Goal: Task Accomplishment & Management: Manage account settings

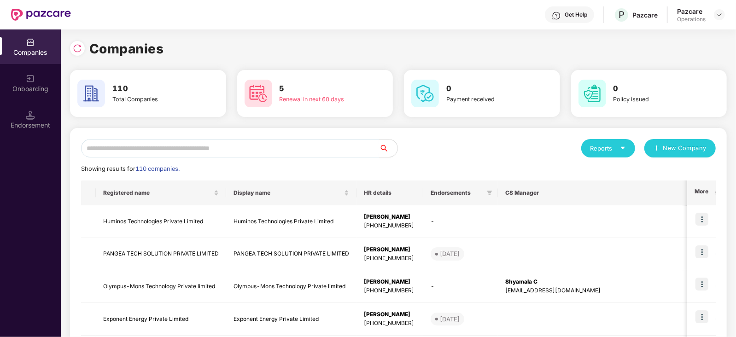
click at [260, 145] on input "text" at bounding box center [230, 148] width 298 height 18
click at [209, 149] on input "text" at bounding box center [230, 148] width 298 height 18
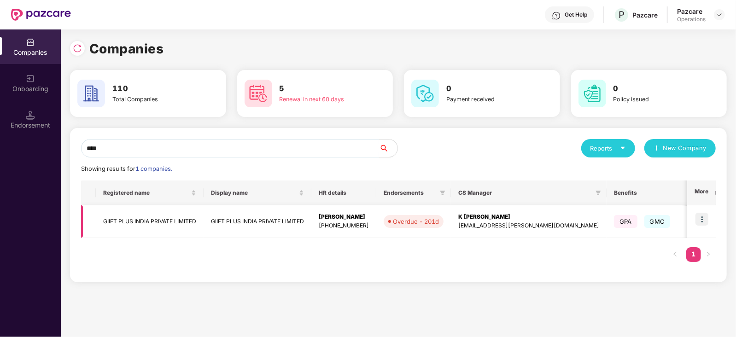
type input "****"
click at [180, 213] on td "GIIFT PLUS INDIA PRIVATE LIMITED" at bounding box center [150, 221] width 108 height 33
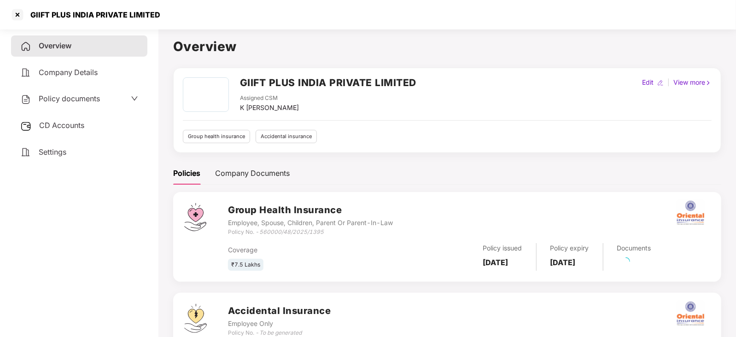
click at [72, 127] on span "CD Accounts" at bounding box center [61, 125] width 45 height 9
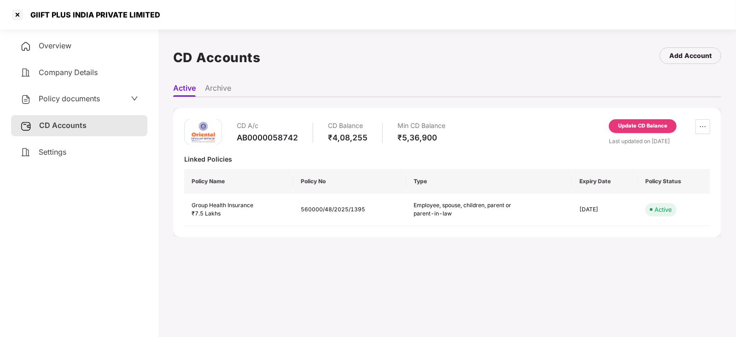
click at [605, 155] on div "CD A/c AB0000058742 CD Balance ₹4,08,255 Min CD Balance ₹5,36,900 Update CD Bal…" at bounding box center [447, 159] width 526 height 9
click at [616, 124] on div "Update CD Balance" at bounding box center [643, 126] width 68 height 14
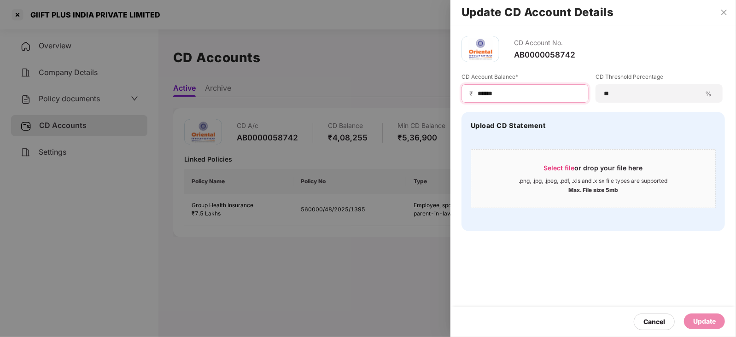
drag, startPoint x: 488, startPoint y: 90, endPoint x: 465, endPoint y: 94, distance: 23.3
click at [465, 94] on div "₹ ******" at bounding box center [524, 93] width 127 height 18
paste input
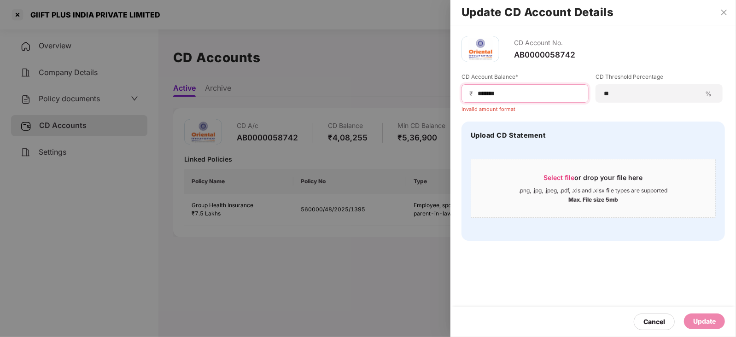
click at [476, 96] on input "******" at bounding box center [528, 94] width 104 height 10
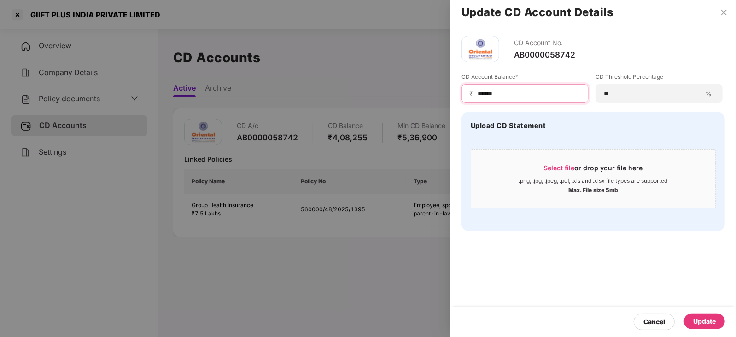
type input "******"
click at [711, 316] on div "Update" at bounding box center [704, 321] width 23 height 10
click at [63, 105] on div at bounding box center [368, 168] width 736 height 337
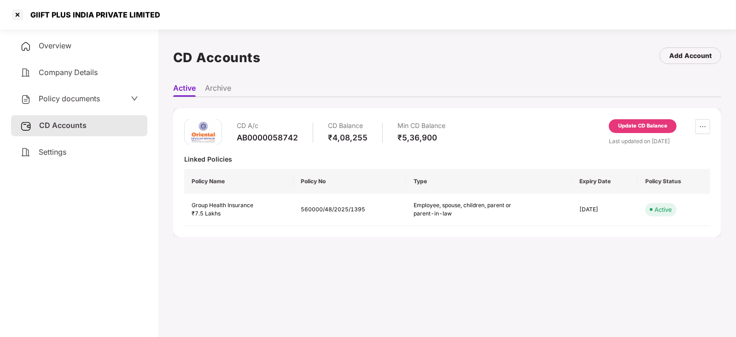
click at [64, 102] on span "Policy documents" at bounding box center [69, 98] width 61 height 9
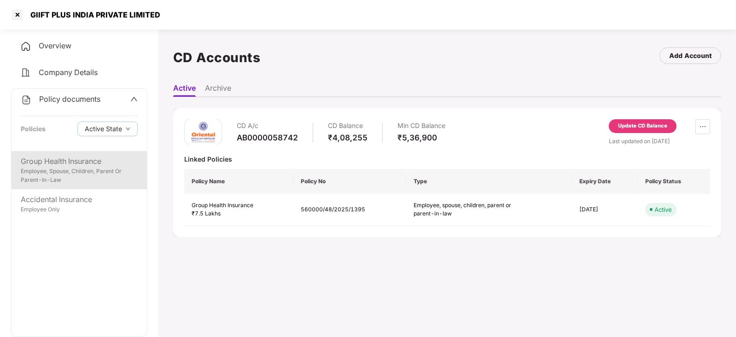
click at [65, 165] on div "Group Health Insurance" at bounding box center [79, 162] width 117 height 12
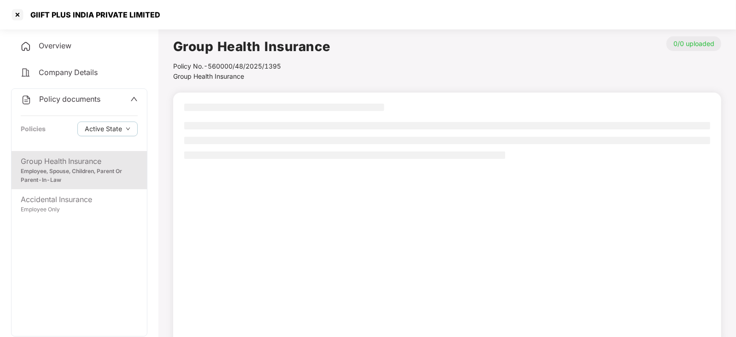
click at [110, 172] on div "Employee, Spouse, Children, Parent Or Parent-In-Law" at bounding box center [79, 175] width 117 height 17
click at [84, 171] on div "Employee, Spouse, Children, Parent Or Parent-In-Law" at bounding box center [79, 175] width 117 height 17
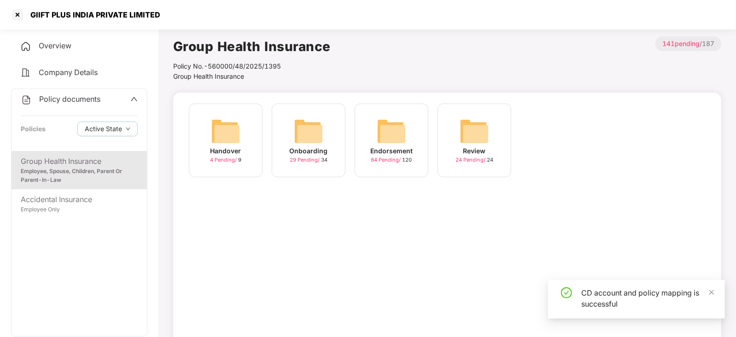
click at [391, 141] on img at bounding box center [391, 130] width 29 height 29
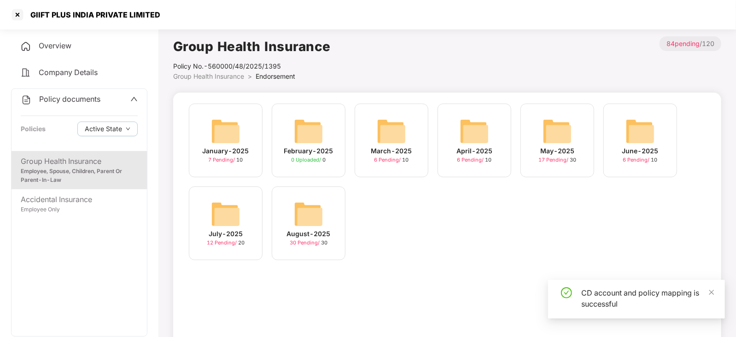
click at [312, 211] on img at bounding box center [308, 213] width 29 height 29
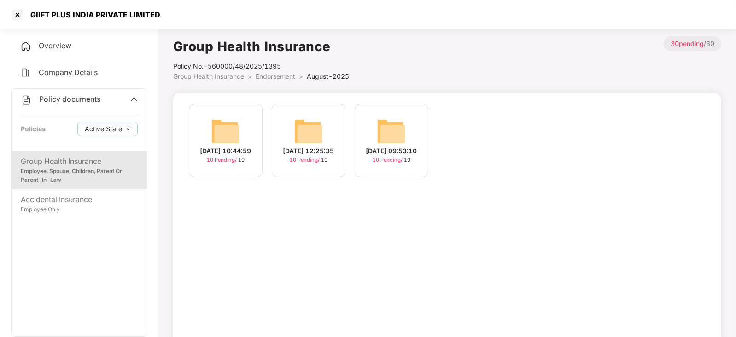
click at [307, 127] on img at bounding box center [308, 130] width 29 height 29
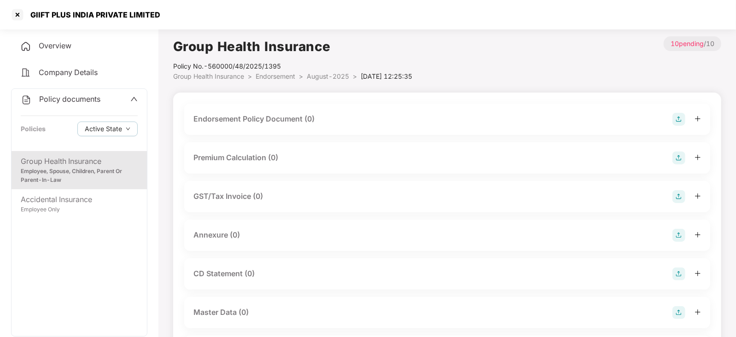
click at [684, 116] on img at bounding box center [678, 119] width 13 height 13
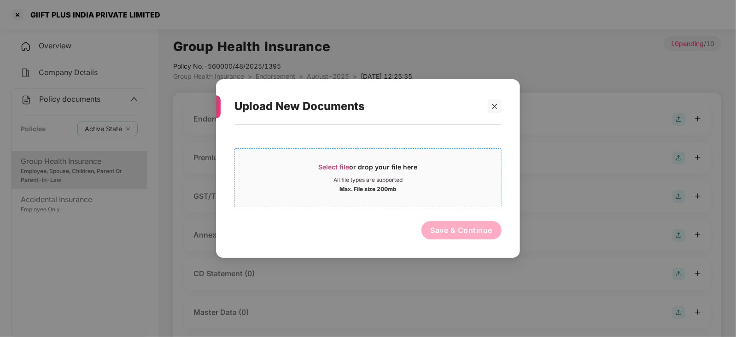
click at [342, 165] on span "Select file" at bounding box center [334, 167] width 31 height 8
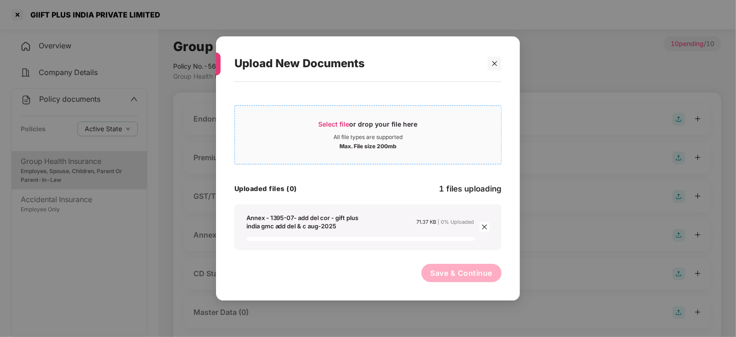
click at [329, 124] on span "Select file" at bounding box center [334, 124] width 31 height 8
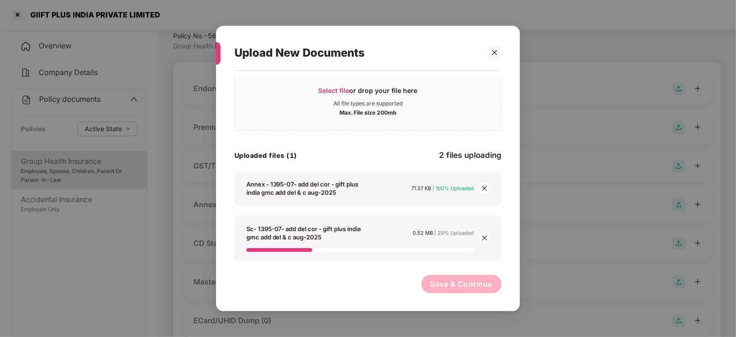
scroll to position [46, 0]
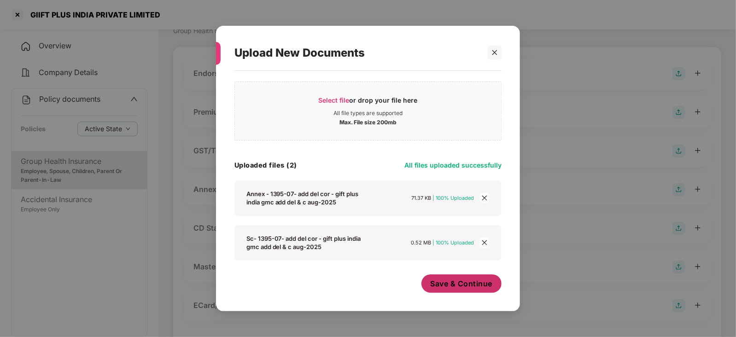
click at [453, 285] on span "Save & Continue" at bounding box center [461, 283] width 62 height 10
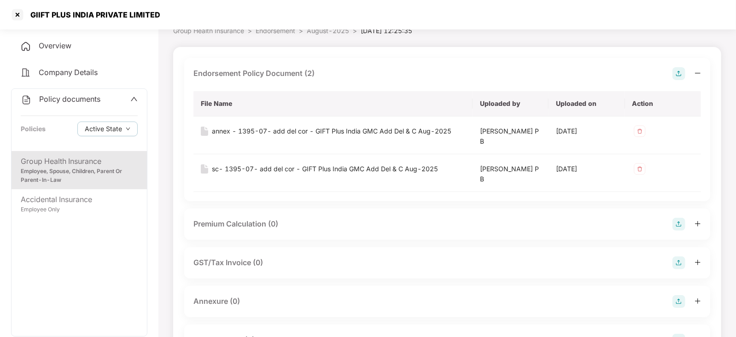
click at [680, 226] on img at bounding box center [678, 224] width 13 height 13
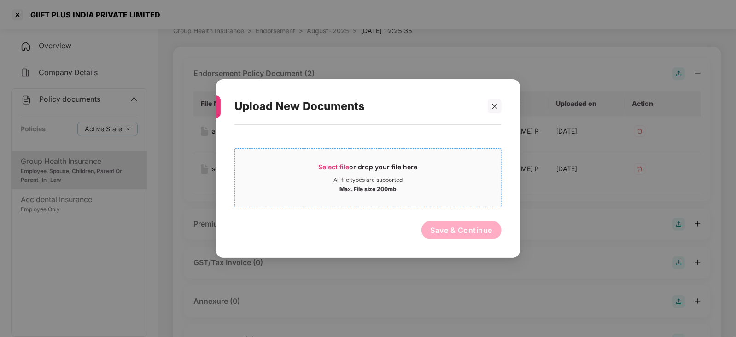
click at [349, 166] on span "Select file" at bounding box center [334, 167] width 31 height 8
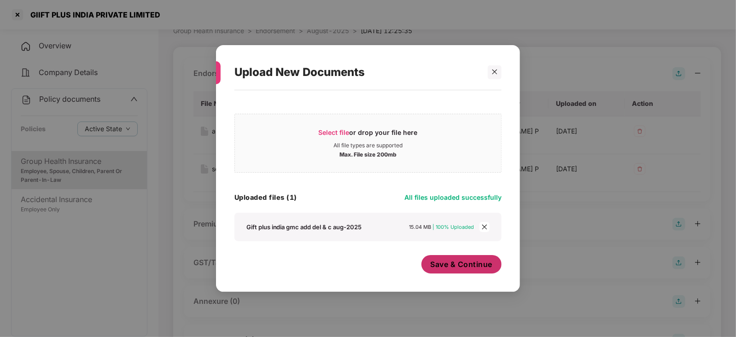
click at [450, 268] on span "Save & Continue" at bounding box center [461, 264] width 62 height 10
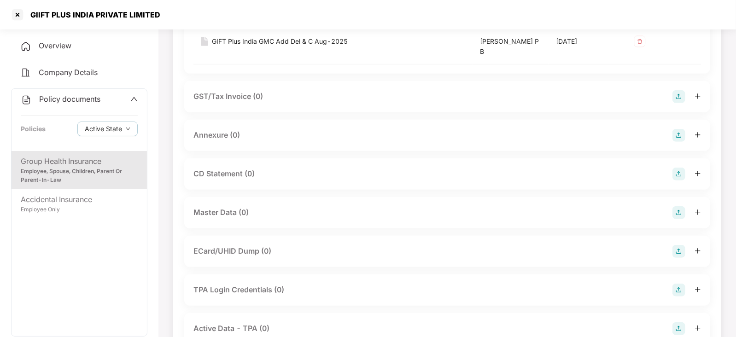
scroll to position [299, 0]
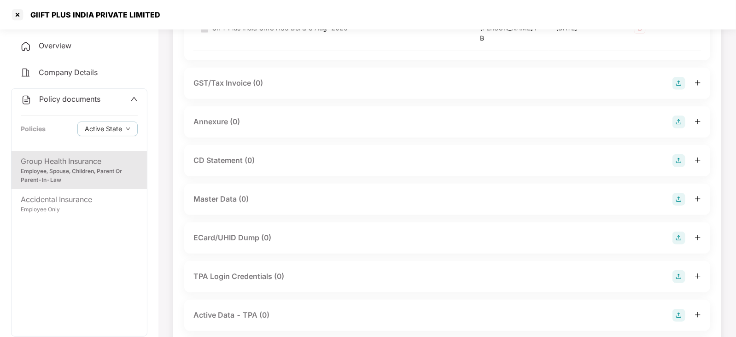
click at [681, 116] on img at bounding box center [678, 122] width 13 height 13
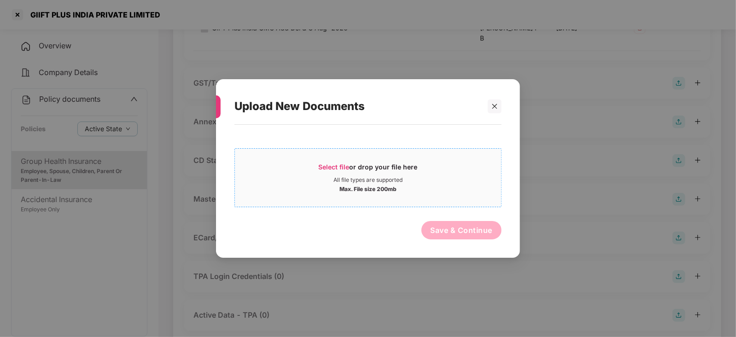
click at [343, 161] on span "Select file or drop your file here All file types are supported Max. File size …" at bounding box center [368, 178] width 266 height 44
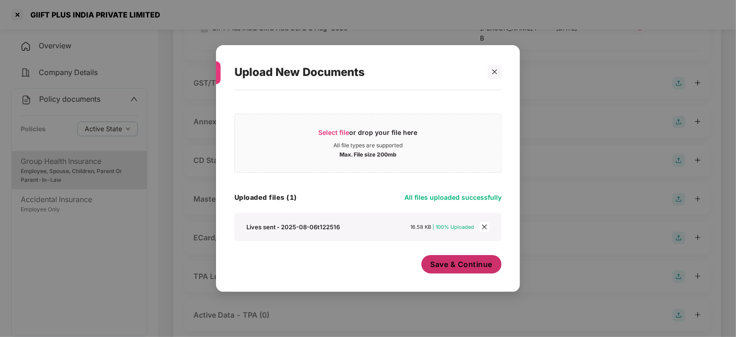
click at [428, 268] on button "Save & Continue" at bounding box center [461, 264] width 81 height 18
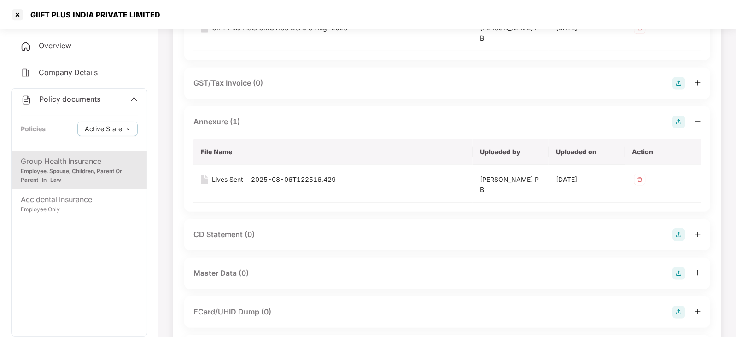
click at [677, 272] on img at bounding box center [678, 273] width 13 height 13
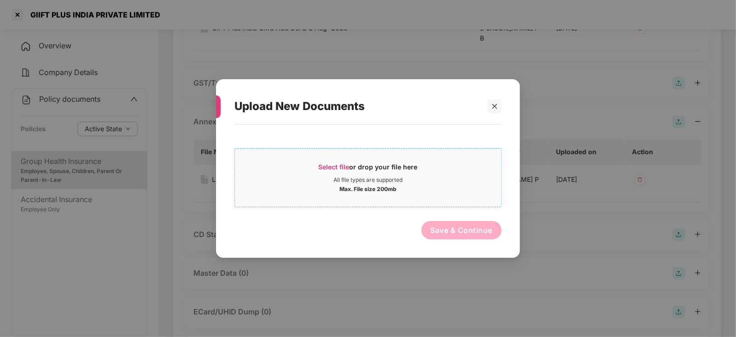
click at [337, 163] on span "Select file" at bounding box center [334, 167] width 31 height 8
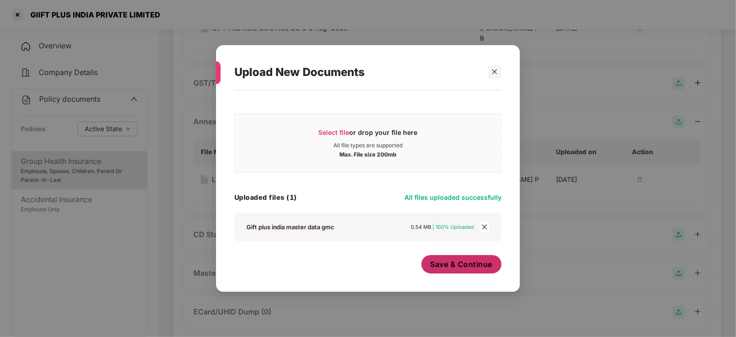
click at [447, 267] on span "Save & Continue" at bounding box center [461, 264] width 62 height 10
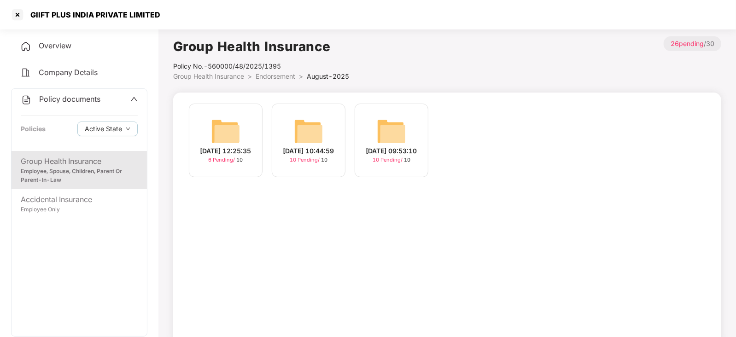
click at [313, 131] on img at bounding box center [308, 130] width 29 height 29
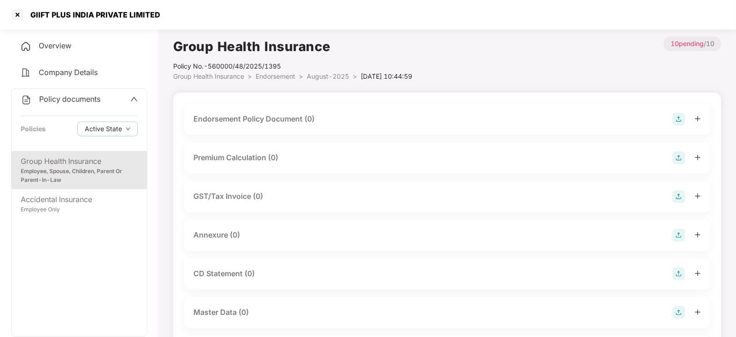
click at [677, 313] on img at bounding box center [678, 312] width 13 height 13
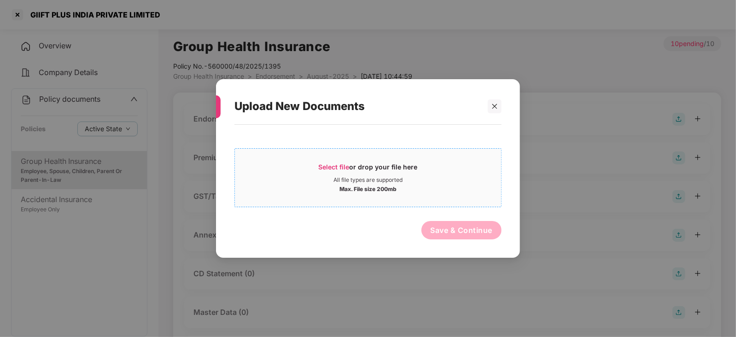
click at [345, 171] on div "Select file or drop your file here" at bounding box center [368, 169] width 99 height 14
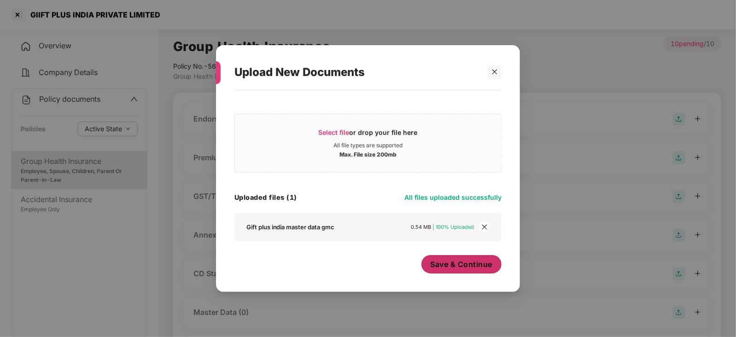
click at [442, 266] on span "Save & Continue" at bounding box center [461, 264] width 62 height 10
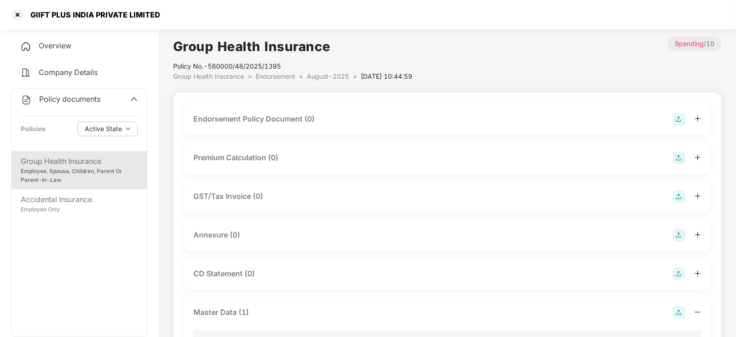
click at [679, 116] on img at bounding box center [678, 119] width 13 height 13
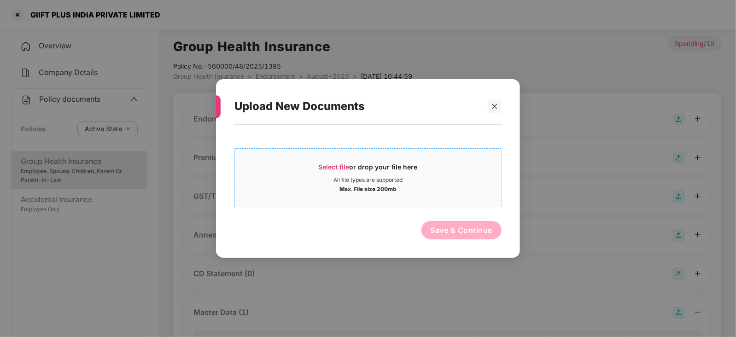
click at [345, 171] on div "Select file or drop your file here" at bounding box center [368, 169] width 99 height 14
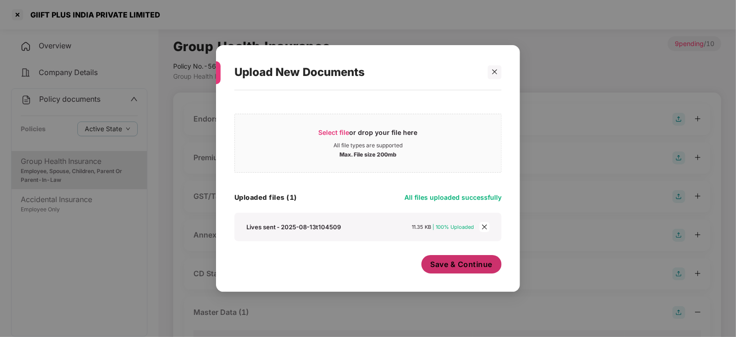
click at [451, 263] on span "Save & Continue" at bounding box center [461, 264] width 62 height 10
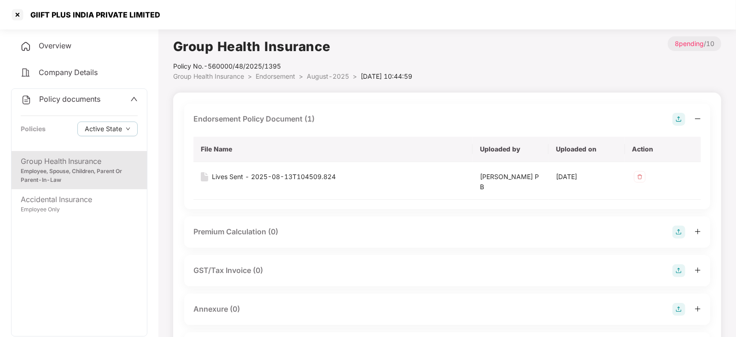
click at [679, 235] on img at bounding box center [678, 232] width 13 height 13
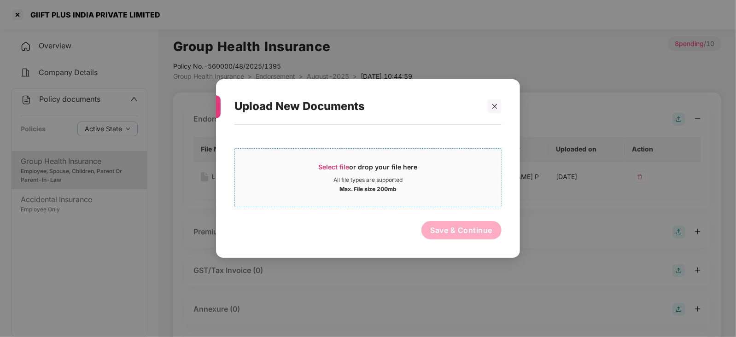
click at [338, 167] on span "Select file" at bounding box center [334, 167] width 31 height 8
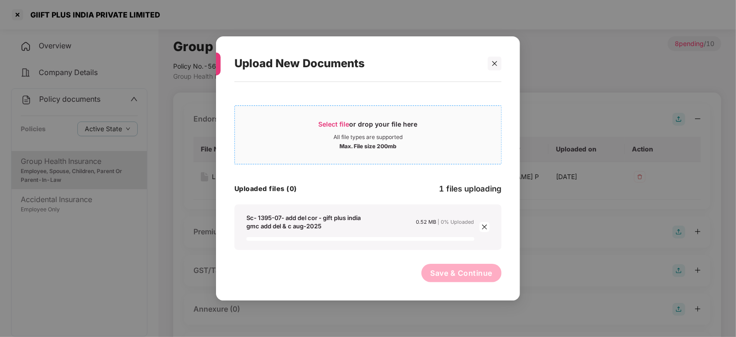
click at [348, 122] on span "Select file" at bounding box center [334, 124] width 31 height 8
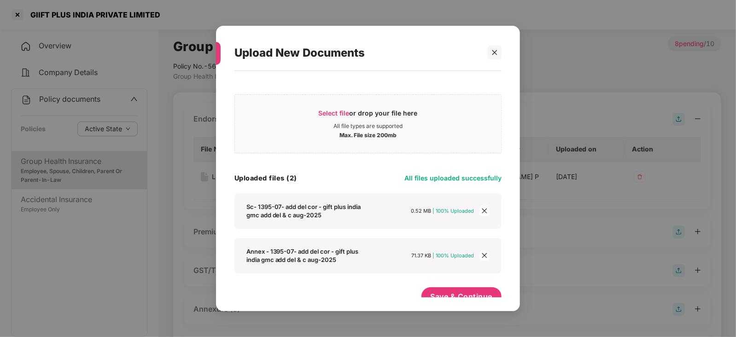
click at [393, 214] on div "Sc- 1395-07- add del cor - gift plus india gmc add del & c aug-2025 0.52 MB | 1…" at bounding box center [360, 211] width 228 height 17
click at [465, 293] on span "Save & Continue" at bounding box center [461, 296] width 62 height 10
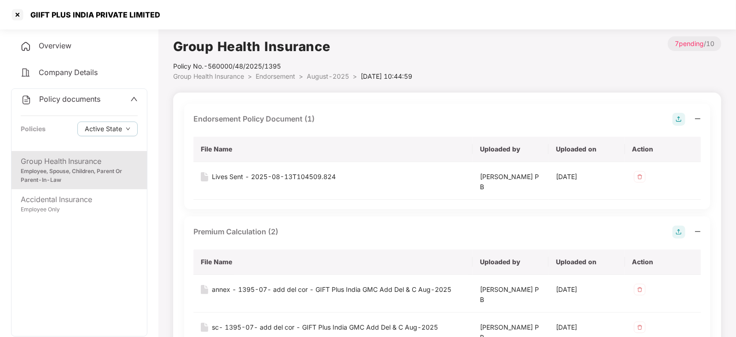
click at [677, 120] on img at bounding box center [678, 119] width 13 height 13
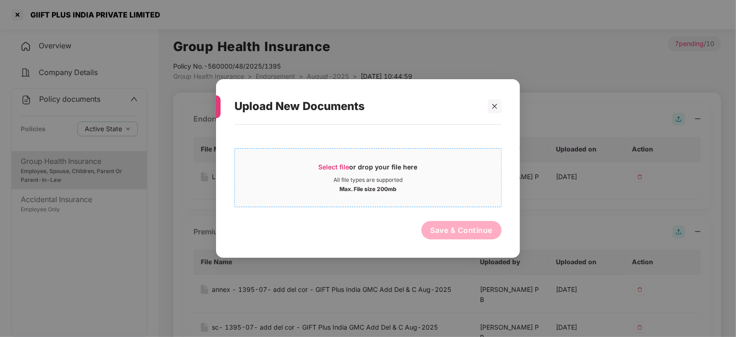
click at [343, 167] on span "Select file" at bounding box center [334, 167] width 31 height 8
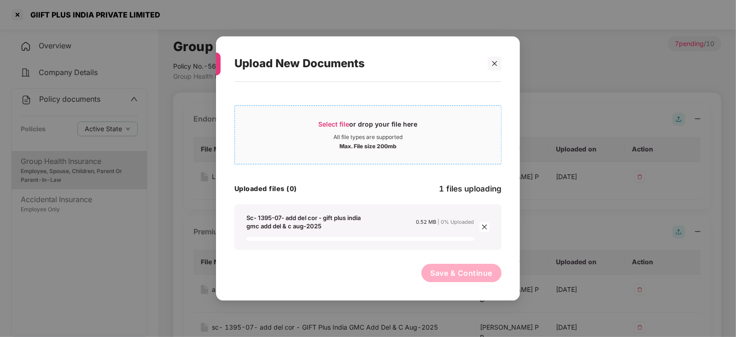
click at [333, 114] on span "Select file or drop your file here All file types are supported Max. File size …" at bounding box center [368, 135] width 266 height 44
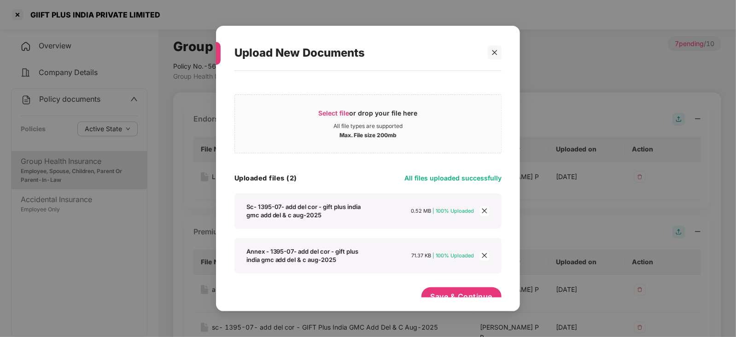
click at [456, 300] on div "Select file or drop your file here All file types are supported Max. File size …" at bounding box center [368, 186] width 304 height 231
click at [458, 294] on span "Save & Continue" at bounding box center [461, 296] width 62 height 10
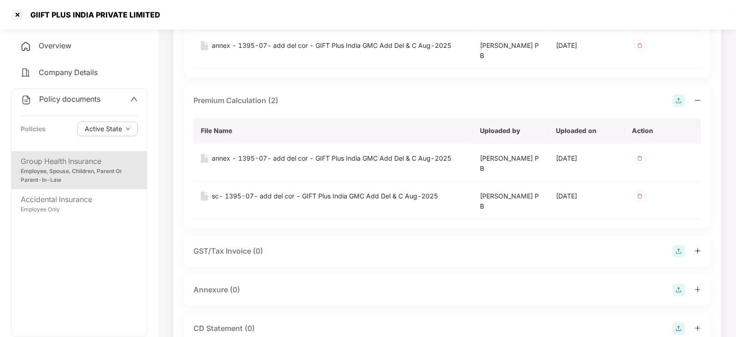
scroll to position [230, 0]
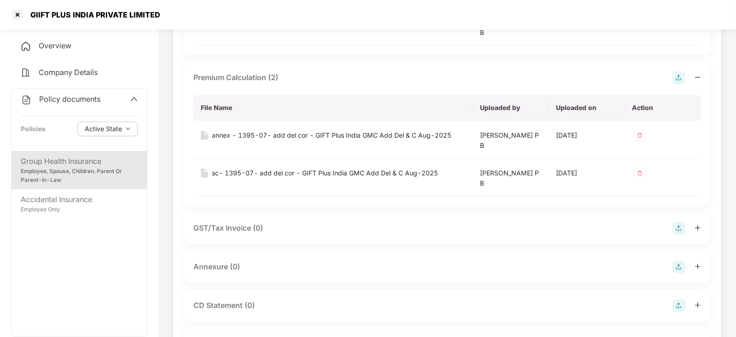
click at [681, 263] on img at bounding box center [678, 267] width 13 height 13
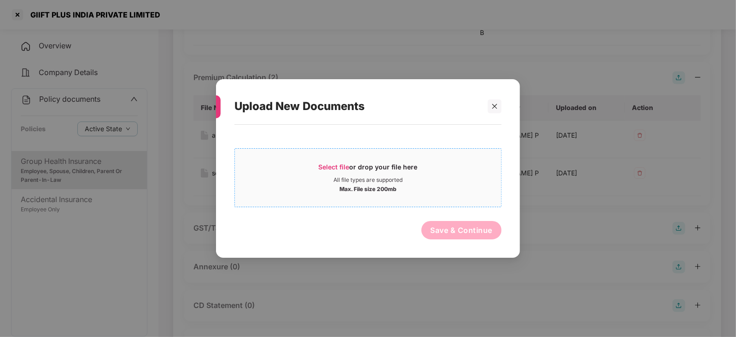
click at [333, 157] on span "Select file or drop your file here All file types are supported Max. File size …" at bounding box center [368, 178] width 266 height 44
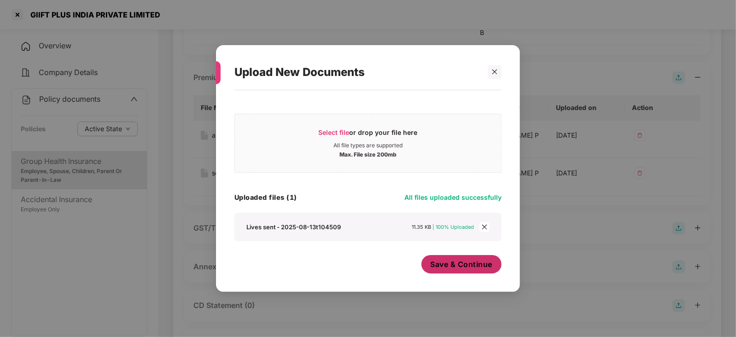
click at [443, 273] on button "Save & Continue" at bounding box center [461, 264] width 81 height 18
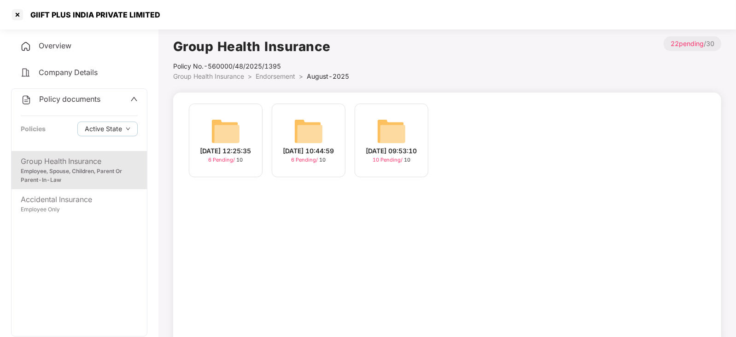
click at [404, 123] on img at bounding box center [391, 130] width 29 height 29
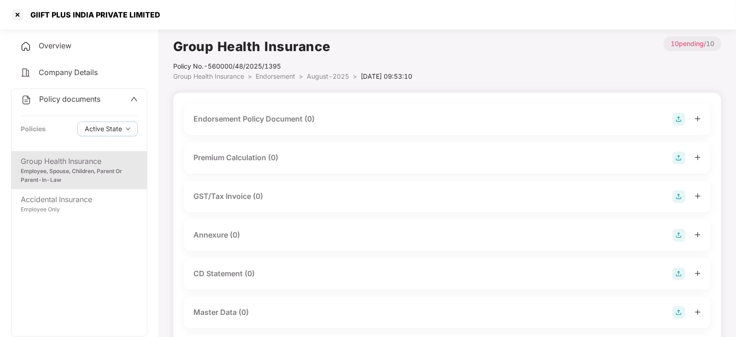
click at [677, 122] on img at bounding box center [678, 119] width 13 height 13
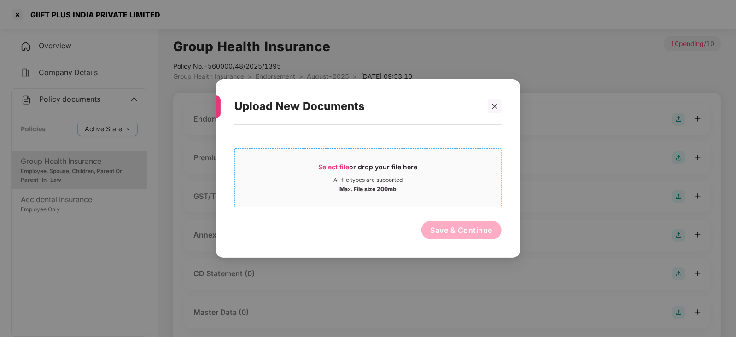
click at [328, 168] on span "Select file" at bounding box center [334, 167] width 31 height 8
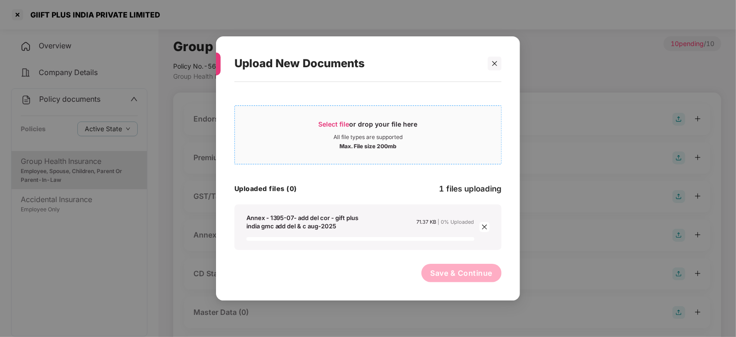
click at [340, 126] on span "Select file" at bounding box center [334, 124] width 31 height 8
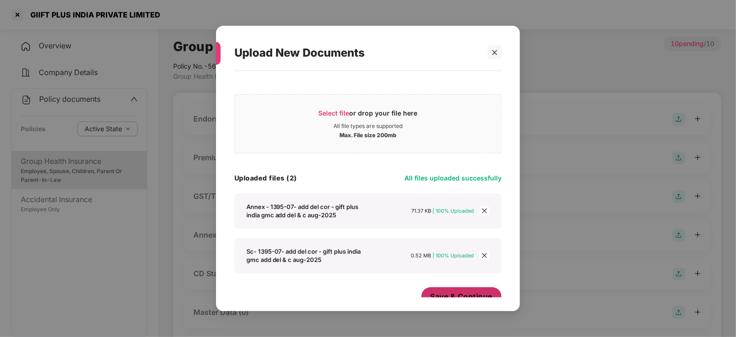
click at [466, 293] on span "Save & Continue" at bounding box center [461, 296] width 62 height 10
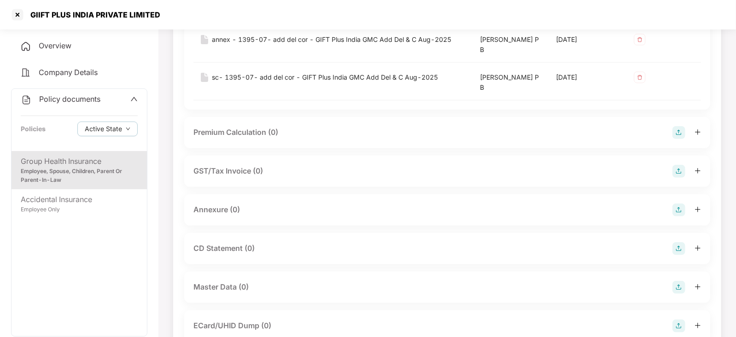
scroll to position [184, 0]
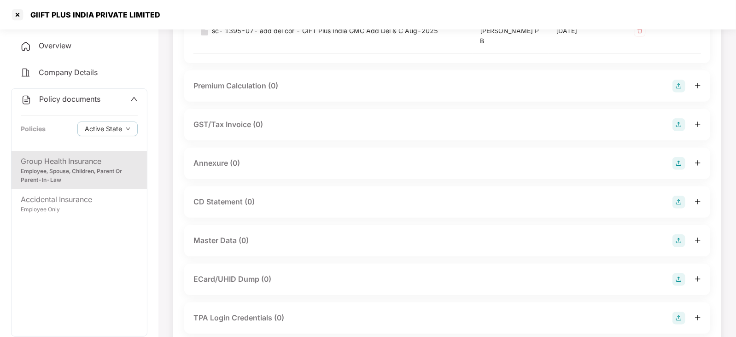
click at [683, 159] on img at bounding box center [678, 163] width 13 height 13
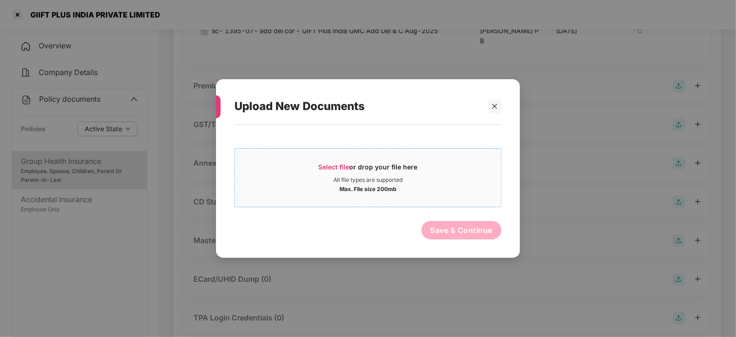
click at [334, 169] on span "Select file" at bounding box center [334, 167] width 31 height 8
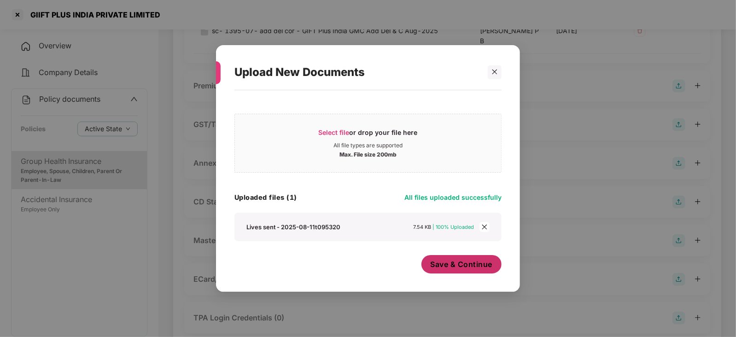
click at [476, 277] on div "Save & Continue" at bounding box center [461, 266] width 81 height 23
click at [473, 271] on button "Save & Continue" at bounding box center [461, 264] width 81 height 18
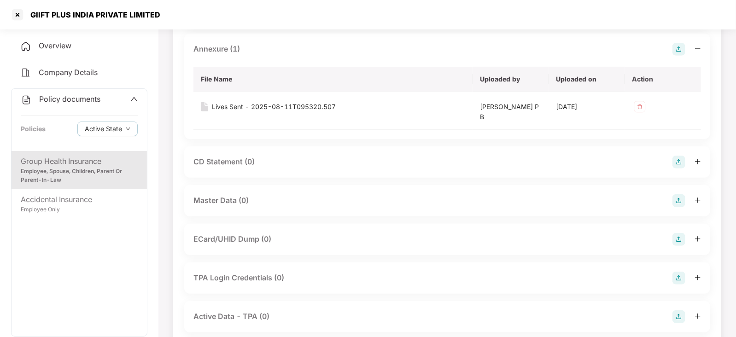
scroll to position [299, 0]
click at [682, 201] on img at bounding box center [678, 199] width 13 height 13
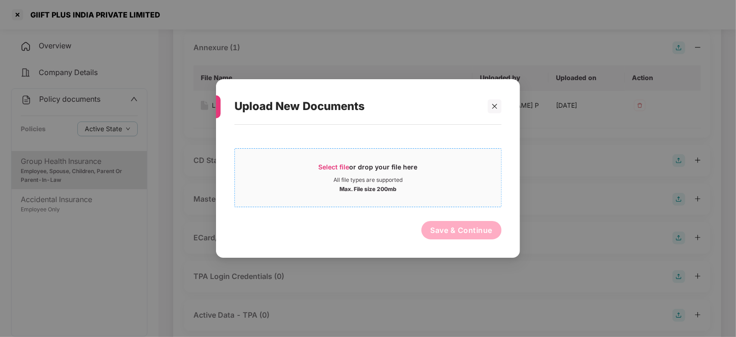
click at [342, 161] on span "Select file or drop your file here All file types are supported Max. File size …" at bounding box center [368, 178] width 266 height 44
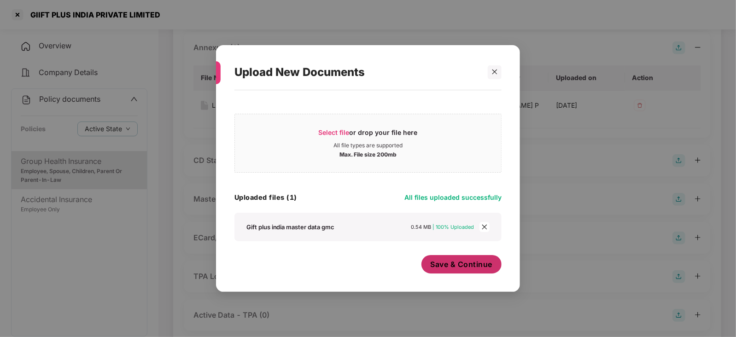
click at [453, 272] on button "Save & Continue" at bounding box center [461, 264] width 81 height 18
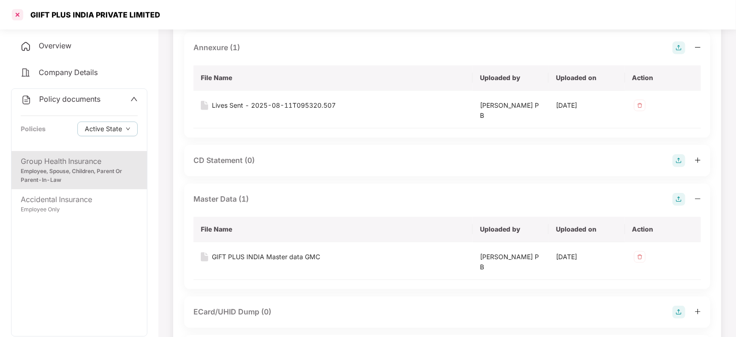
click at [16, 10] on div at bounding box center [17, 14] width 15 height 15
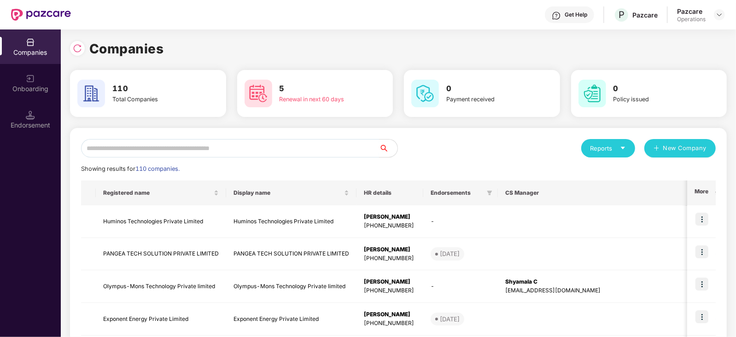
click at [172, 148] on input "text" at bounding box center [230, 148] width 298 height 18
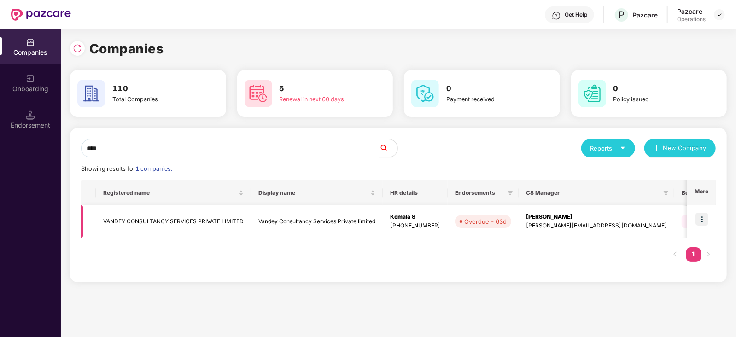
type input "****"
click at [220, 225] on td "VANDEY CONSULTANCY SERVICES PRIVATE LIMITED" at bounding box center [173, 221] width 155 height 33
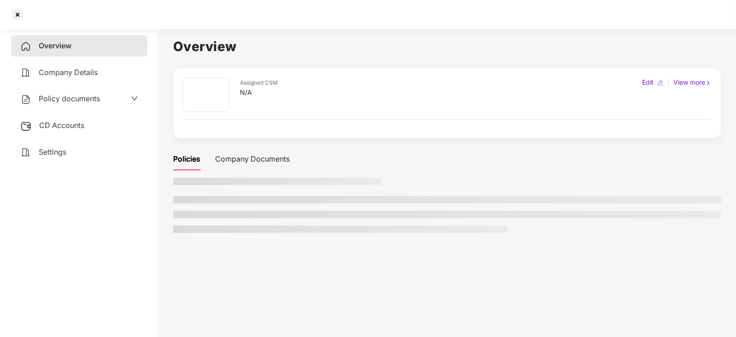
click at [81, 127] on span "CD Accounts" at bounding box center [61, 125] width 45 height 9
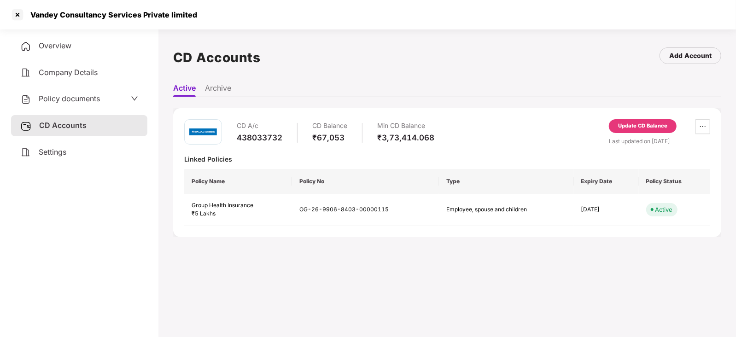
click at [654, 126] on div "Update CD Balance" at bounding box center [642, 126] width 49 height 8
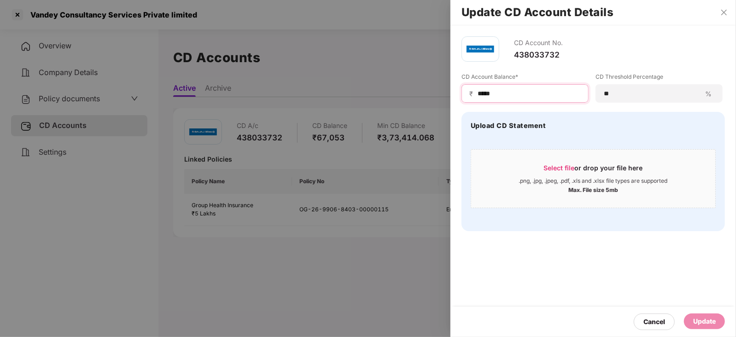
drag, startPoint x: 505, startPoint y: 96, endPoint x: 462, endPoint y: 95, distance: 42.4
click at [462, 95] on div "₹ *****" at bounding box center [524, 93] width 127 height 18
paste input
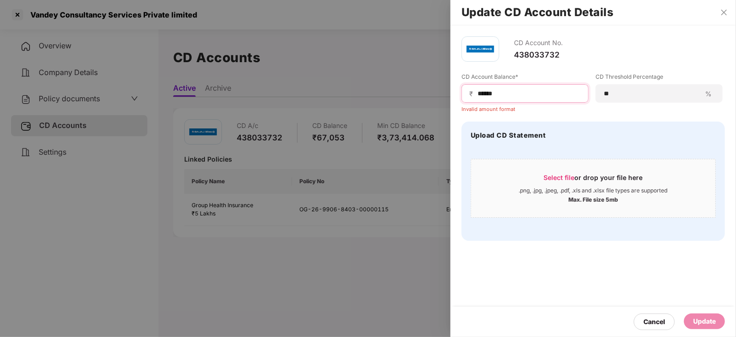
click at [478, 95] on input "*****" at bounding box center [528, 94] width 104 height 10
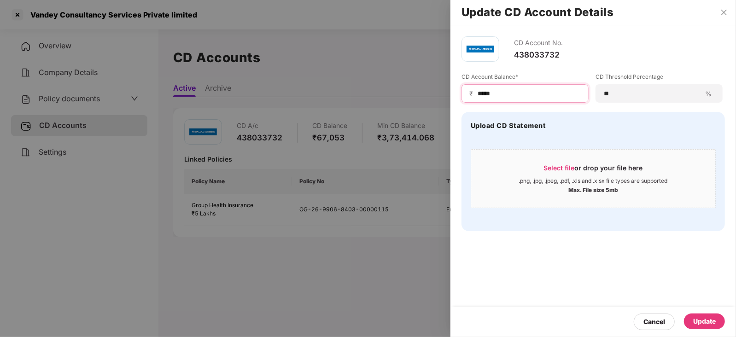
type input "*****"
click at [718, 311] on div "Cancel Update" at bounding box center [592, 322] width 285 height 30
click at [715, 314] on div "Update" at bounding box center [704, 321] width 41 height 16
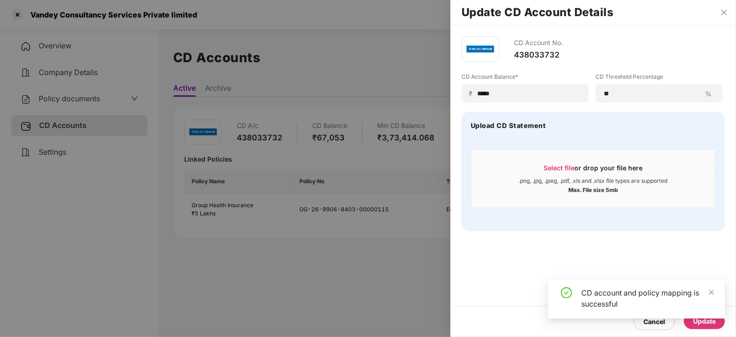
click at [71, 95] on div at bounding box center [368, 168] width 736 height 337
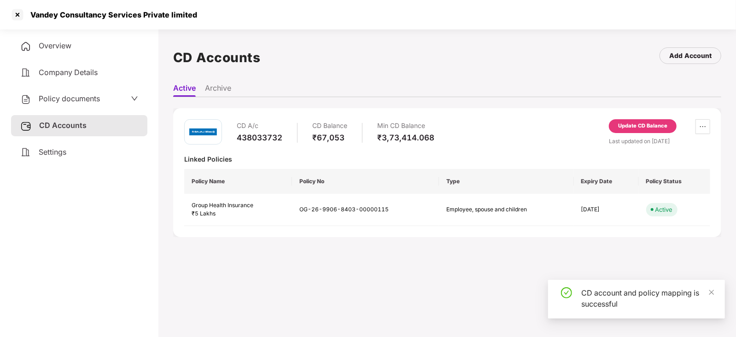
click at [71, 95] on span "Policy documents" at bounding box center [69, 98] width 61 height 9
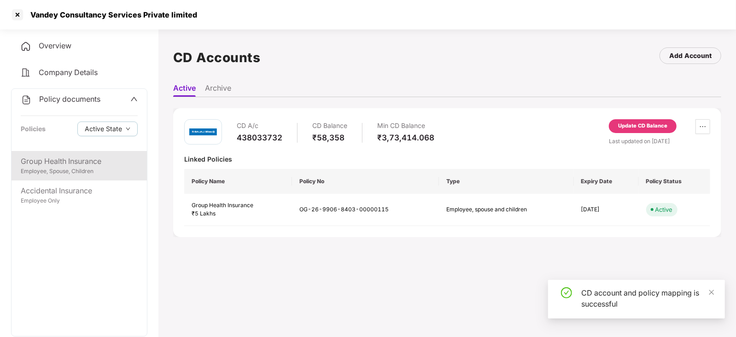
click at [83, 171] on div "Employee, Spouse, Children" at bounding box center [79, 171] width 117 height 9
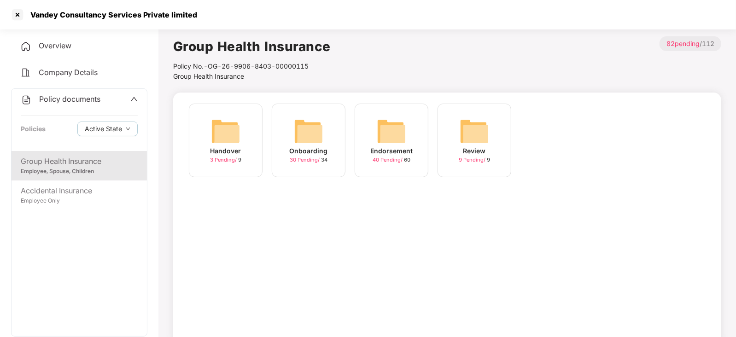
click at [396, 128] on img at bounding box center [391, 130] width 29 height 29
click at [398, 126] on img at bounding box center [391, 130] width 29 height 29
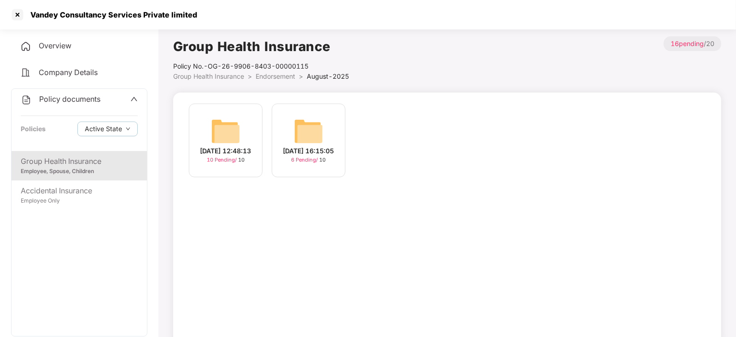
click at [229, 120] on img at bounding box center [225, 130] width 29 height 29
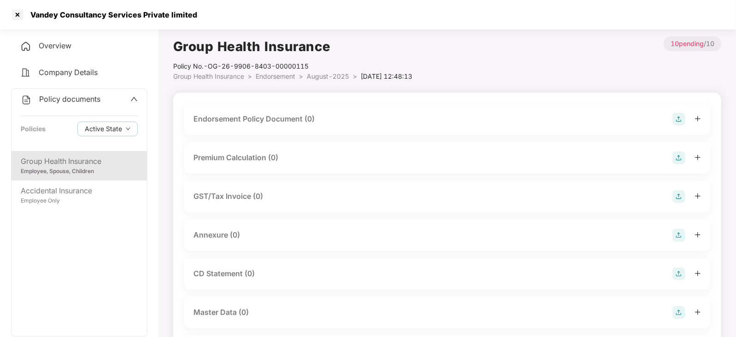
click at [679, 119] on img at bounding box center [678, 119] width 13 height 13
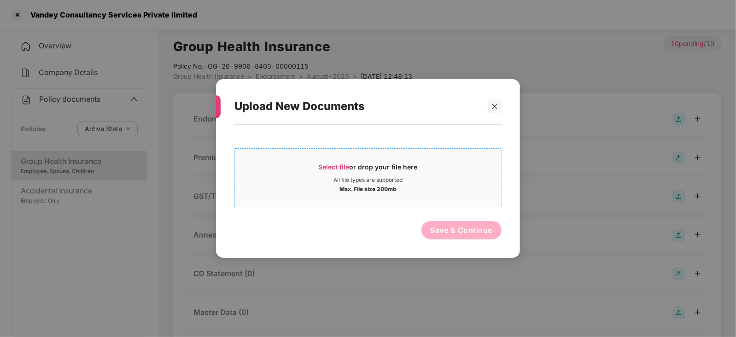
click at [334, 164] on span "Select file" at bounding box center [334, 167] width 31 height 8
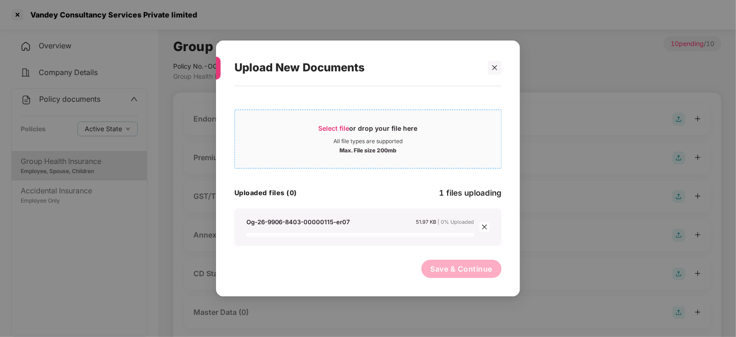
click at [338, 121] on span "Select file or drop your file here All file types are supported Max. File size …" at bounding box center [368, 139] width 266 height 44
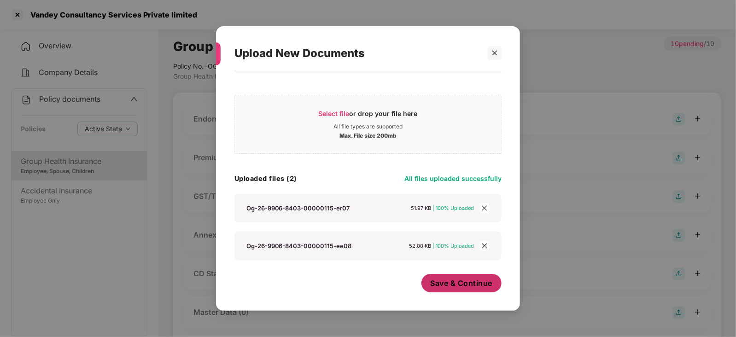
click at [440, 290] on button "Save & Continue" at bounding box center [461, 283] width 81 height 18
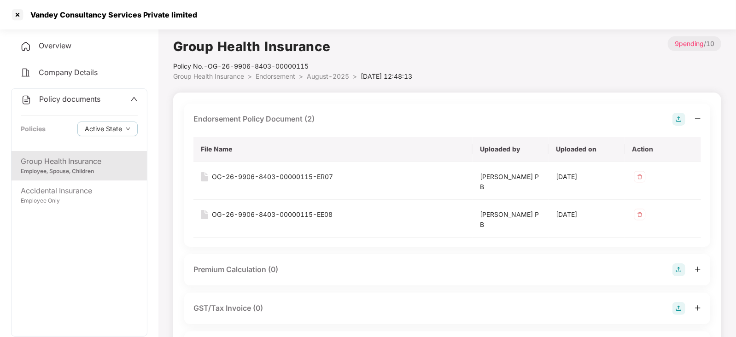
click at [679, 271] on img at bounding box center [678, 269] width 13 height 13
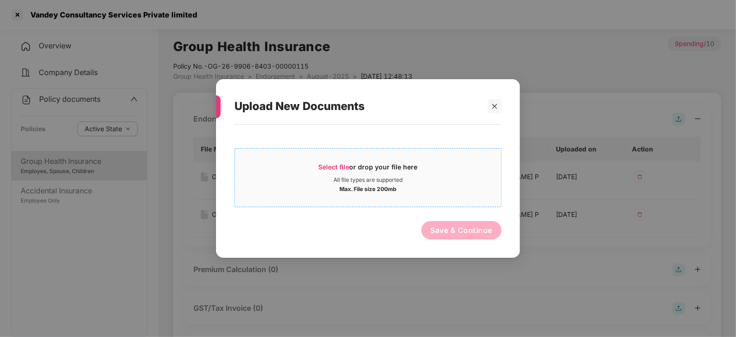
click at [345, 168] on span "Select file" at bounding box center [334, 167] width 31 height 8
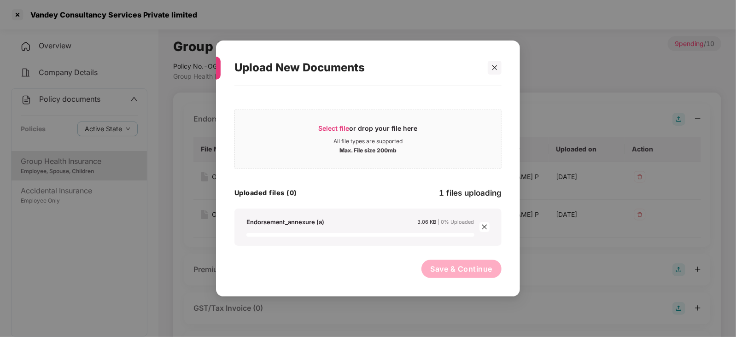
scroll to position [57, 0]
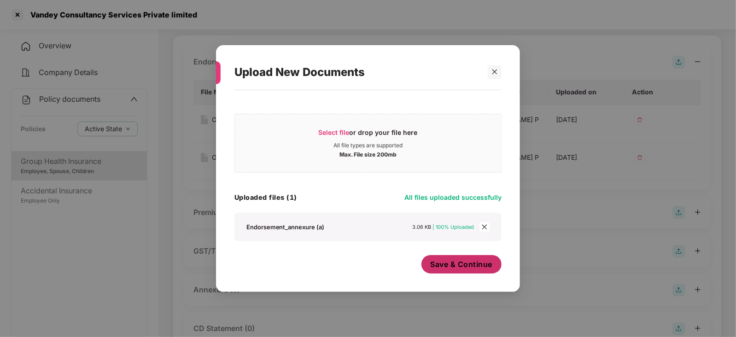
click at [445, 259] on button "Save & Continue" at bounding box center [461, 264] width 81 height 18
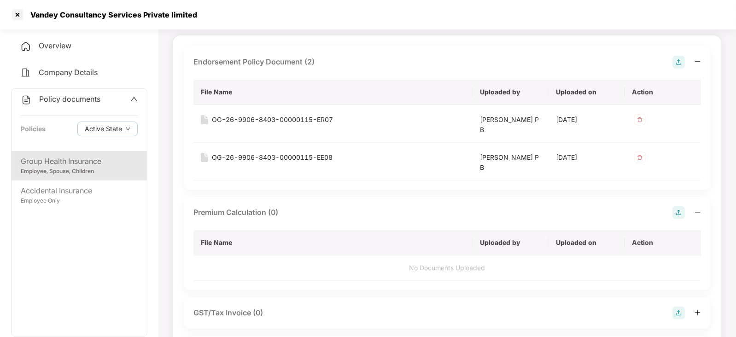
scroll to position [115, 0]
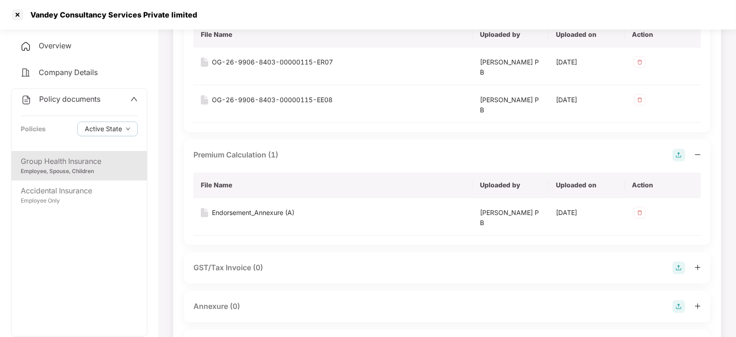
click at [681, 156] on img at bounding box center [678, 155] width 13 height 13
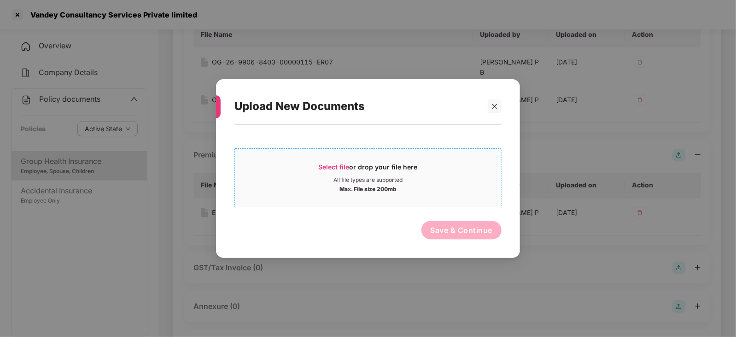
click at [344, 164] on span "Select file" at bounding box center [334, 167] width 31 height 8
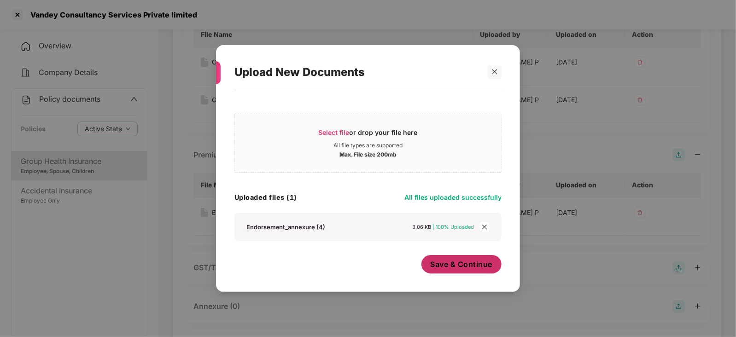
click at [450, 272] on button "Save & Continue" at bounding box center [461, 264] width 81 height 18
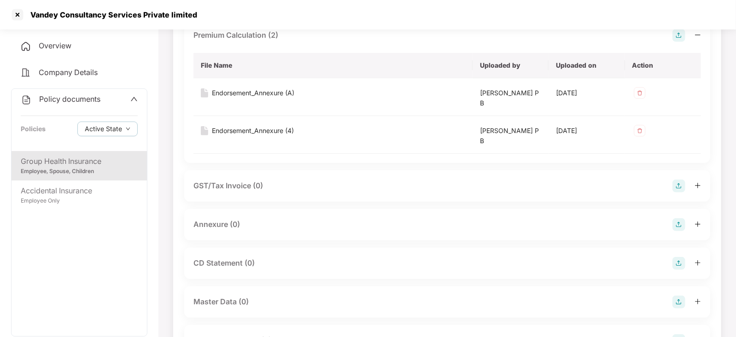
scroll to position [230, 0]
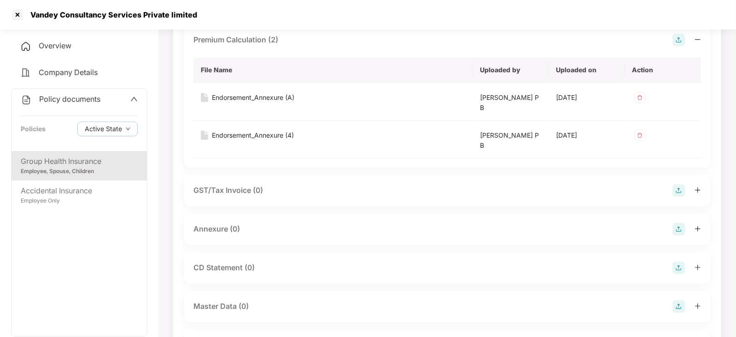
click at [685, 227] on img at bounding box center [678, 229] width 13 height 13
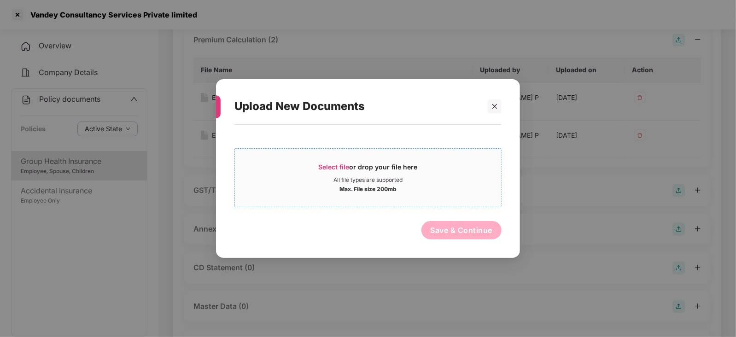
click at [339, 161] on span "Select file or drop your file here All file types are supported Max. File size …" at bounding box center [368, 178] width 266 height 44
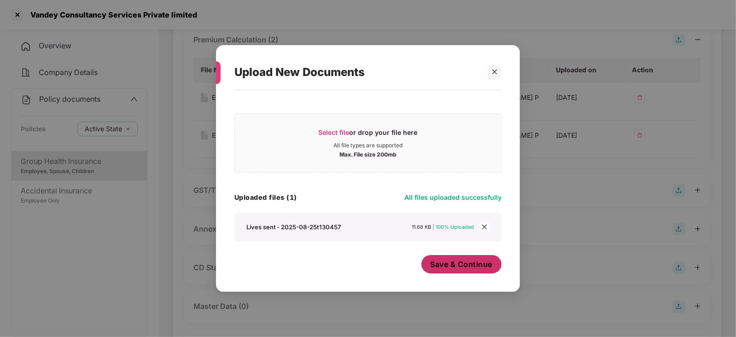
click at [430, 266] on span "Save & Continue" at bounding box center [461, 264] width 62 height 10
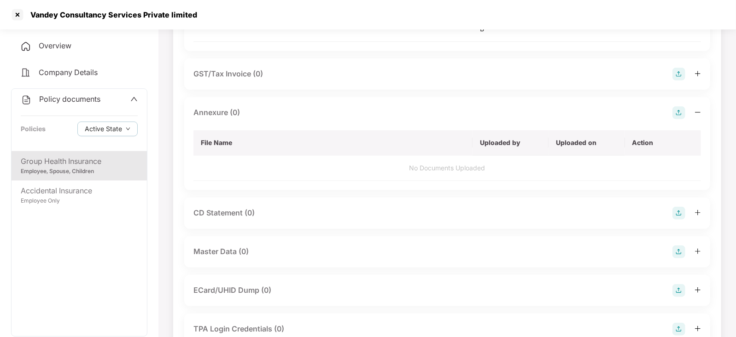
scroll to position [402, 0]
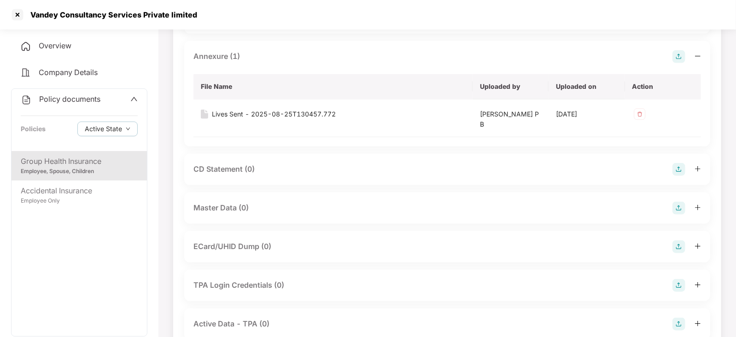
click at [681, 207] on img at bounding box center [678, 208] width 13 height 13
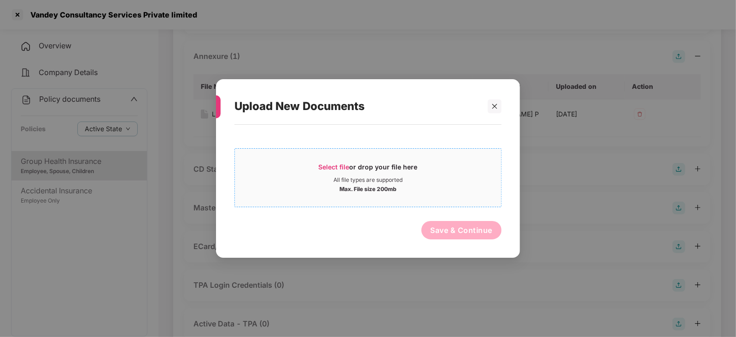
click at [327, 171] on div "Select file or drop your file here" at bounding box center [368, 169] width 99 height 14
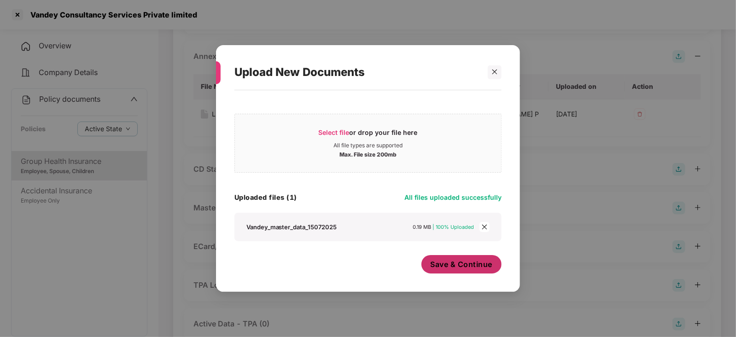
click at [451, 270] on button "Save & Continue" at bounding box center [461, 264] width 81 height 18
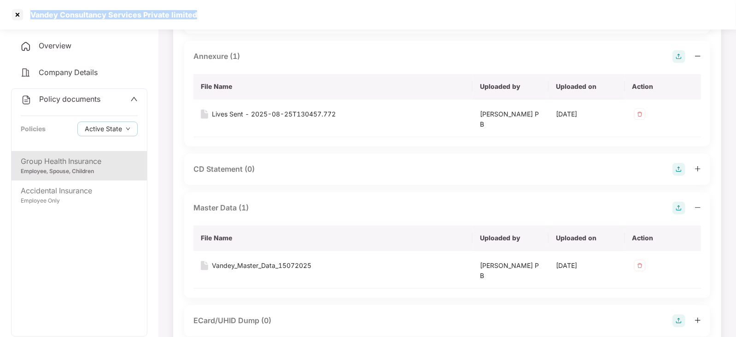
drag, startPoint x: 31, startPoint y: 16, endPoint x: 200, endPoint y: 4, distance: 169.4
click at [200, 4] on div "Vandey Consultancy Services Private limited" at bounding box center [368, 14] width 736 height 29
copy div "Vandey Consultancy Services Private limited"
click at [12, 16] on div at bounding box center [17, 14] width 15 height 15
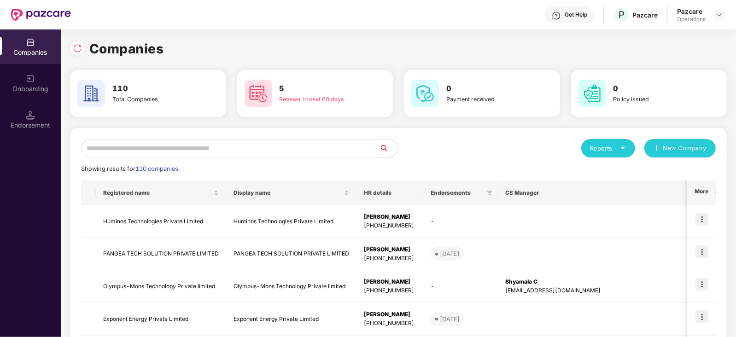
click at [177, 141] on input "text" at bounding box center [230, 148] width 298 height 18
paste input "**********"
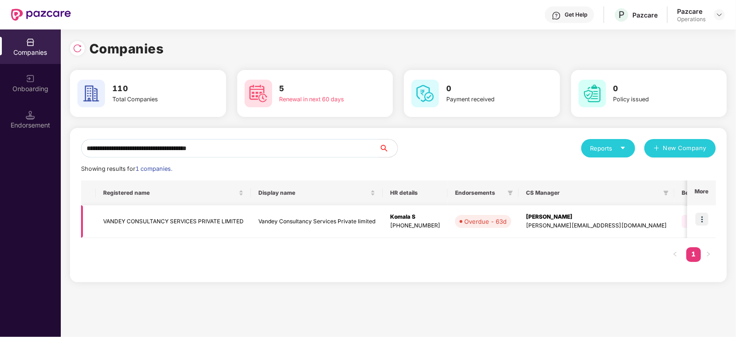
type input "**********"
click at [705, 218] on img at bounding box center [701, 219] width 13 height 13
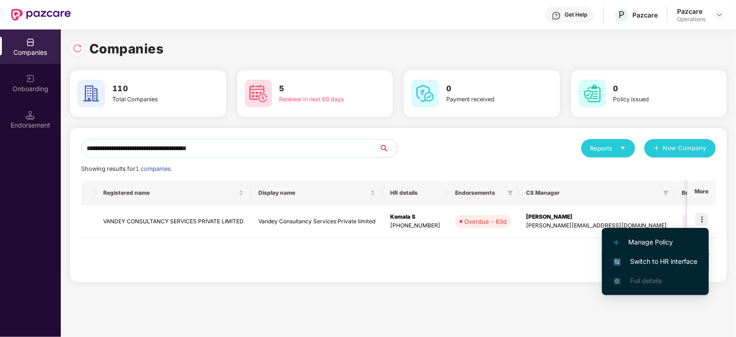
click at [677, 267] on li "Switch to HR interface" at bounding box center [655, 261] width 107 height 19
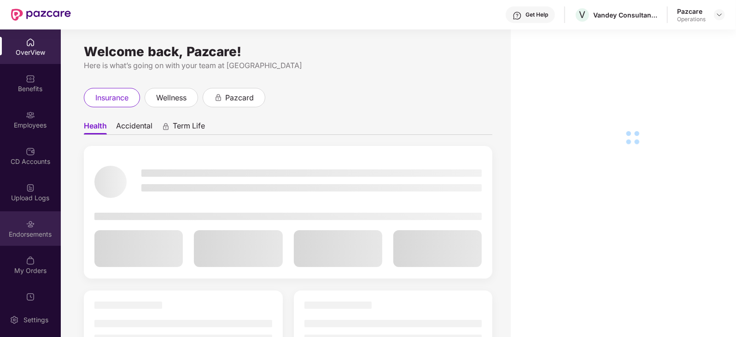
click at [36, 231] on div "Endorsements" at bounding box center [30, 234] width 61 height 9
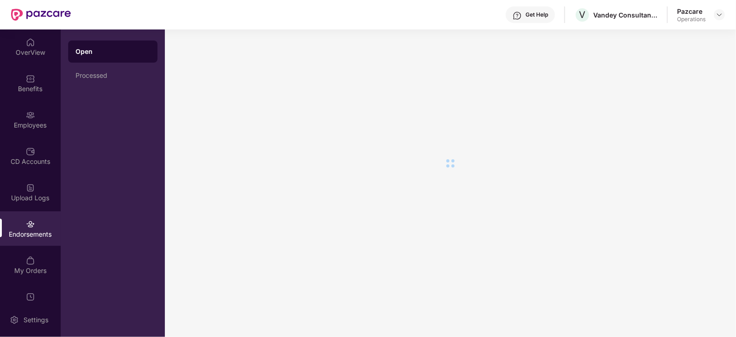
click at [31, 137] on div "OverView Benefits Employees CD Accounts Upload Logs Endorsements My Orders Upda…" at bounding box center [30, 165] width 61 height 273
click at [29, 126] on div "Employees" at bounding box center [30, 125] width 61 height 9
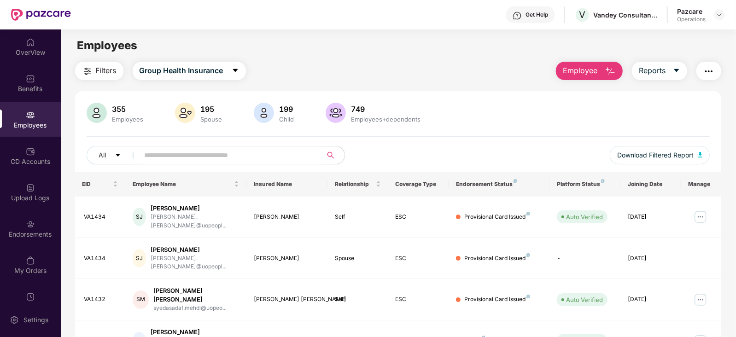
click at [708, 75] on img "button" at bounding box center [708, 71] width 11 height 11
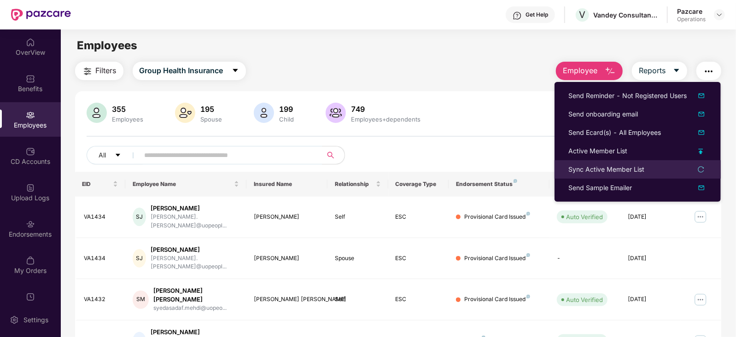
click at [613, 177] on li "Sync Active Member List" at bounding box center [637, 169] width 166 height 18
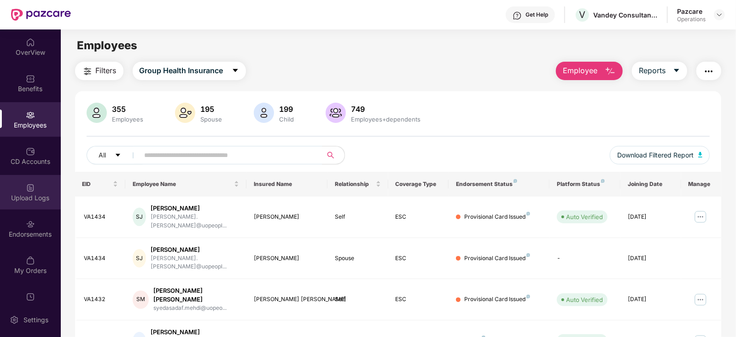
click at [27, 204] on div "Upload Logs" at bounding box center [30, 192] width 61 height 35
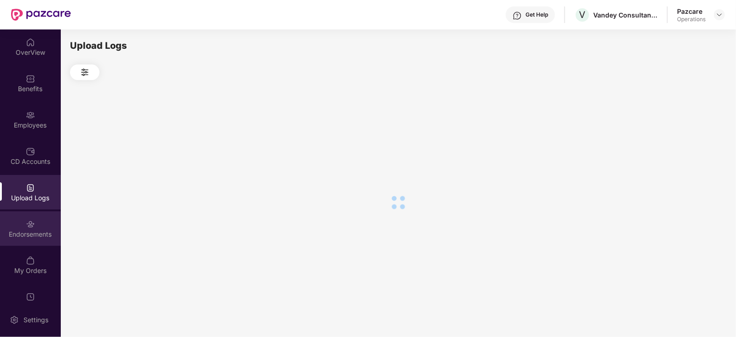
click at [29, 226] on img at bounding box center [30, 224] width 9 height 9
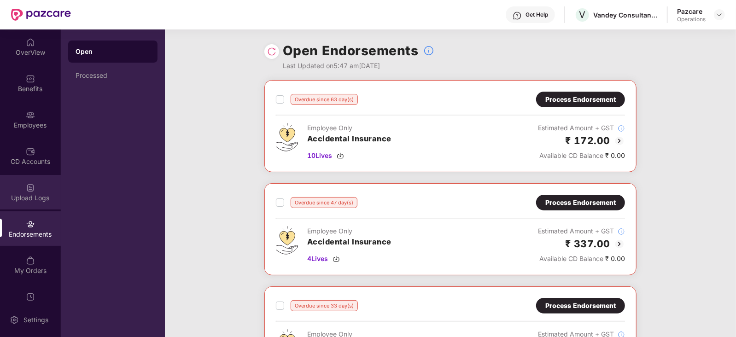
click at [29, 198] on div "Upload Logs" at bounding box center [30, 197] width 61 height 9
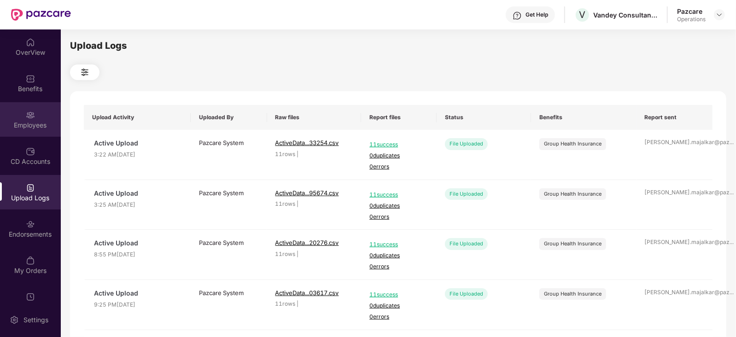
click at [25, 124] on div "Employees" at bounding box center [30, 125] width 61 height 9
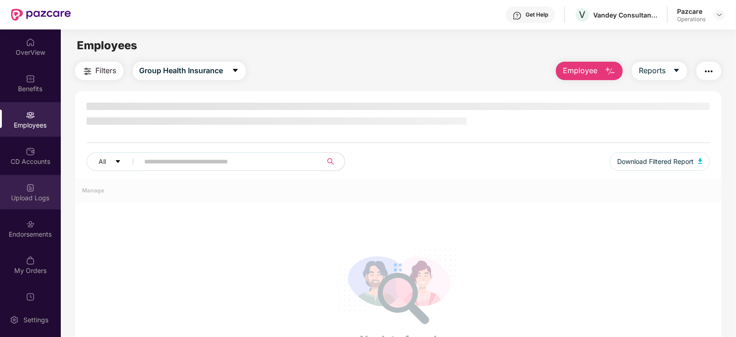
click at [35, 197] on div "Upload Logs" at bounding box center [30, 197] width 61 height 9
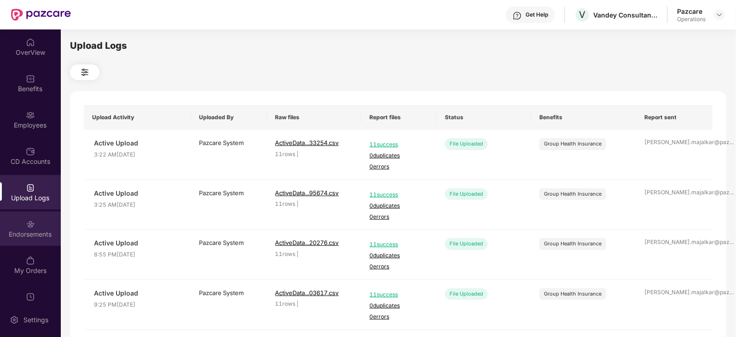
click at [36, 227] on div "Endorsements" at bounding box center [30, 228] width 61 height 35
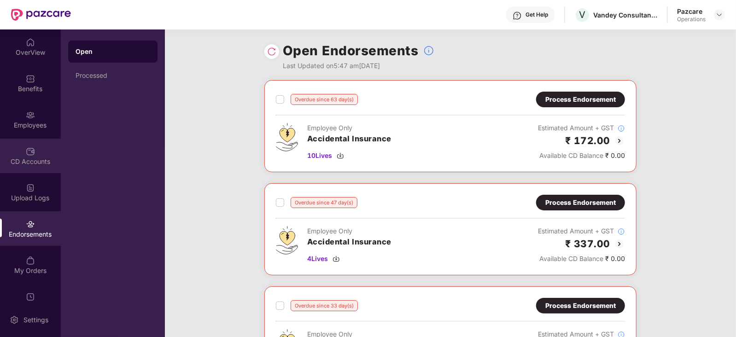
click at [36, 163] on div "CD Accounts" at bounding box center [30, 161] width 61 height 9
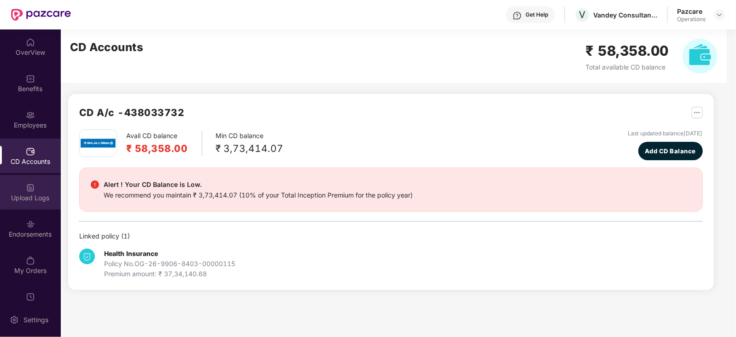
click at [28, 194] on div "Upload Logs" at bounding box center [30, 197] width 61 height 9
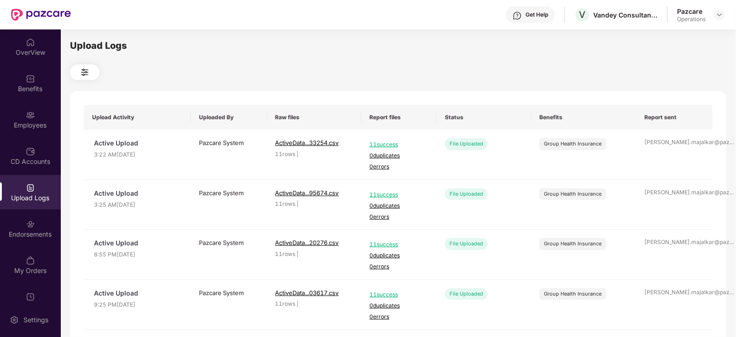
click at [21, 199] on div "Upload Logs" at bounding box center [30, 197] width 61 height 9
click at [30, 131] on div "Employees" at bounding box center [30, 119] width 61 height 35
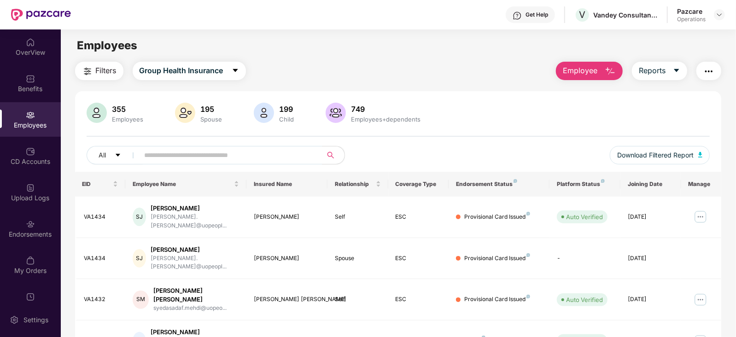
click at [713, 72] on img "button" at bounding box center [708, 71] width 11 height 11
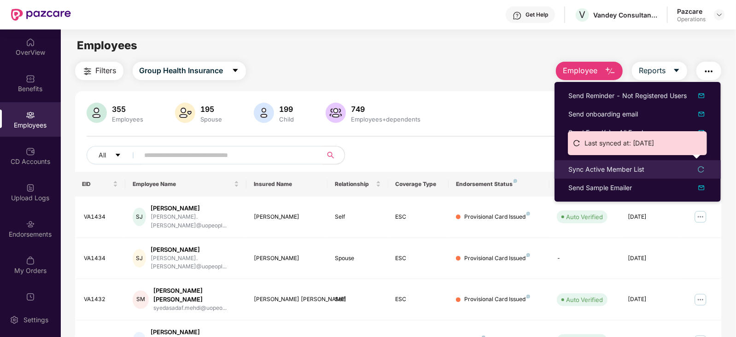
click at [607, 169] on div "Sync Active Member List" at bounding box center [606, 169] width 76 height 10
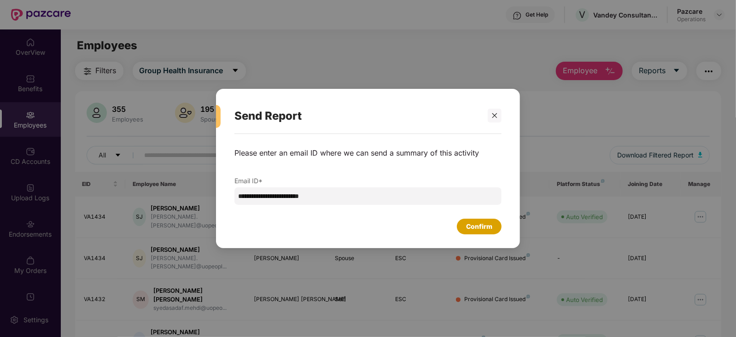
click at [464, 224] on div "Confirm" at bounding box center [479, 227] width 45 height 16
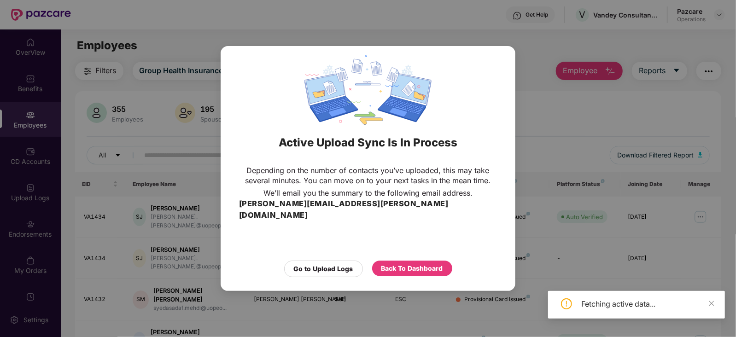
click at [431, 256] on div "Go to Upload Logs Back To Dashboard" at bounding box center [368, 266] width 258 height 21
click at [428, 263] on div "Back To Dashboard" at bounding box center [412, 268] width 62 height 10
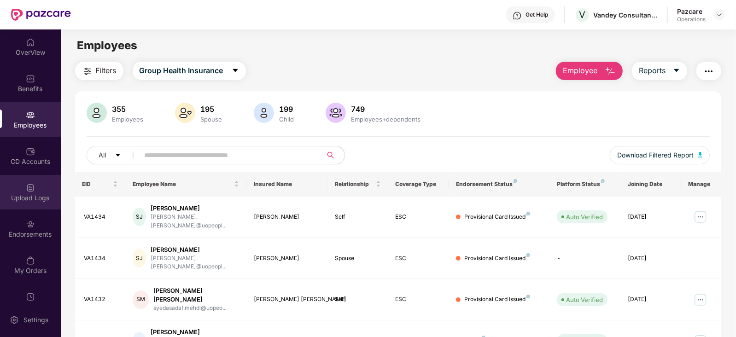
click at [41, 191] on div "Upload Logs" at bounding box center [30, 192] width 61 height 35
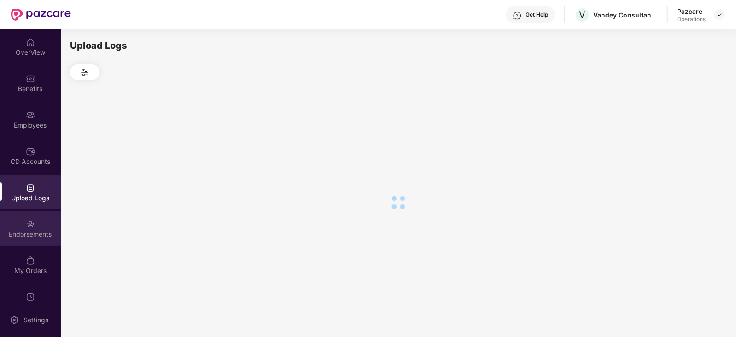
click at [42, 230] on div "Endorsements" at bounding box center [30, 234] width 61 height 9
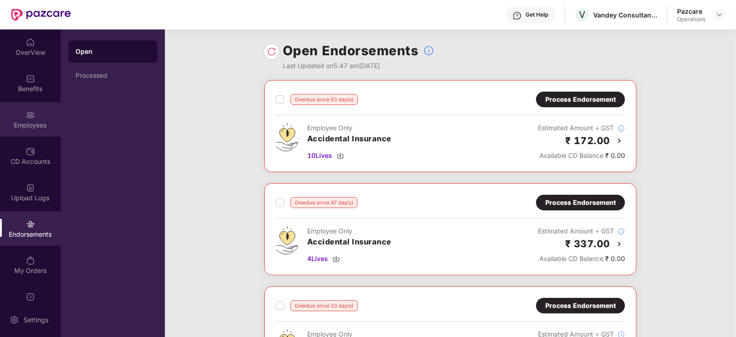
click at [26, 128] on div "Employees" at bounding box center [30, 125] width 61 height 9
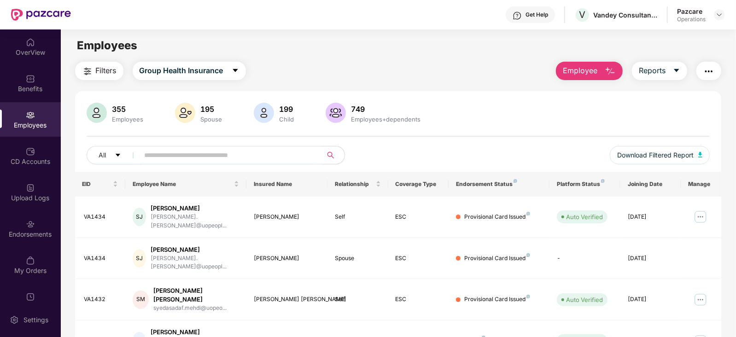
click at [100, 70] on span "Filters" at bounding box center [106, 71] width 21 height 12
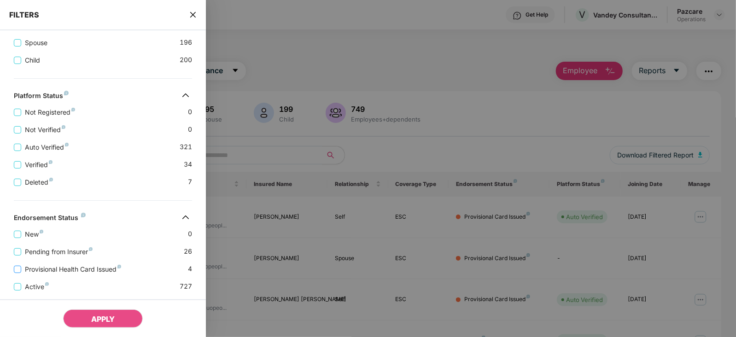
scroll to position [260, 0]
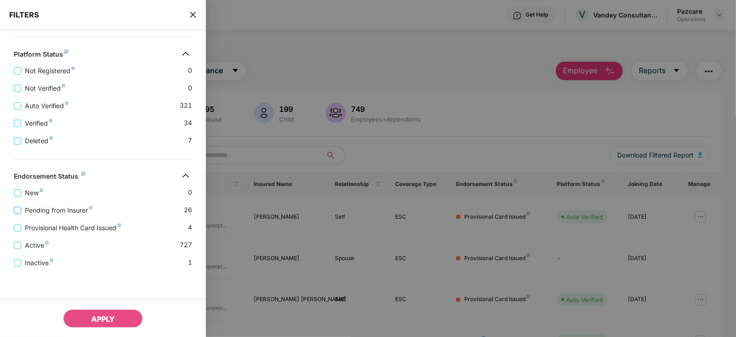
click at [55, 211] on span "Pending from Insurer" at bounding box center [58, 210] width 75 height 10
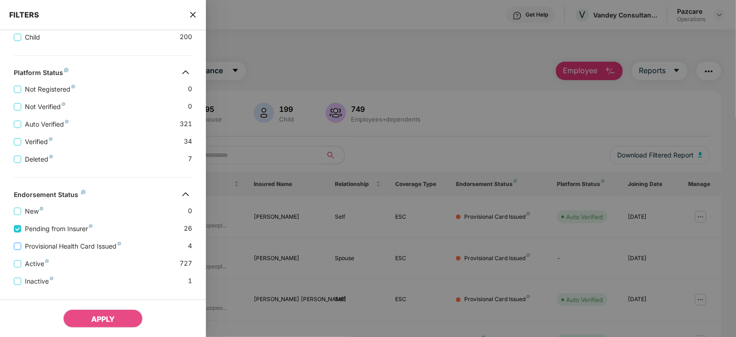
click at [58, 242] on span "Provisional Health Card Issued" at bounding box center [73, 246] width 104 height 10
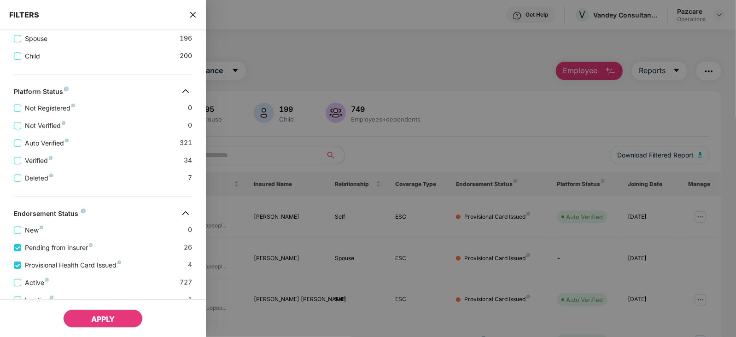
click at [108, 324] on button "APPLY" at bounding box center [103, 318] width 80 height 18
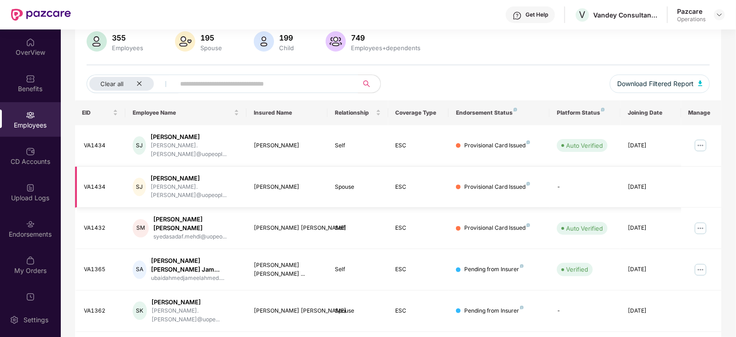
scroll to position [0, 0]
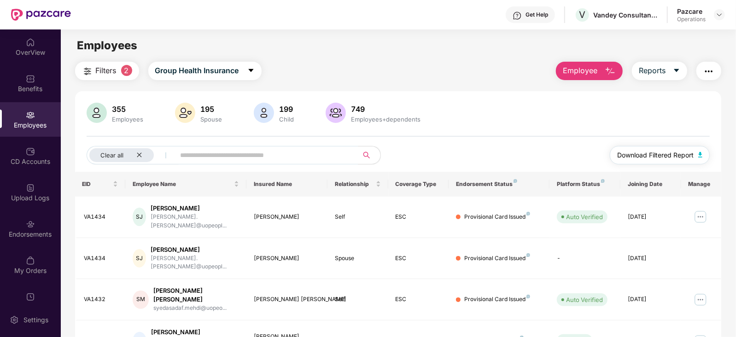
click at [700, 159] on button "Download Filtered Report" at bounding box center [659, 155] width 100 height 18
click at [706, 80] on button "button" at bounding box center [708, 71] width 25 height 18
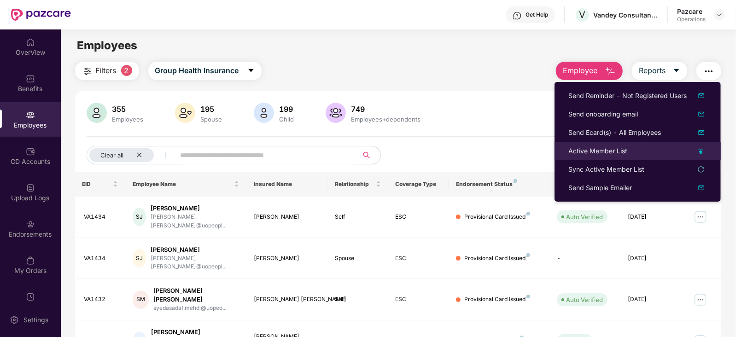
click at [607, 146] on div "Active Member List" at bounding box center [597, 151] width 59 height 10
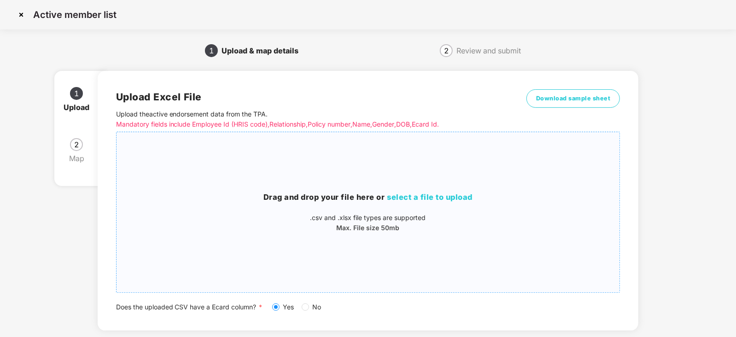
click at [425, 192] on h3 "Drag and drop your file here or select a file to upload" at bounding box center [367, 197] width 503 height 12
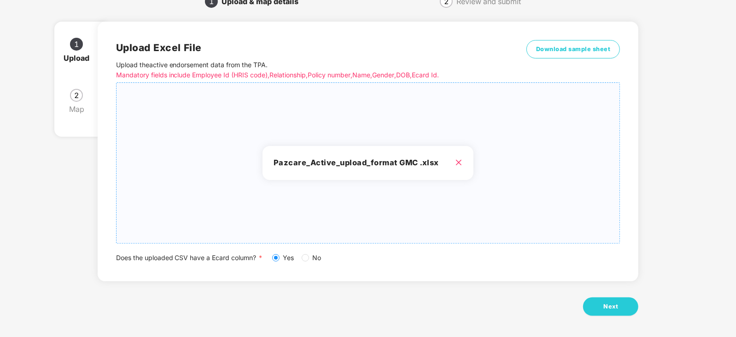
scroll to position [51, 0]
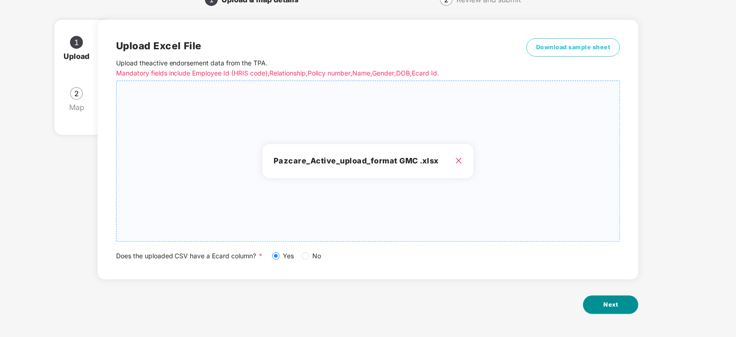
click at [590, 307] on button "Next" at bounding box center [610, 305] width 55 height 18
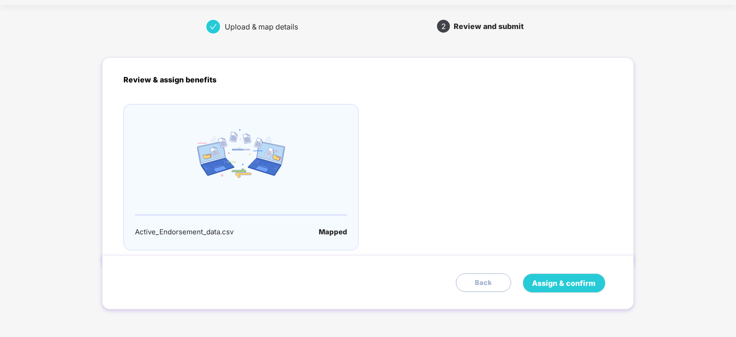
scroll to position [0, 0]
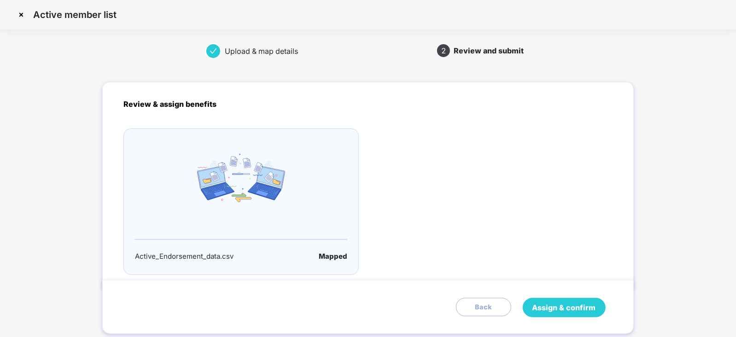
click at [588, 307] on span "Assign & confirm" at bounding box center [564, 308] width 64 height 12
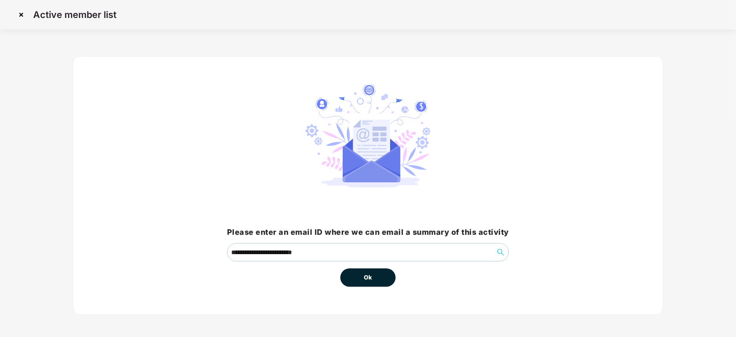
click at [365, 275] on span "Ok" at bounding box center [368, 277] width 8 height 9
click at [368, 278] on span "Ok" at bounding box center [368, 277] width 8 height 9
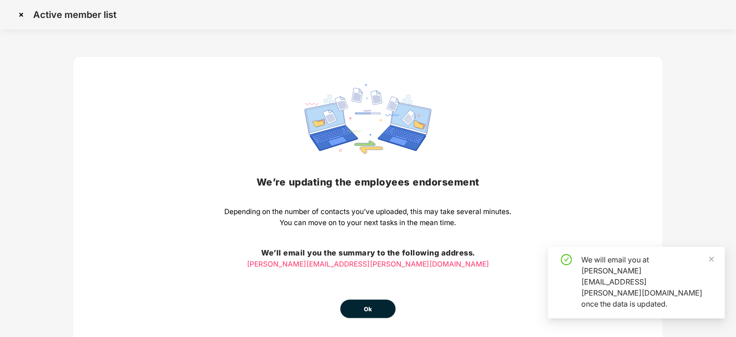
click at [367, 307] on span "Ok" at bounding box center [368, 309] width 8 height 9
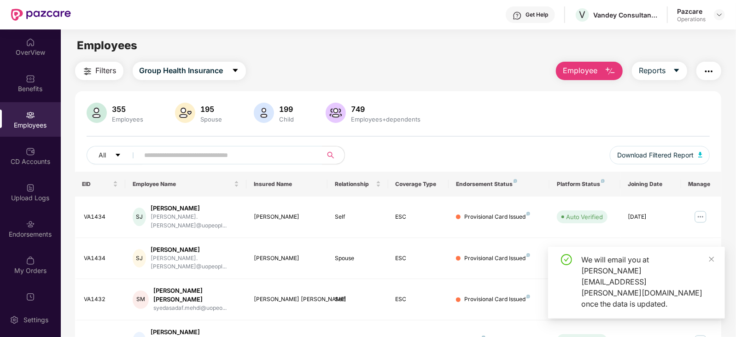
click at [14, 185] on div "Upload Logs" at bounding box center [30, 192] width 61 height 35
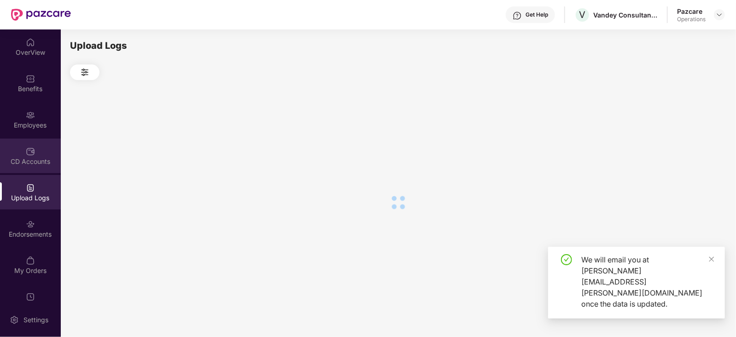
click at [21, 168] on div "CD Accounts" at bounding box center [30, 156] width 61 height 35
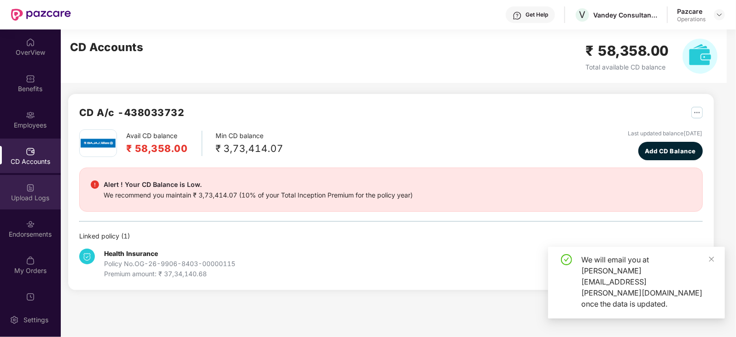
click at [30, 197] on div "Upload Logs" at bounding box center [30, 197] width 61 height 9
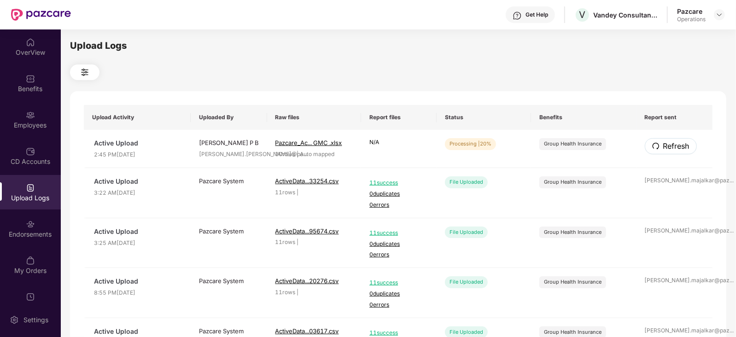
click at [686, 148] on span "Refresh" at bounding box center [676, 146] width 26 height 12
click at [686, 149] on span "Refresh" at bounding box center [676, 146] width 26 height 12
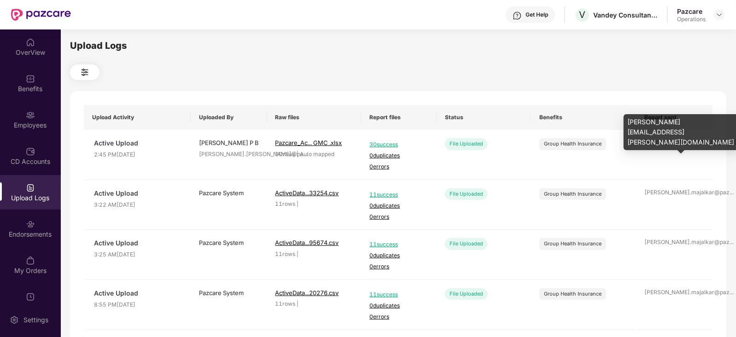
click at [687, 145] on div "[PERSON_NAME].[PERSON_NAME]@pa ..." at bounding box center [674, 142] width 60 height 9
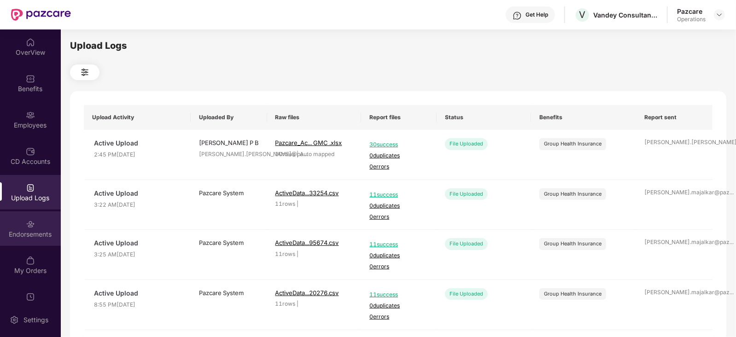
click at [21, 242] on div "Endorsements" at bounding box center [30, 228] width 61 height 35
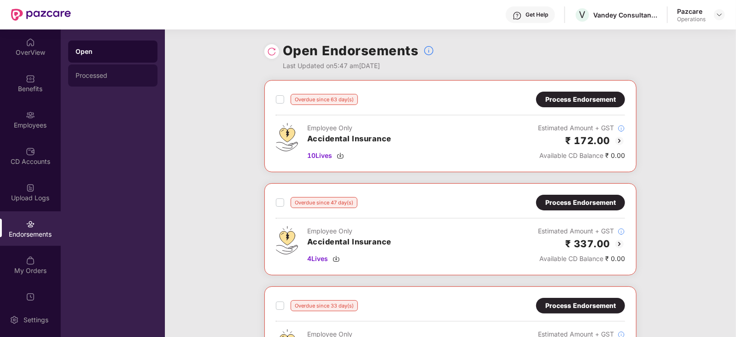
click at [106, 82] on div "Processed" at bounding box center [112, 75] width 89 height 22
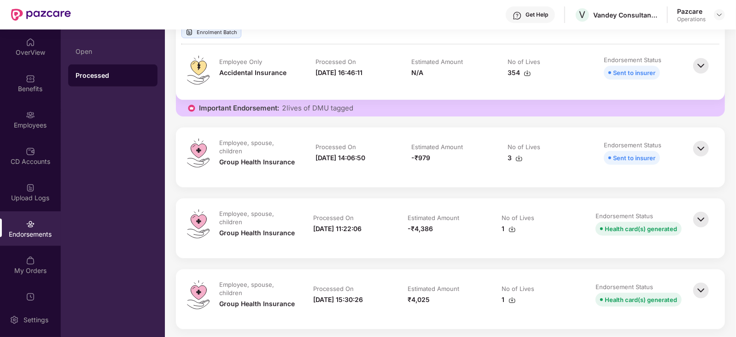
scroll to position [345, 0]
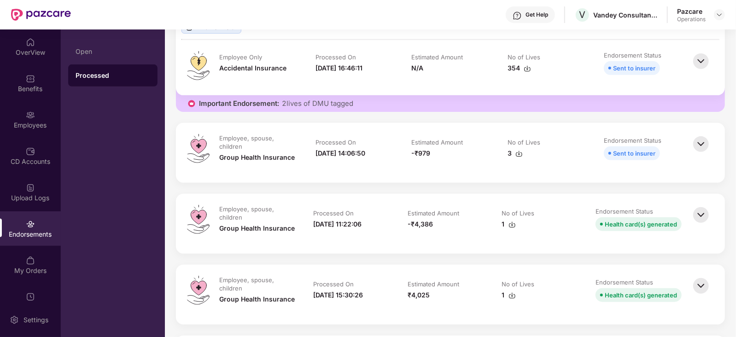
click at [706, 219] on img at bounding box center [700, 215] width 20 height 20
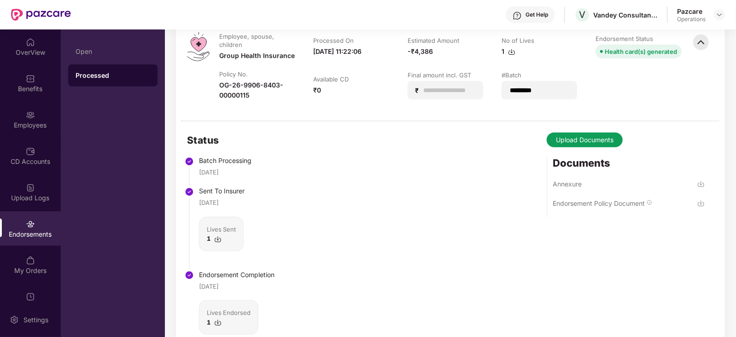
scroll to position [748, 0]
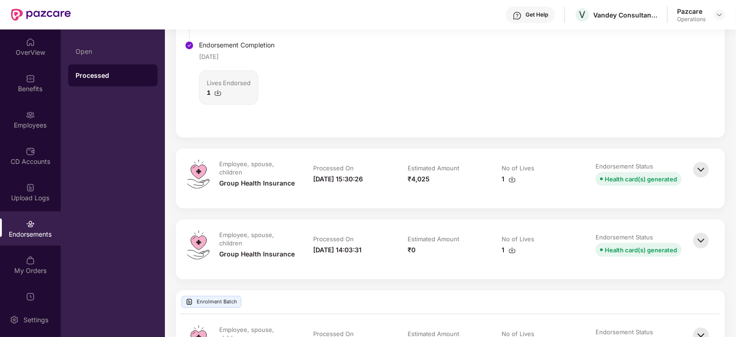
click at [708, 180] on div at bounding box center [701, 179] width 23 height 38
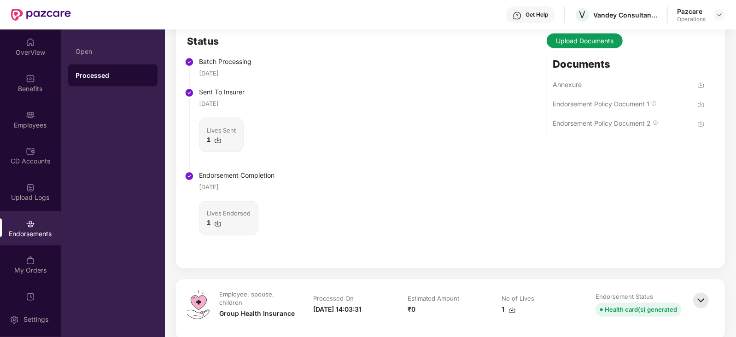
scroll to position [1036, 0]
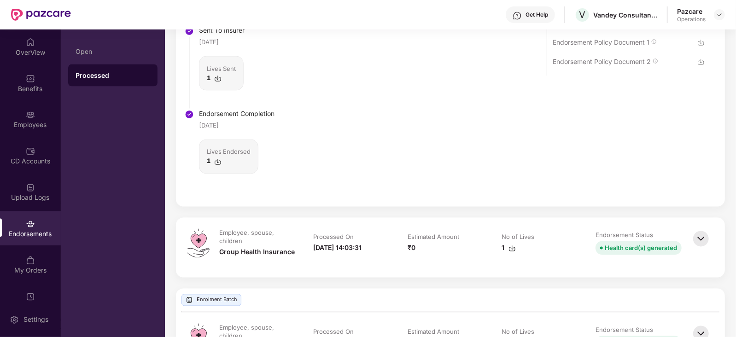
click at [708, 232] on img at bounding box center [700, 239] width 20 height 20
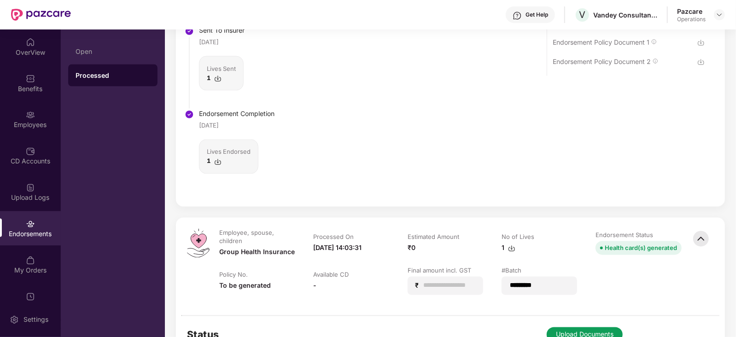
click at [700, 243] on img at bounding box center [700, 239] width 20 height 20
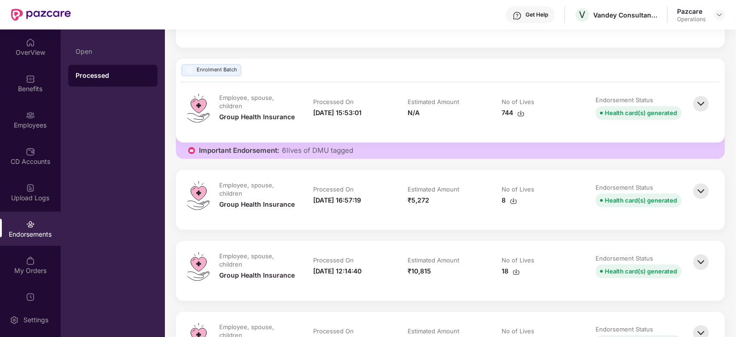
scroll to position [1151, 0]
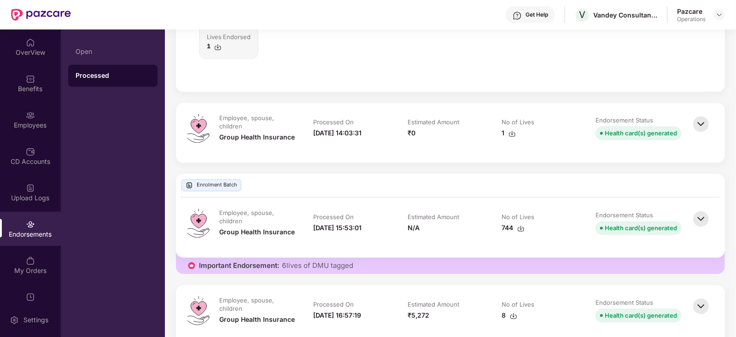
click at [692, 131] on img at bounding box center [700, 124] width 20 height 20
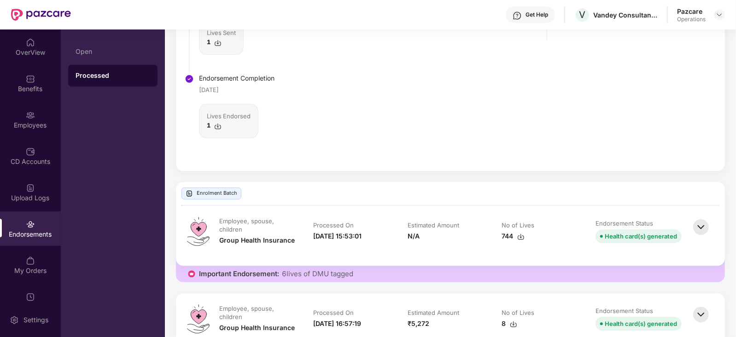
scroll to position [1496, 0]
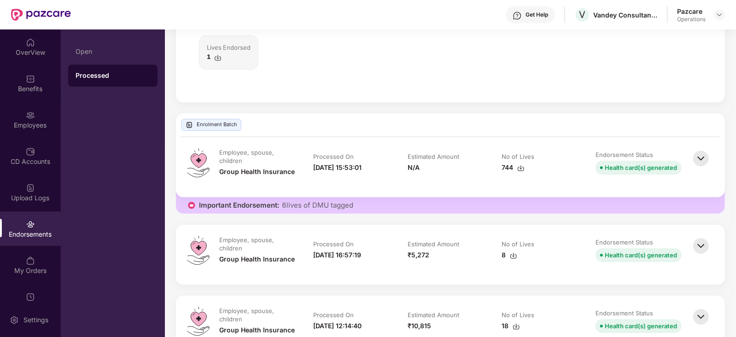
click at [701, 158] on img at bounding box center [700, 158] width 20 height 20
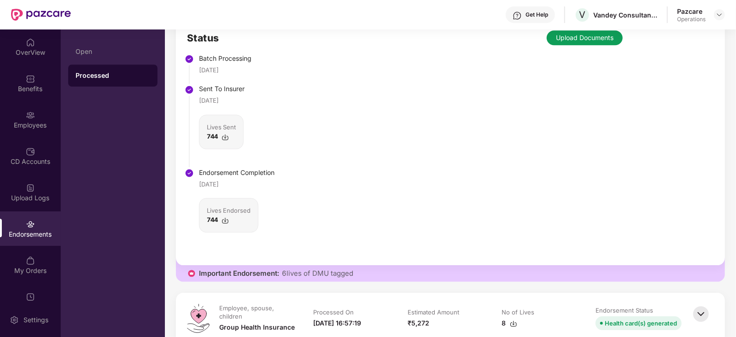
scroll to position [1841, 0]
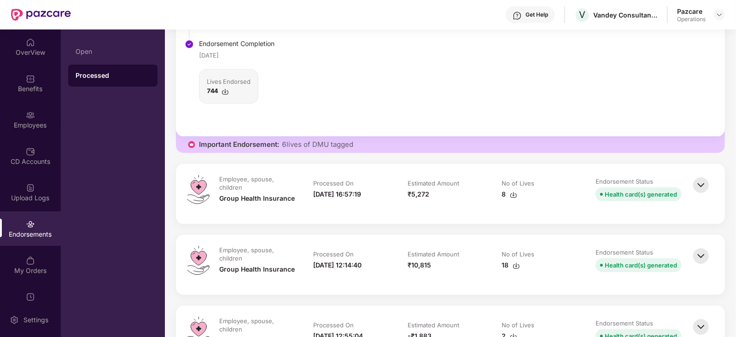
click at [699, 176] on img at bounding box center [700, 185] width 20 height 20
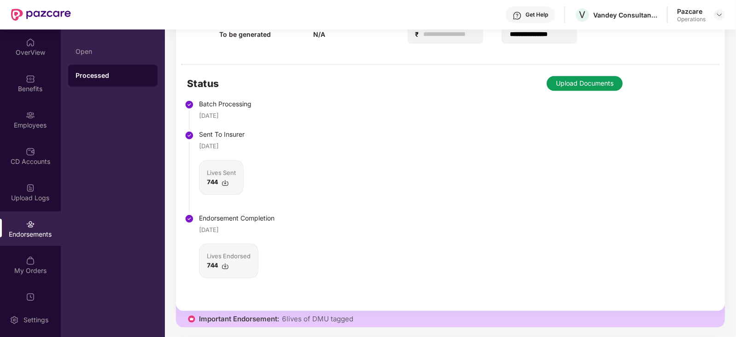
scroll to position [1611, 0]
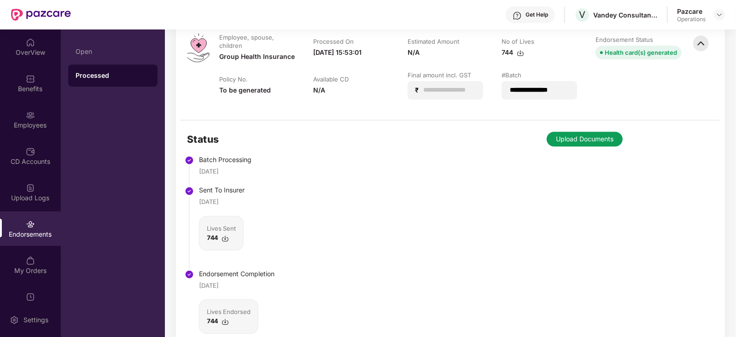
click at [568, 134] on button "Upload Documents" at bounding box center [584, 139] width 76 height 15
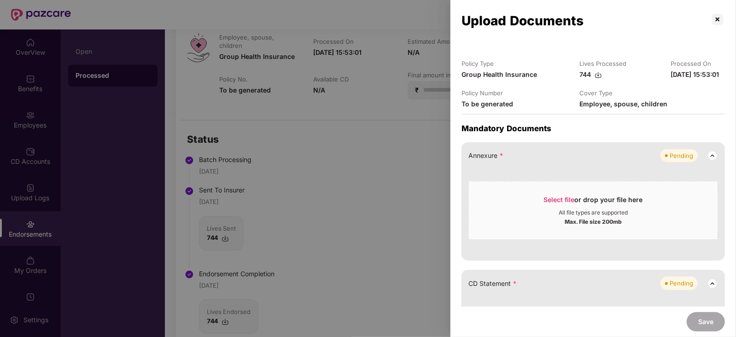
click at [576, 133] on p "Mandatory Documents" at bounding box center [592, 128] width 263 height 9
click at [559, 203] on span "Select file" at bounding box center [559, 200] width 31 height 8
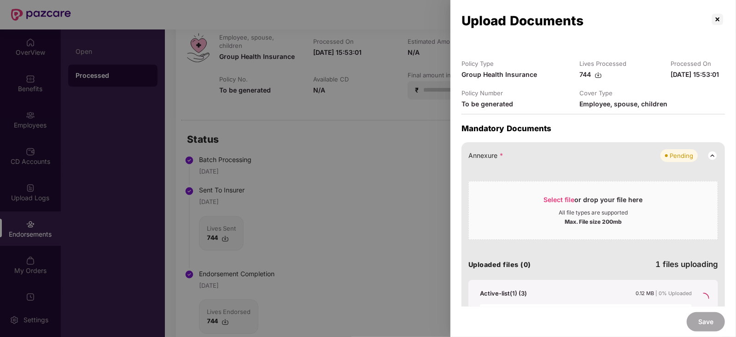
scroll to position [115, 0]
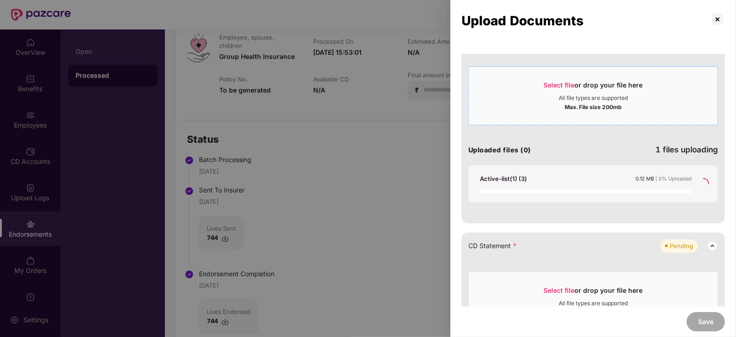
click at [555, 81] on div "Select file or drop your file here All file types are supported Max. File size …" at bounding box center [592, 95] width 249 height 59
click at [555, 89] on span "Select file" at bounding box center [559, 85] width 31 height 8
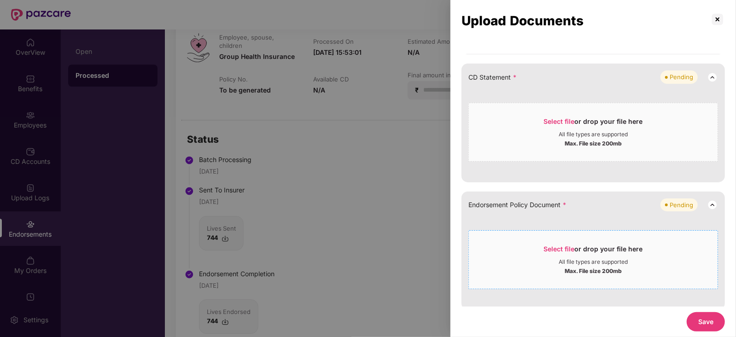
click at [567, 253] on span "Select file" at bounding box center [559, 249] width 31 height 8
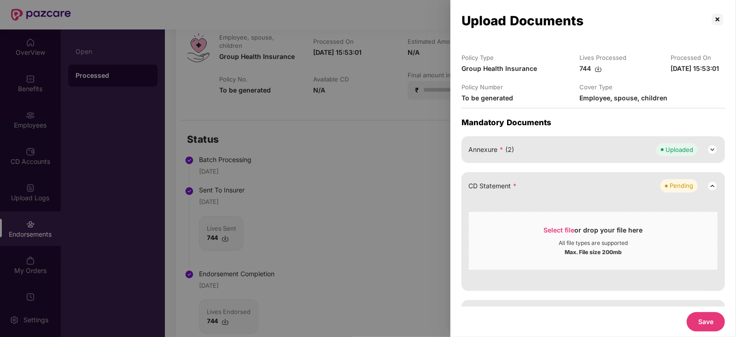
scroll to position [0, 0]
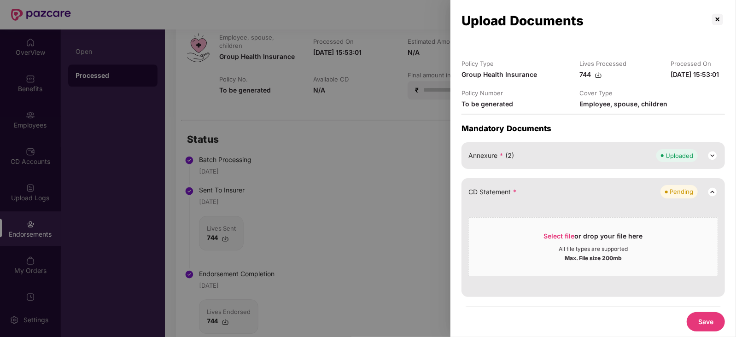
click at [713, 161] on img at bounding box center [712, 155] width 11 height 11
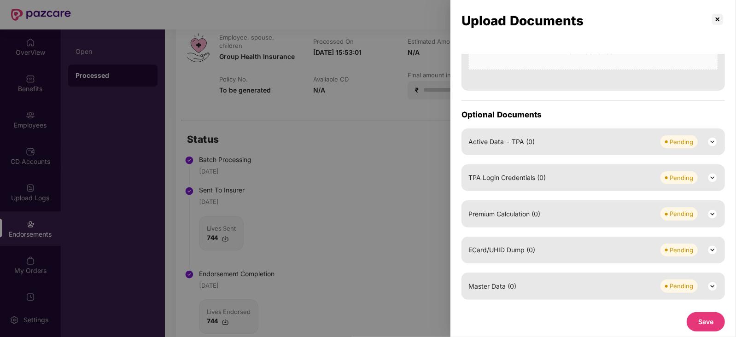
scroll to position [575, 0]
click at [711, 328] on button "Save" at bounding box center [705, 321] width 38 height 19
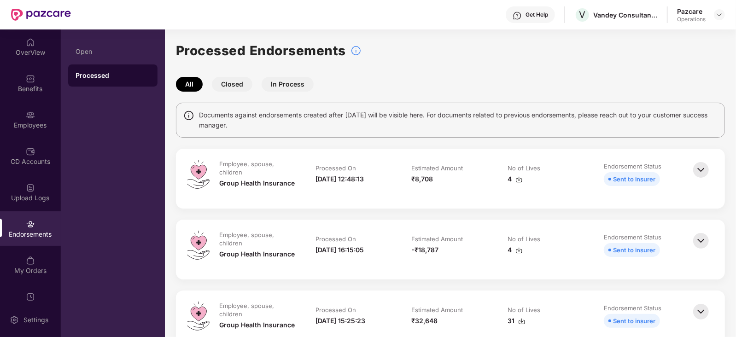
scroll to position [1611, 0]
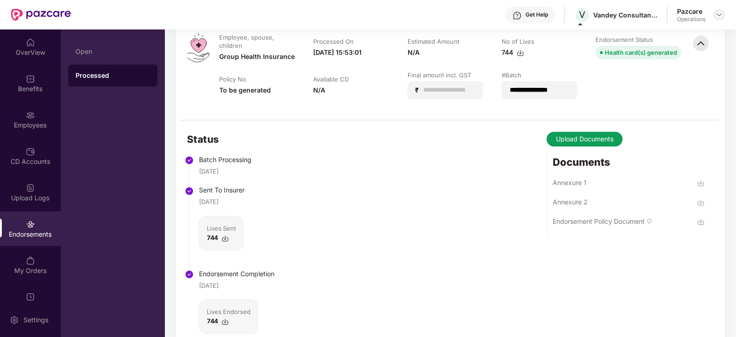
click at [714, 15] on div at bounding box center [718, 14] width 11 height 11
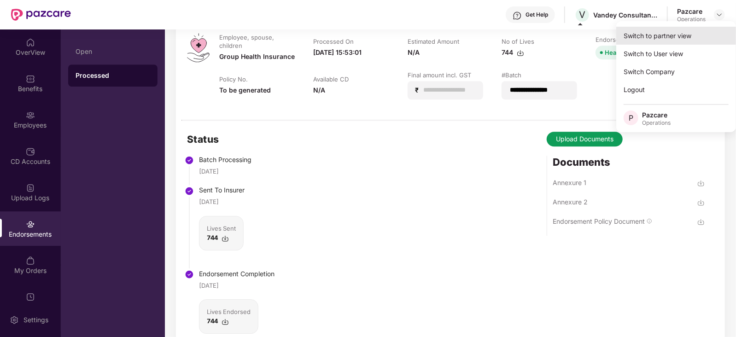
click at [686, 32] on div "Switch to partner view" at bounding box center [676, 36] width 120 height 18
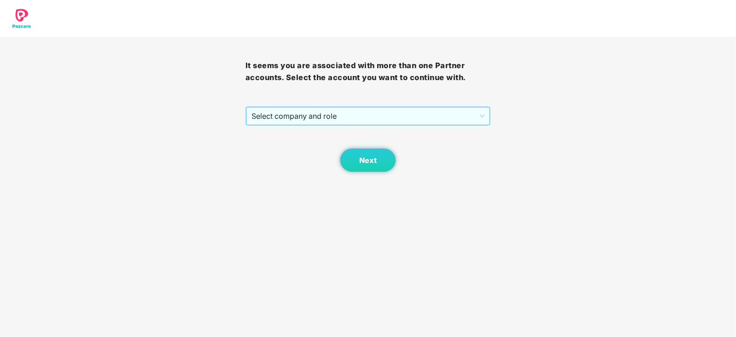
click at [267, 122] on span "Select company and role" at bounding box center [367, 115] width 233 height 17
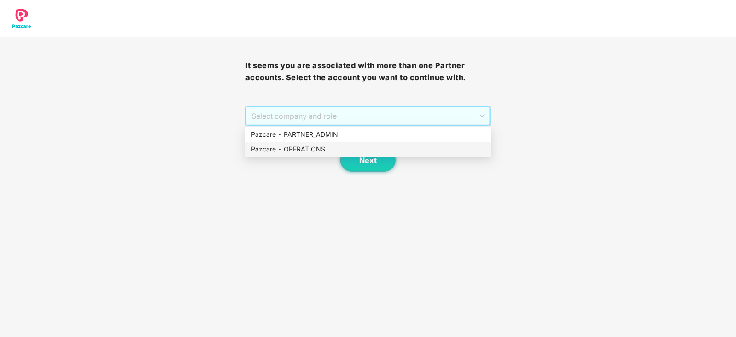
click at [276, 143] on div "Pazcare - OPERATIONS" at bounding box center [367, 149] width 245 height 15
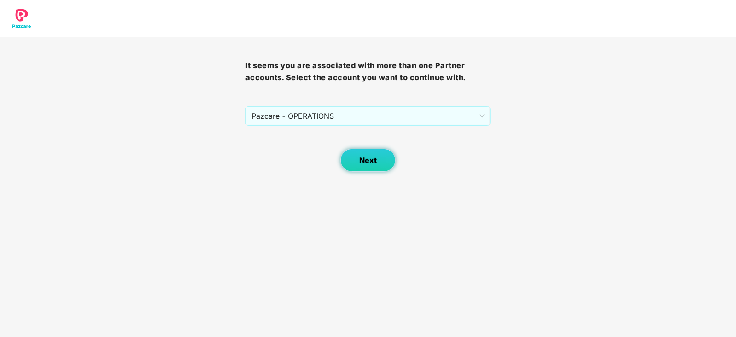
click at [351, 162] on button "Next" at bounding box center [367, 160] width 55 height 23
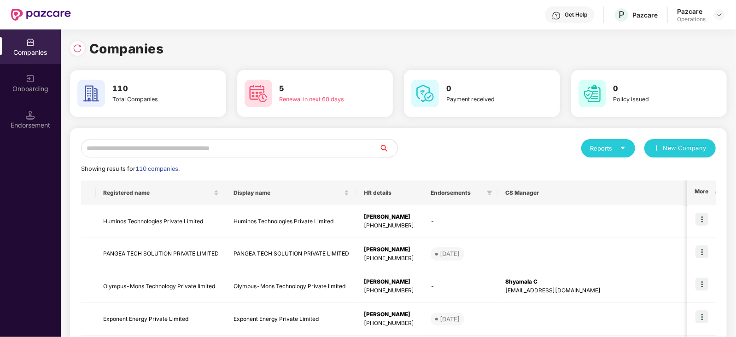
click at [247, 151] on input "text" at bounding box center [230, 148] width 298 height 18
paste input "**********"
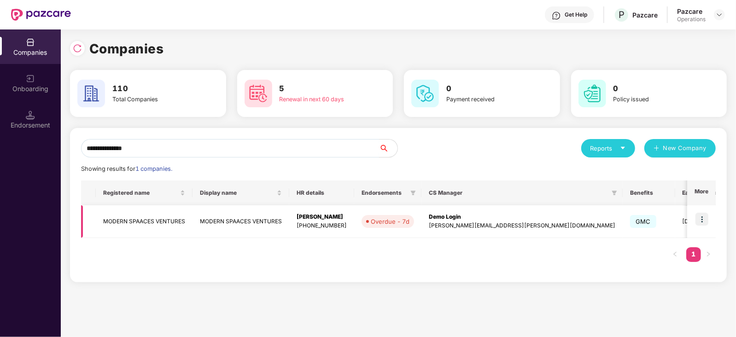
type input "**********"
click at [157, 223] on td "MODERN SPAACES VENTURES" at bounding box center [144, 221] width 97 height 33
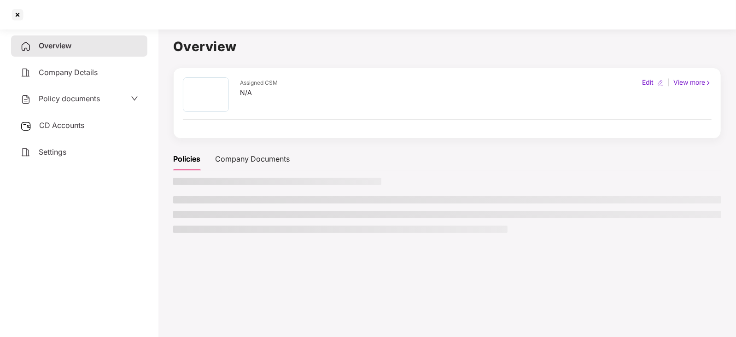
click at [48, 104] on div "Policy documents" at bounding box center [60, 99] width 80 height 12
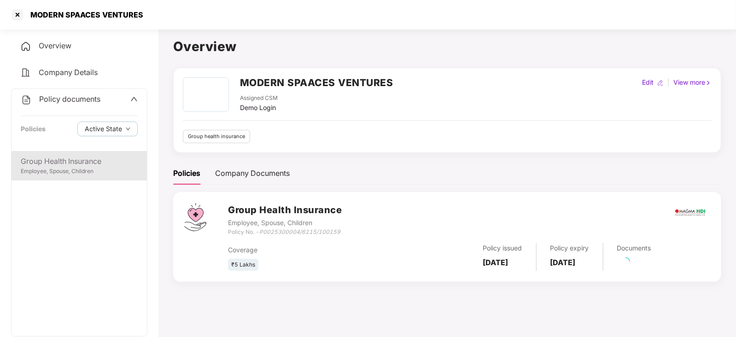
click at [104, 177] on div "Group Health Insurance Employee, Spouse, Children" at bounding box center [79, 165] width 135 height 29
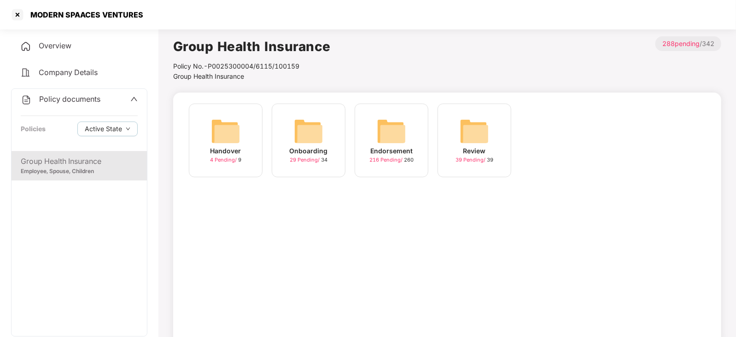
click at [402, 132] on img at bounding box center [391, 130] width 29 height 29
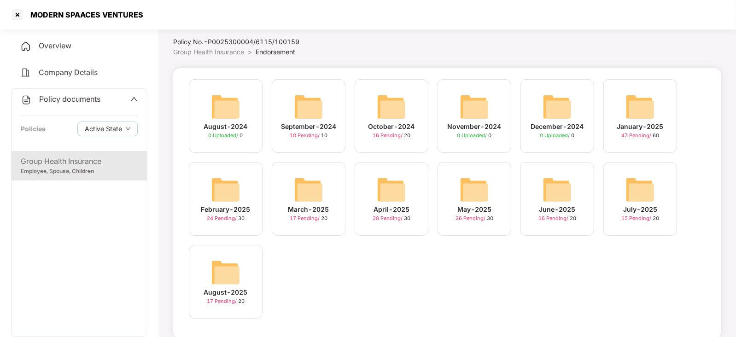
scroll to position [37, 0]
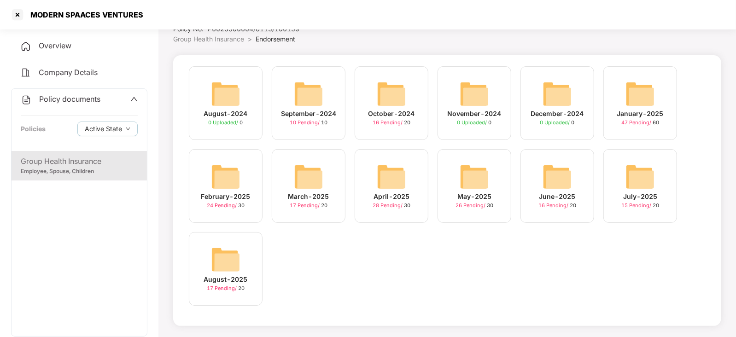
click at [650, 176] on img at bounding box center [639, 176] width 29 height 29
click at [231, 259] on img at bounding box center [225, 259] width 29 height 29
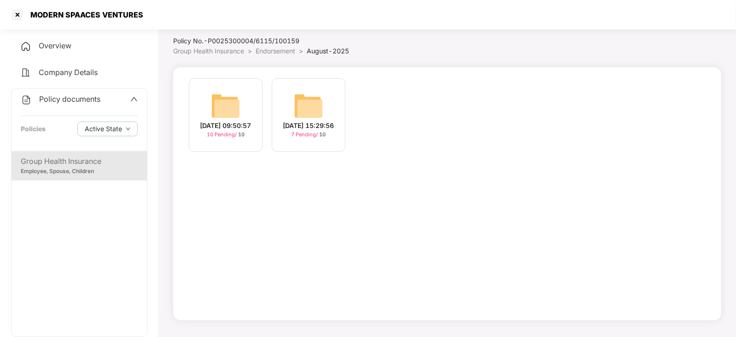
scroll to position [25, 0]
click at [229, 95] on img at bounding box center [225, 106] width 29 height 29
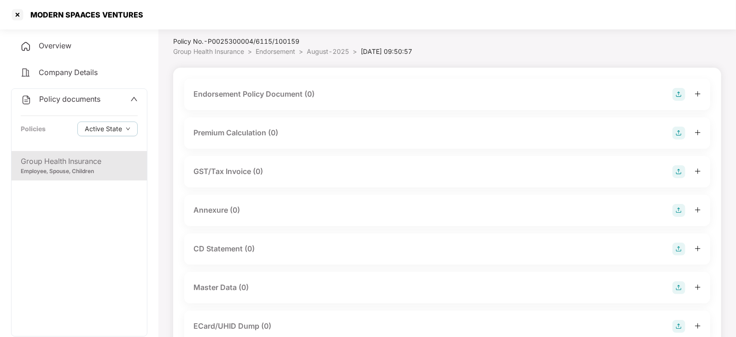
scroll to position [37, 0]
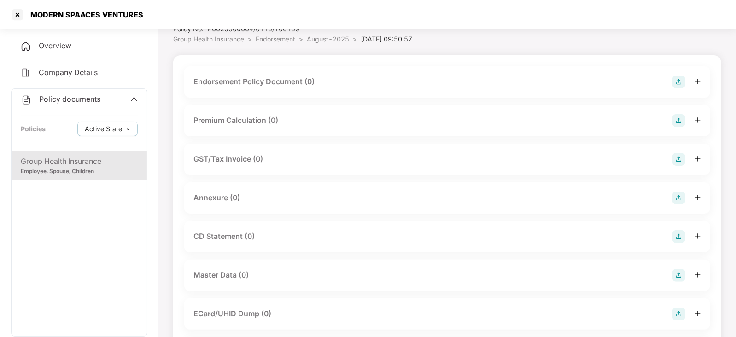
click at [687, 81] on div at bounding box center [686, 81] width 29 height 13
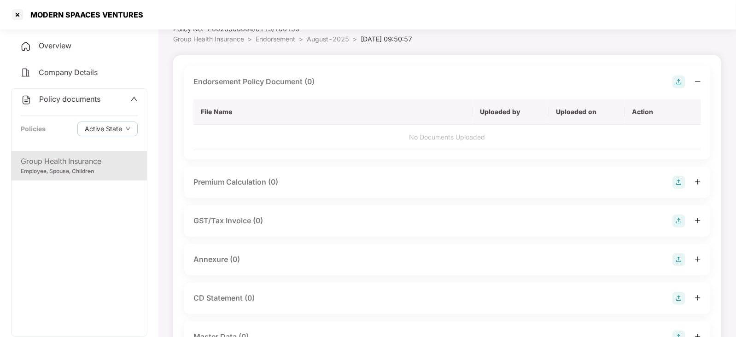
click at [676, 83] on img at bounding box center [678, 81] width 13 height 13
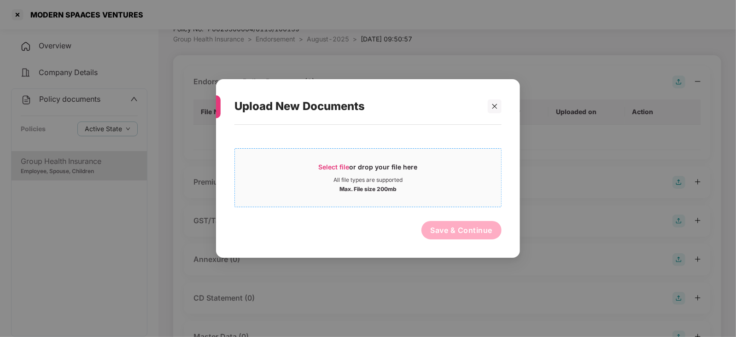
click at [348, 170] on span "Select file" at bounding box center [334, 167] width 31 height 8
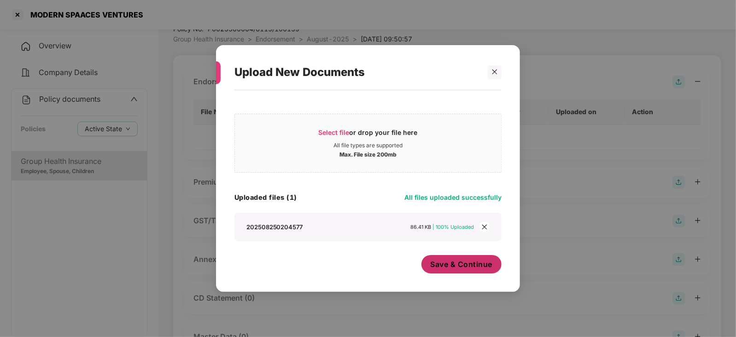
click at [451, 263] on span "Save & Continue" at bounding box center [461, 264] width 62 height 10
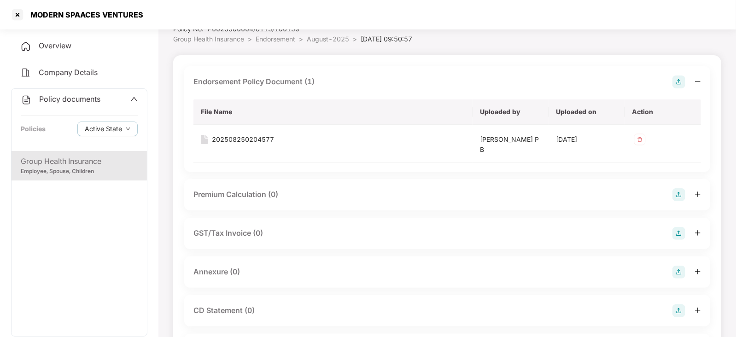
click at [686, 192] on div at bounding box center [686, 194] width 29 height 13
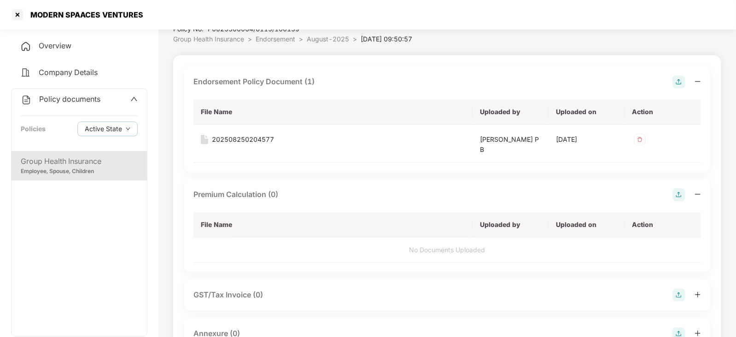
click at [680, 192] on img at bounding box center [678, 194] width 13 height 13
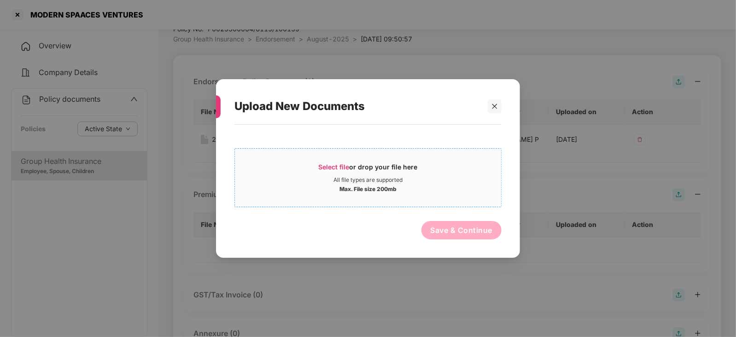
click at [342, 176] on div "All file types are supported" at bounding box center [367, 179] width 69 height 7
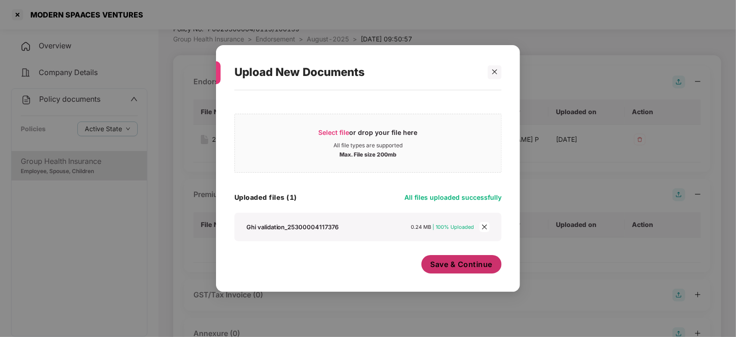
click at [453, 266] on span "Save & Continue" at bounding box center [461, 264] width 62 height 10
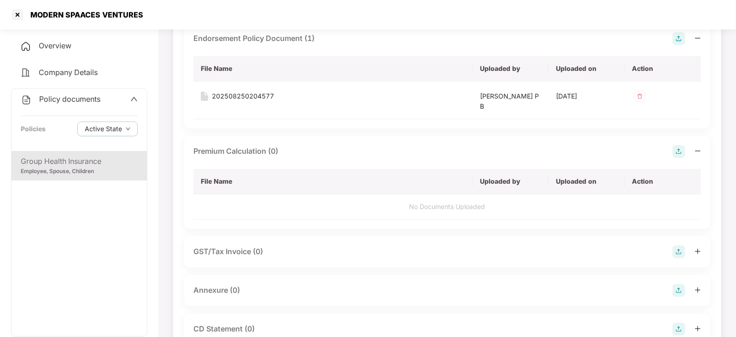
scroll to position [152, 0]
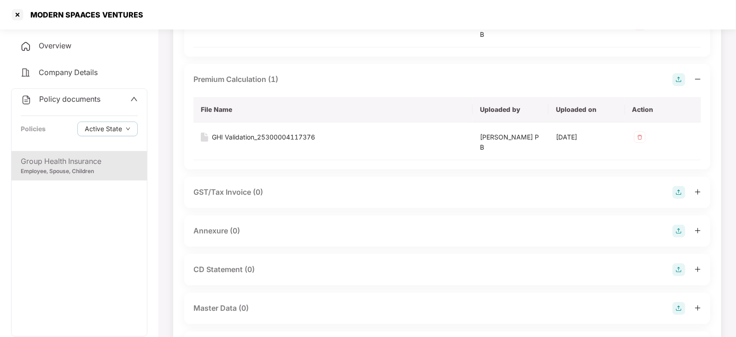
click at [682, 227] on img at bounding box center [678, 231] width 13 height 13
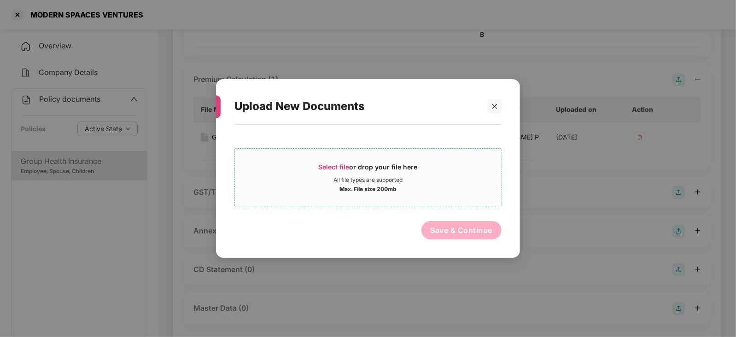
click at [316, 171] on div "Select file or drop your file here" at bounding box center [368, 169] width 266 height 14
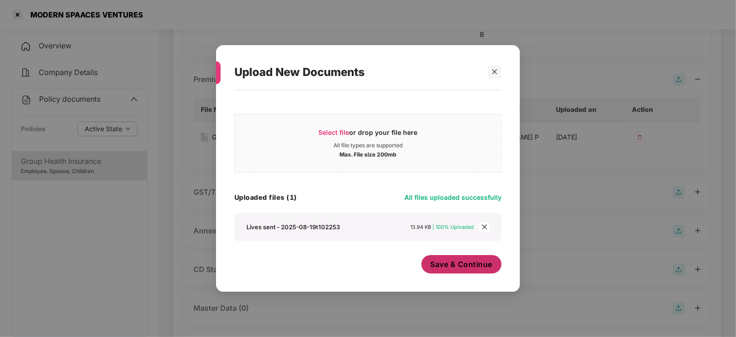
click at [443, 262] on span "Save & Continue" at bounding box center [461, 264] width 62 height 10
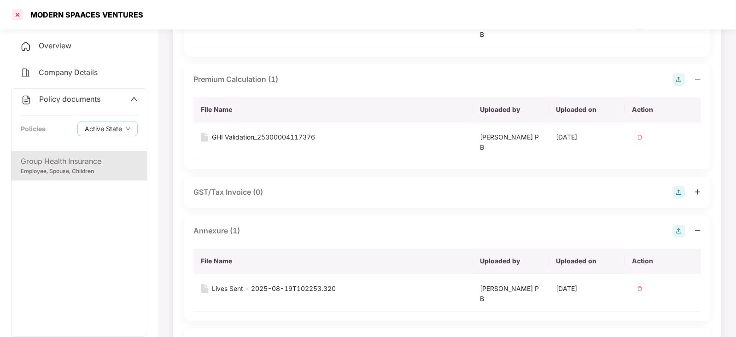
click at [16, 12] on div at bounding box center [17, 14] width 15 height 15
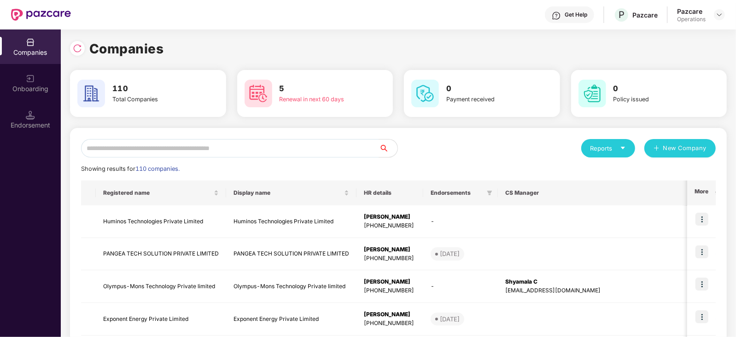
click at [224, 146] on input "text" at bounding box center [230, 148] width 298 height 18
click at [266, 146] on input "text" at bounding box center [230, 148] width 298 height 18
paste input "**********"
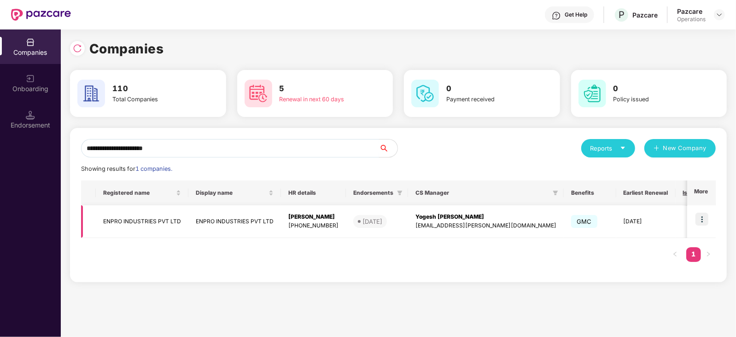
type input "**********"
click at [148, 214] on td "ENPRO INDUSTRIES PVT LTD" at bounding box center [142, 221] width 93 height 33
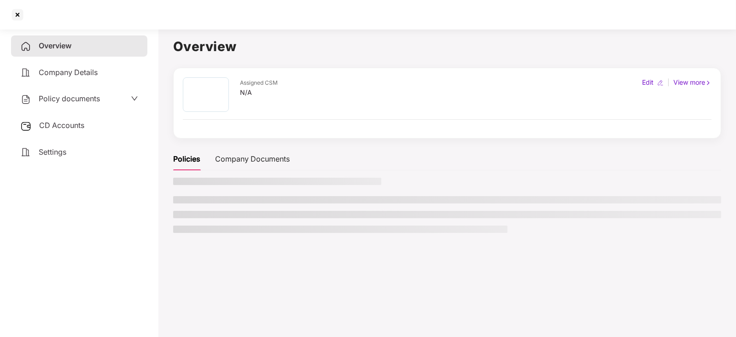
click at [73, 122] on span "CD Accounts" at bounding box center [61, 125] width 45 height 9
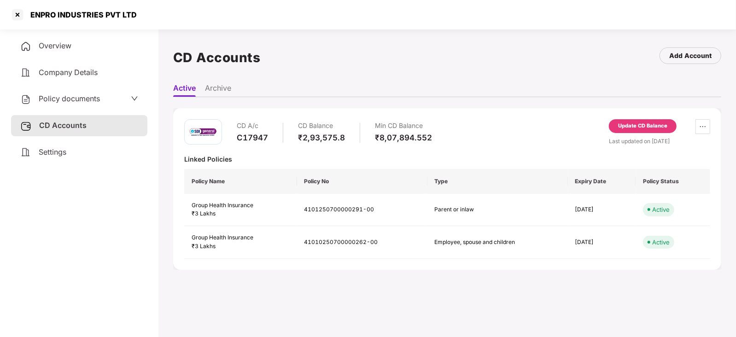
click at [73, 102] on span "Policy documents" at bounding box center [69, 98] width 61 height 9
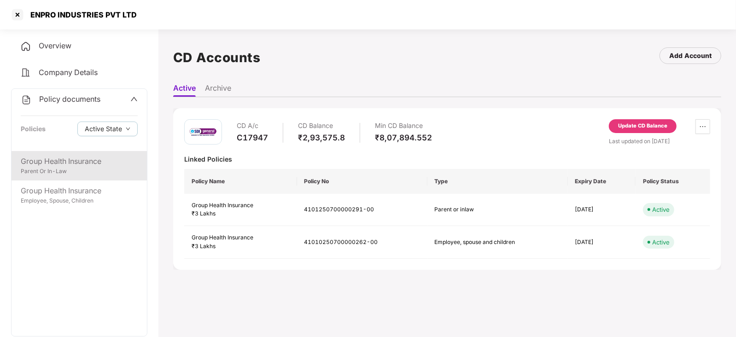
click at [87, 166] on div "Group Health Insurance" at bounding box center [79, 162] width 117 height 12
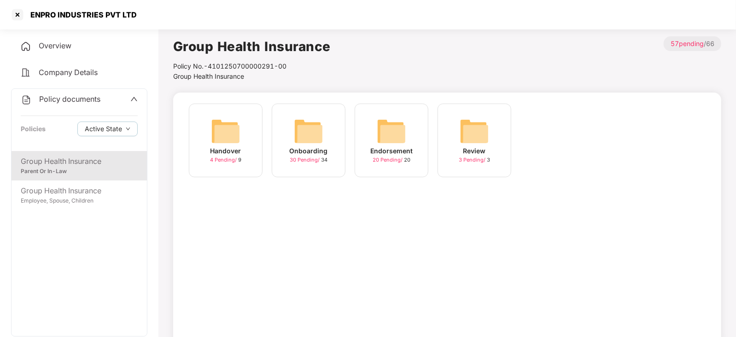
click at [313, 140] on img at bounding box center [308, 130] width 29 height 29
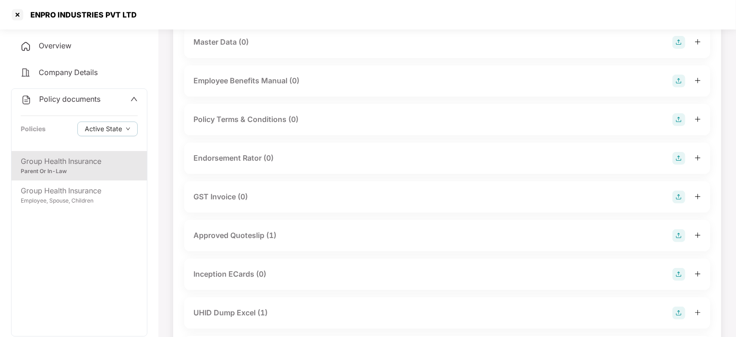
scroll to position [230, 0]
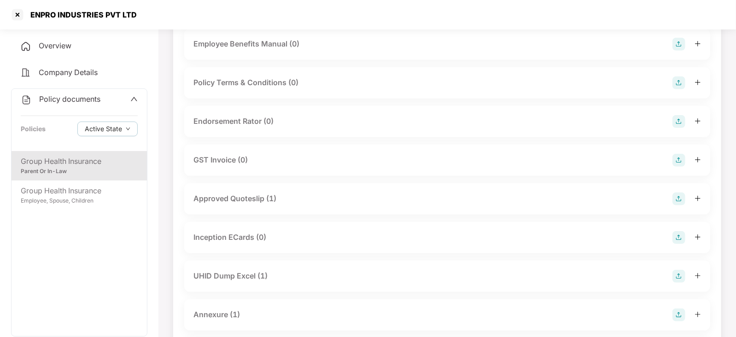
click at [265, 201] on div "Approved Quoteslip (1)" at bounding box center [234, 199] width 83 height 12
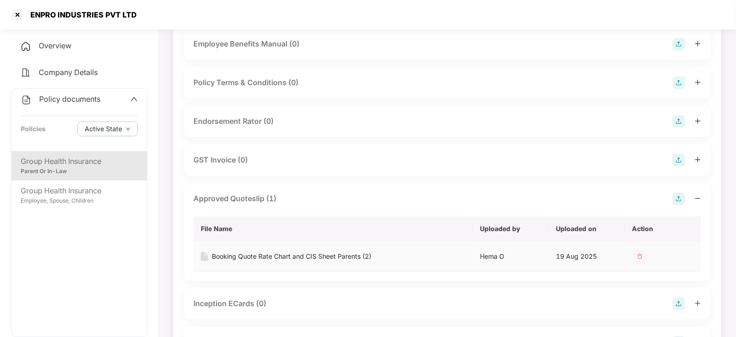
click at [302, 254] on div "Booking Quote Rate Chart and CIS Sheet Parents (2)" at bounding box center [291, 256] width 159 height 10
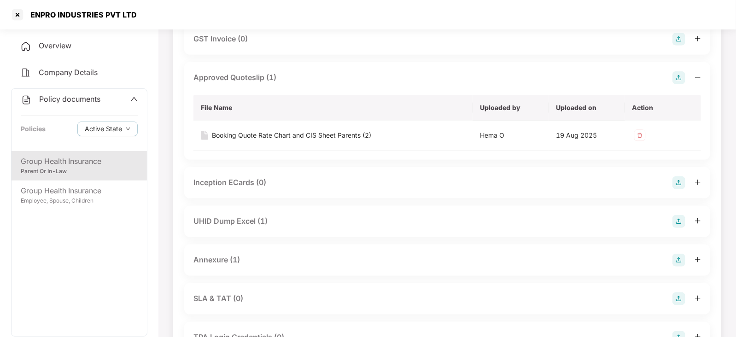
scroll to position [460, 0]
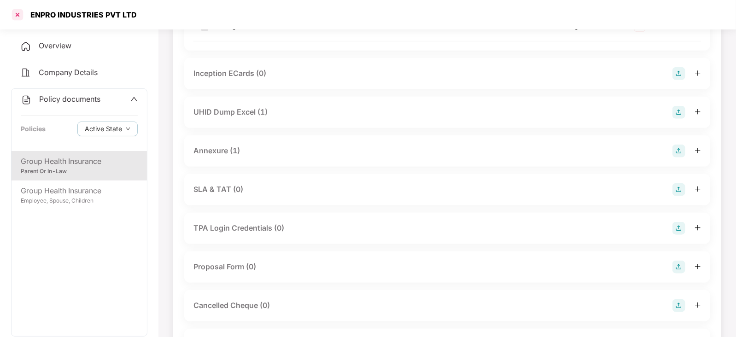
click at [17, 16] on div at bounding box center [17, 14] width 15 height 15
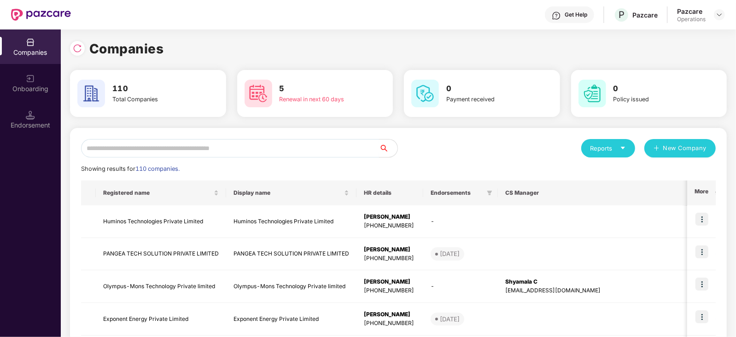
click at [211, 144] on input "text" at bounding box center [230, 148] width 298 height 18
paste input "**********"
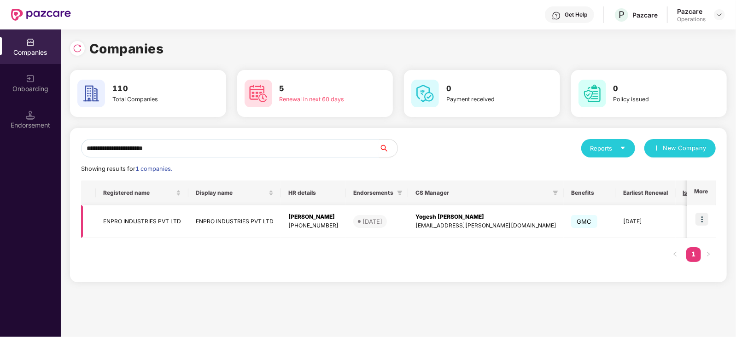
type input "**********"
click at [703, 216] on img at bounding box center [701, 219] width 13 height 13
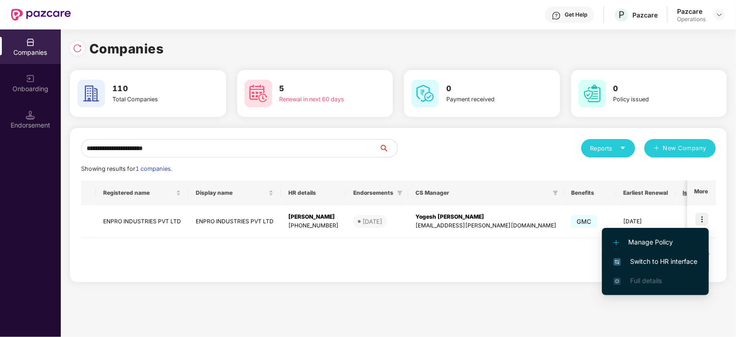
click at [669, 261] on span "Switch to HR interface" at bounding box center [655, 261] width 84 height 10
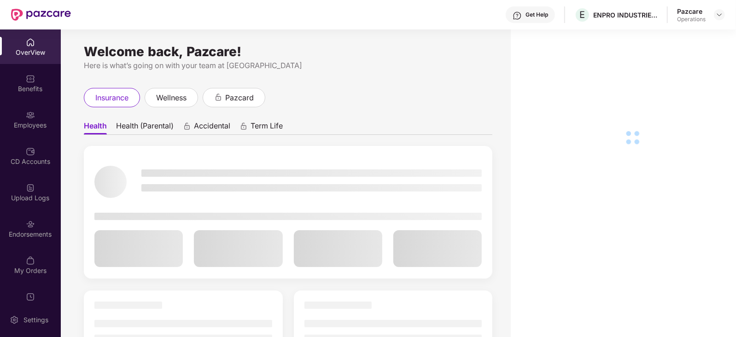
click at [44, 243] on div "Endorsements" at bounding box center [30, 228] width 61 height 35
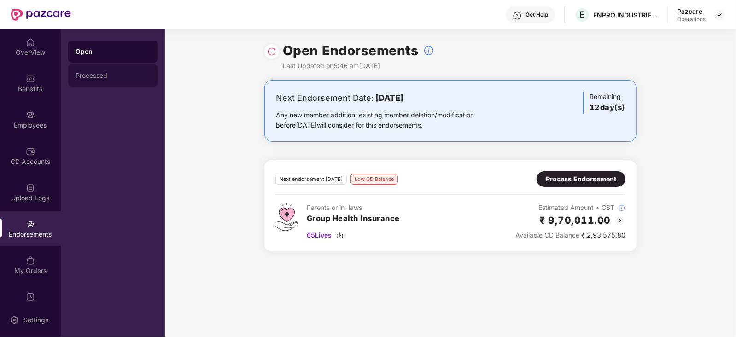
click at [102, 79] on div "Processed" at bounding box center [112, 75] width 89 height 22
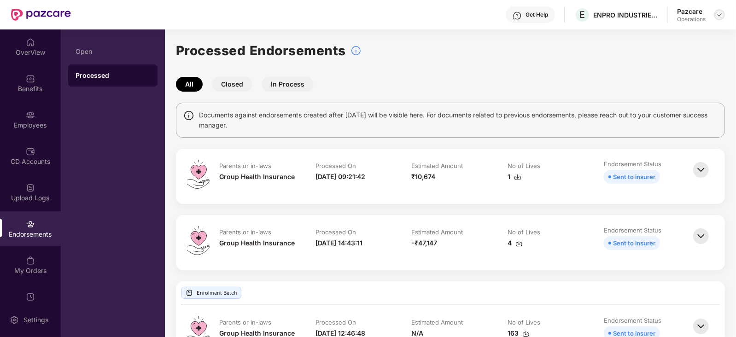
click at [722, 17] on img at bounding box center [718, 14] width 7 height 7
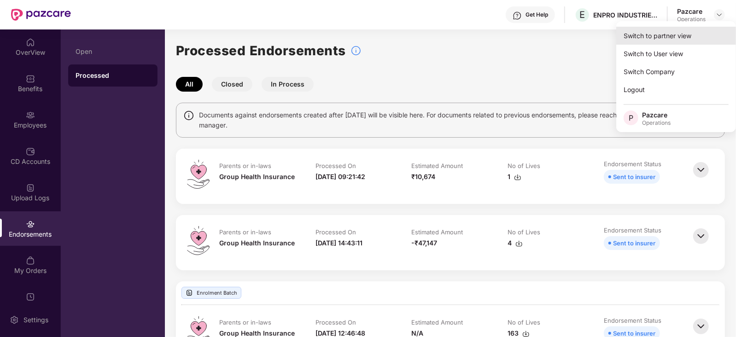
click at [689, 29] on div "Switch to partner view" at bounding box center [676, 36] width 120 height 18
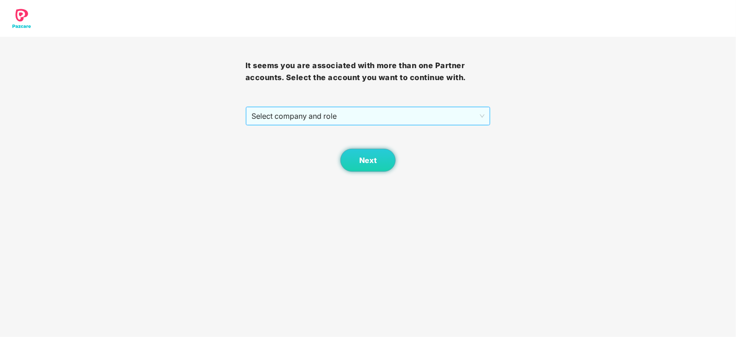
click at [301, 123] on span "Select company and role" at bounding box center [367, 115] width 233 height 17
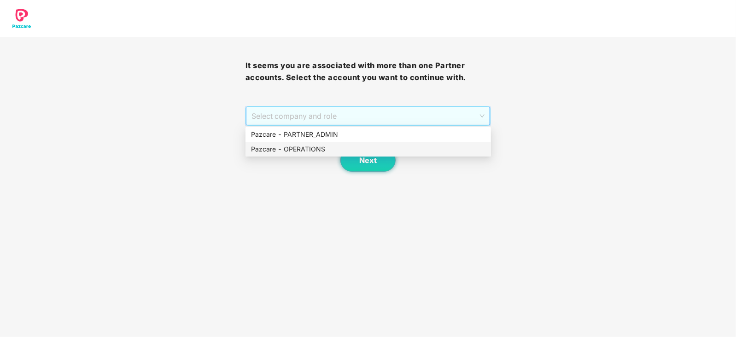
click at [296, 144] on div "Pazcare - OPERATIONS" at bounding box center [368, 149] width 234 height 10
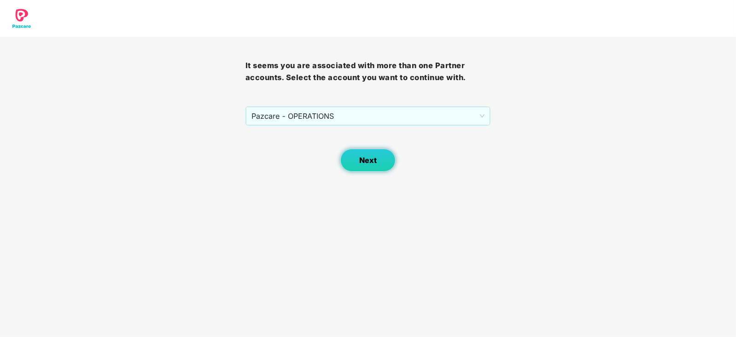
click at [354, 162] on button "Next" at bounding box center [367, 160] width 55 height 23
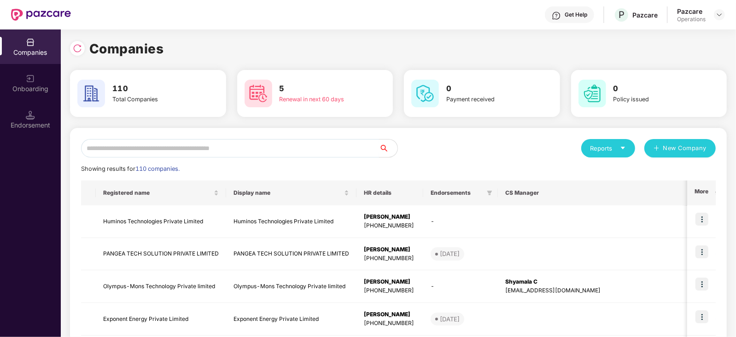
drag, startPoint x: 207, startPoint y: 152, endPoint x: 203, endPoint y: 141, distance: 11.4
click at [207, 150] on input "text" at bounding box center [230, 148] width 298 height 18
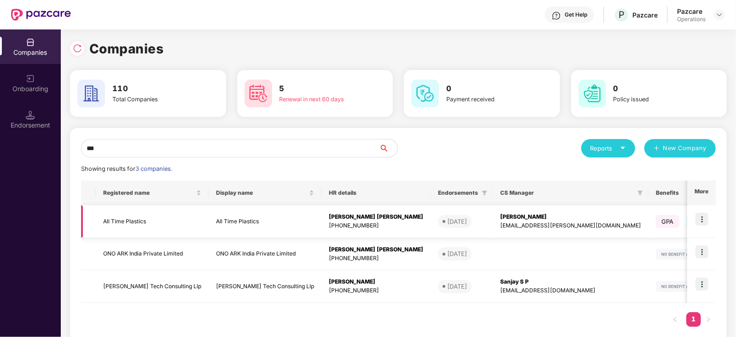
type input "***"
click at [702, 217] on img at bounding box center [701, 219] width 13 height 13
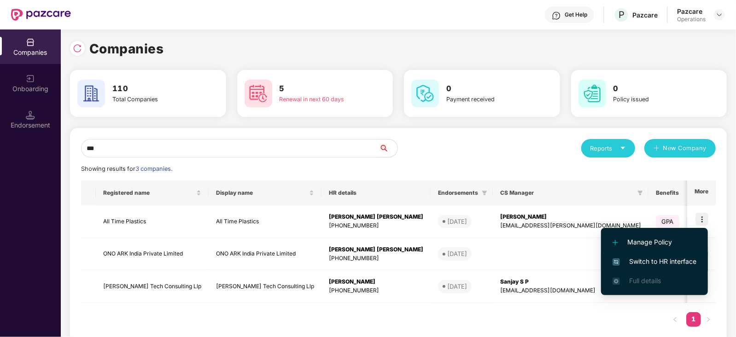
click at [665, 259] on span "Switch to HR interface" at bounding box center [654, 261] width 84 height 10
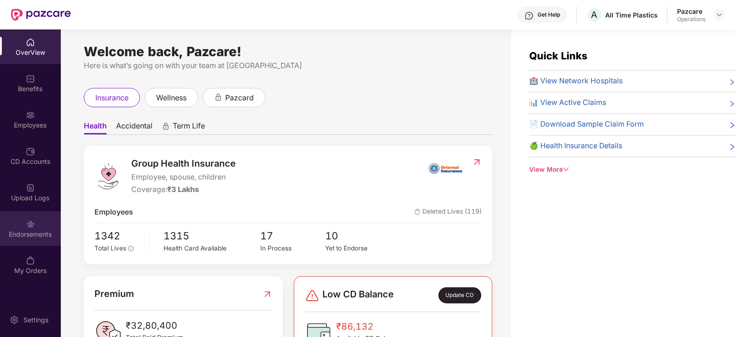
click at [41, 220] on div "Endorsements" at bounding box center [30, 228] width 61 height 35
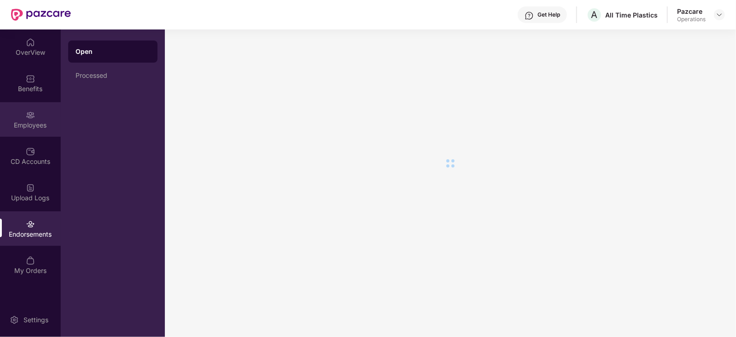
click at [14, 119] on div "Employees" at bounding box center [30, 119] width 61 height 35
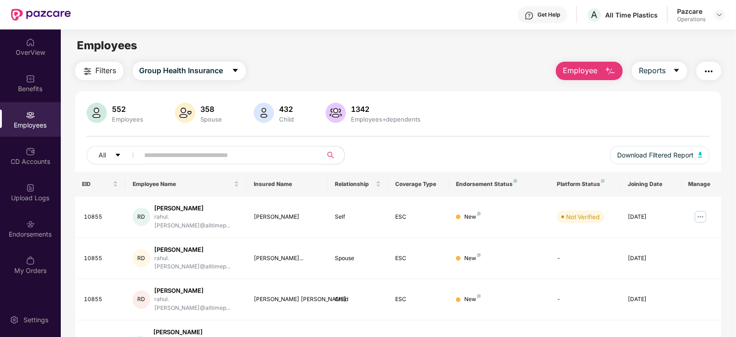
click at [198, 155] on input "text" at bounding box center [227, 155] width 165 height 14
paste input "*****"
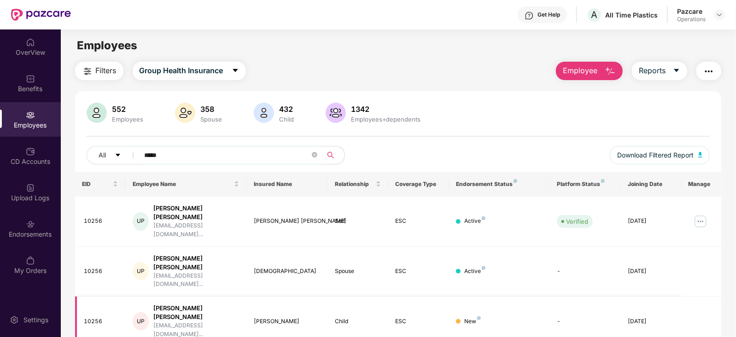
type input "*****"
click at [271, 317] on div "Tishant Umesh Patil" at bounding box center [287, 321] width 66 height 9
copy div "Tishant Umesh Patil"
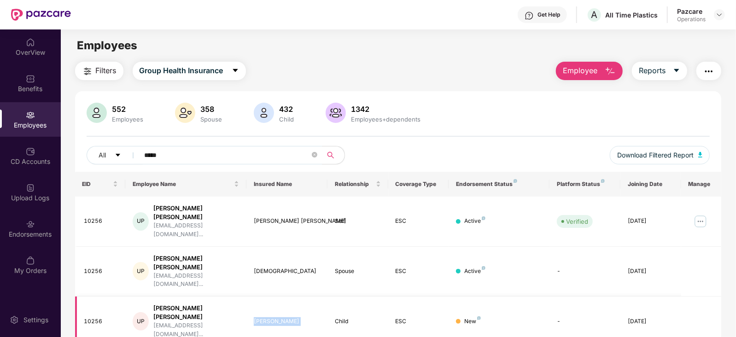
click at [283, 296] on td "Tishant Umesh Patil" at bounding box center [286, 321] width 81 height 50
drag, startPoint x: 254, startPoint y: 279, endPoint x: 311, endPoint y: 279, distance: 57.1
click at [311, 317] on div "Tishant Umesh Patil" at bounding box center [287, 321] width 66 height 9
copy div "Tishant Umesh Patil"
click at [724, 17] on div at bounding box center [718, 14] width 11 height 11
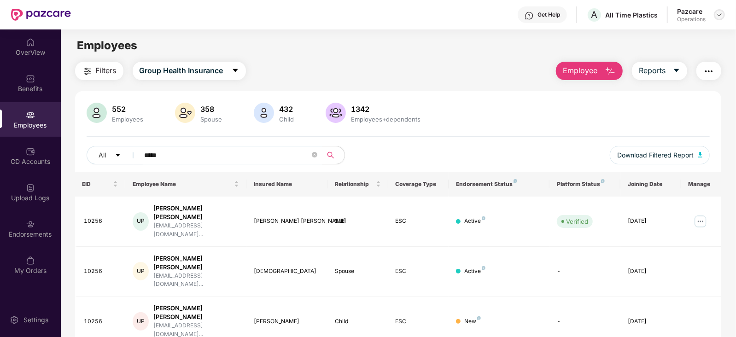
click at [718, 18] on div at bounding box center [718, 14] width 11 height 11
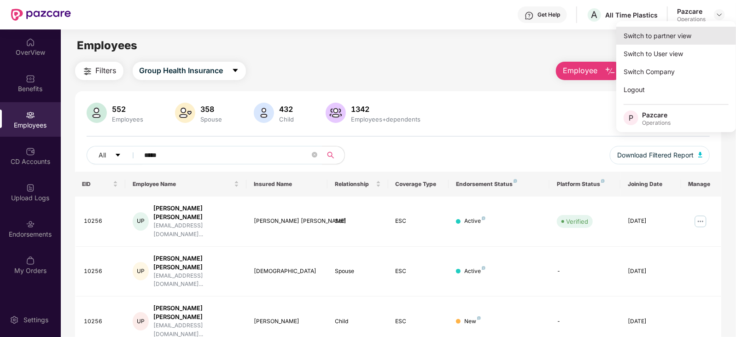
click at [693, 29] on div "Switch to partner view" at bounding box center [676, 36] width 120 height 18
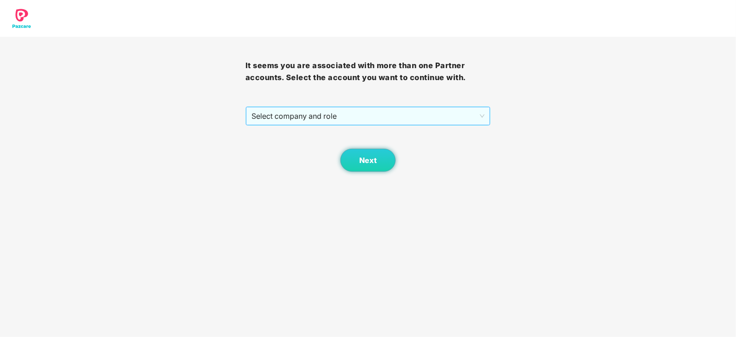
click at [269, 114] on span "Select company and role" at bounding box center [367, 115] width 233 height 17
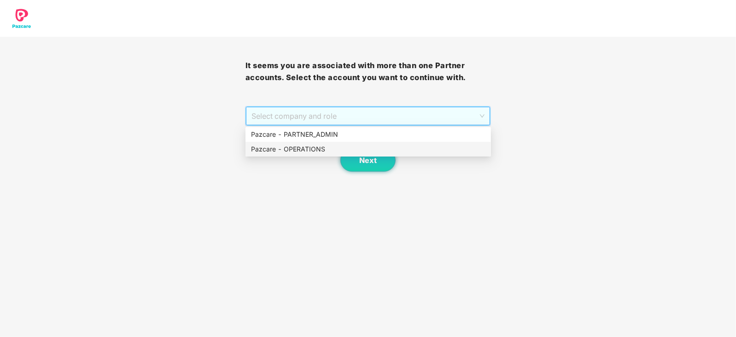
click at [270, 150] on div "Pazcare - OPERATIONS" at bounding box center [368, 149] width 234 height 10
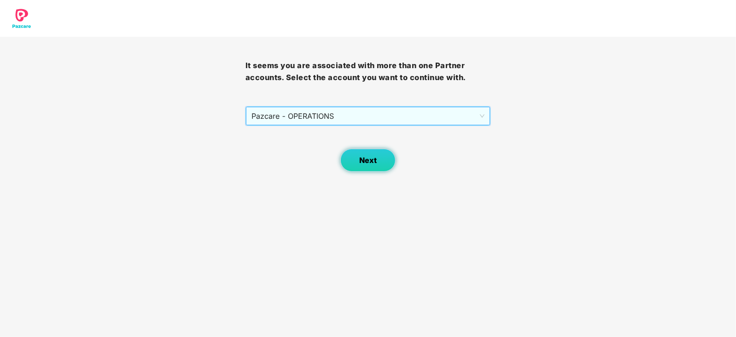
click at [363, 169] on button "Next" at bounding box center [367, 160] width 55 height 23
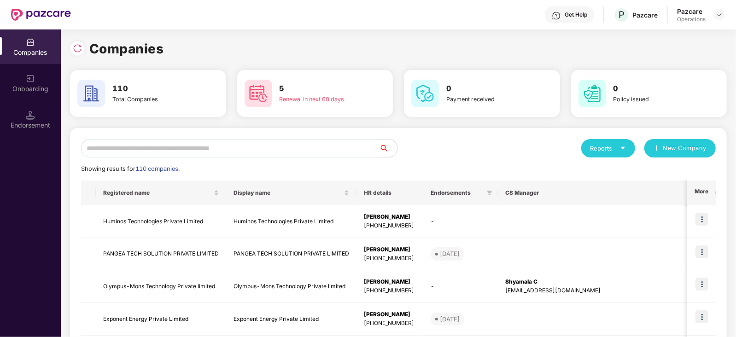
click at [221, 147] on input "text" at bounding box center [230, 148] width 298 height 18
paste input "**********"
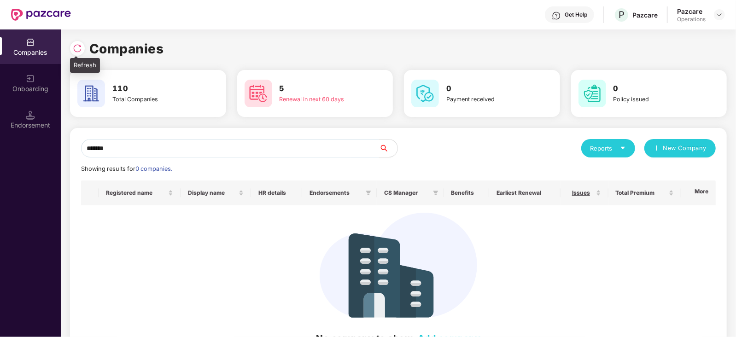
click at [82, 50] on div at bounding box center [77, 48] width 15 height 15
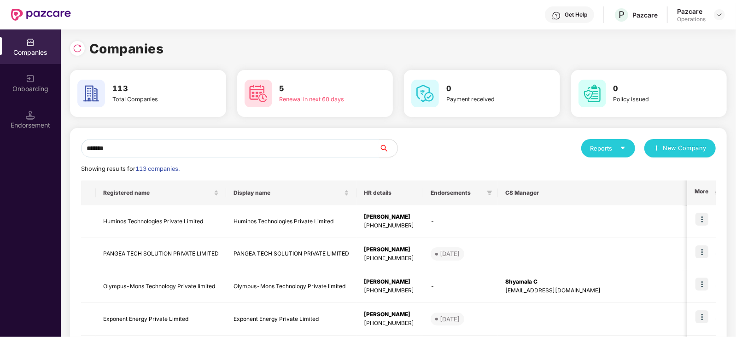
click at [122, 144] on input "*******" at bounding box center [230, 148] width 298 height 18
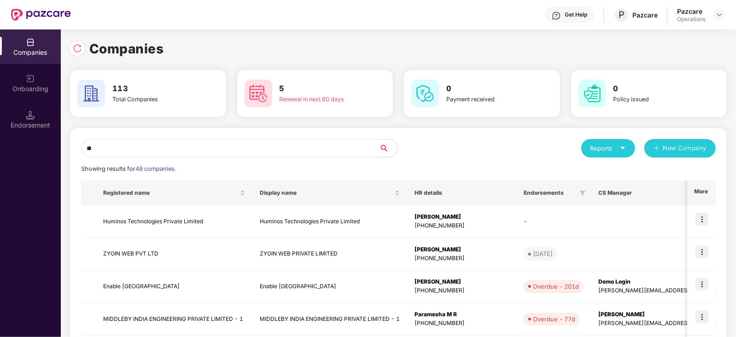
type input "*"
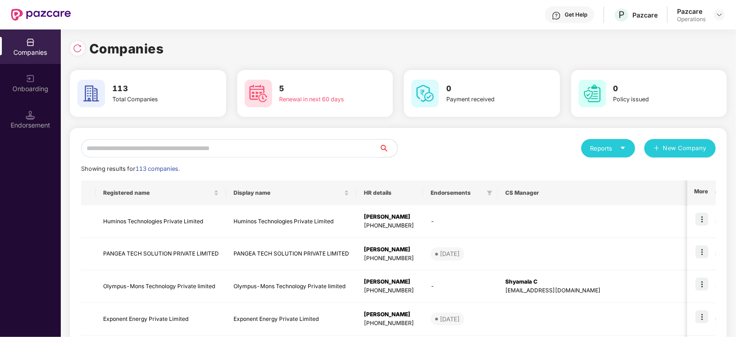
paste input "**********"
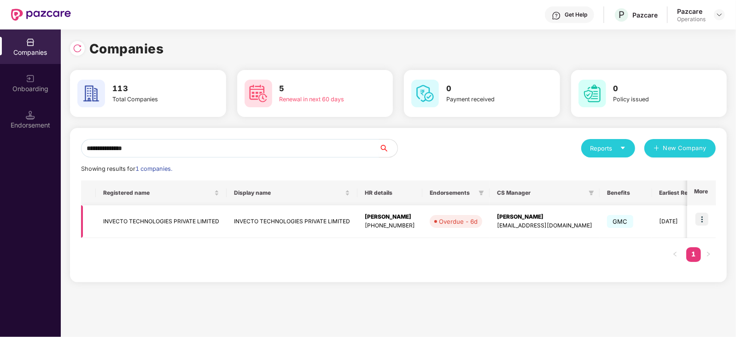
type input "**********"
click at [116, 229] on td "INVECTO TECHNOLOGIES PRIVATE LIMITED" at bounding box center [161, 221] width 131 height 33
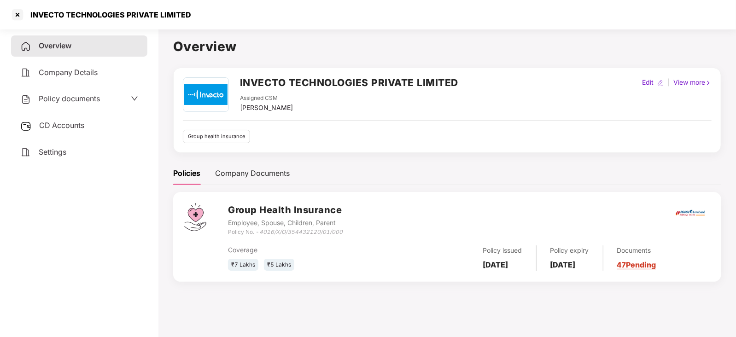
click at [71, 127] on span "CD Accounts" at bounding box center [61, 125] width 45 height 9
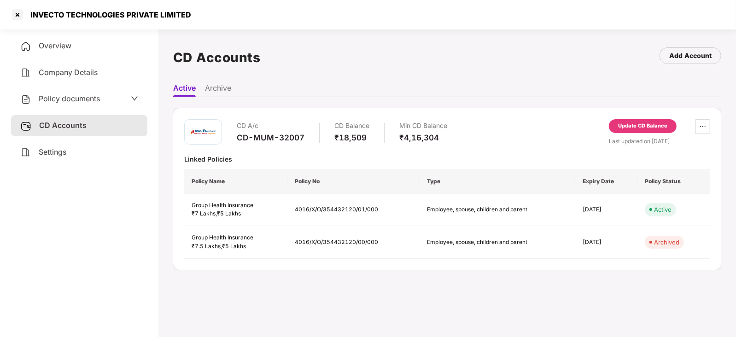
click at [82, 102] on span "Policy documents" at bounding box center [69, 98] width 61 height 9
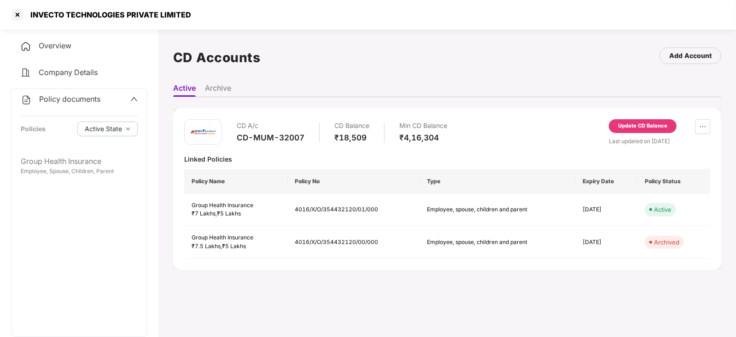
click at [82, 102] on span "Policy documents" at bounding box center [69, 98] width 61 height 9
click at [84, 104] on div "Policy documents" at bounding box center [60, 99] width 80 height 12
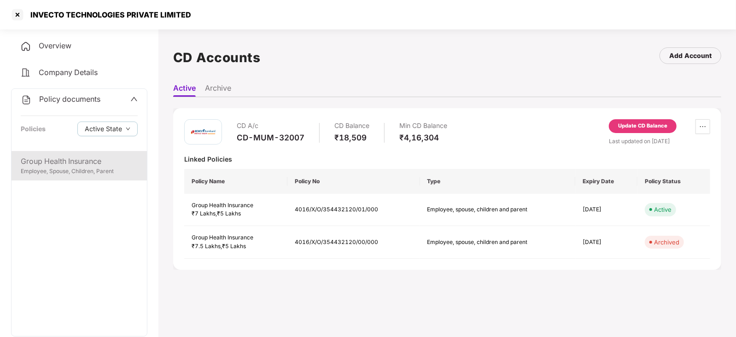
click at [93, 166] on div "Group Health Insurance" at bounding box center [79, 162] width 117 height 12
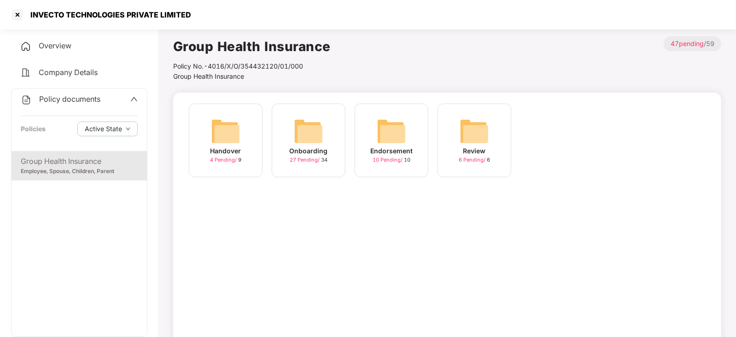
click at [296, 132] on img at bounding box center [308, 130] width 29 height 29
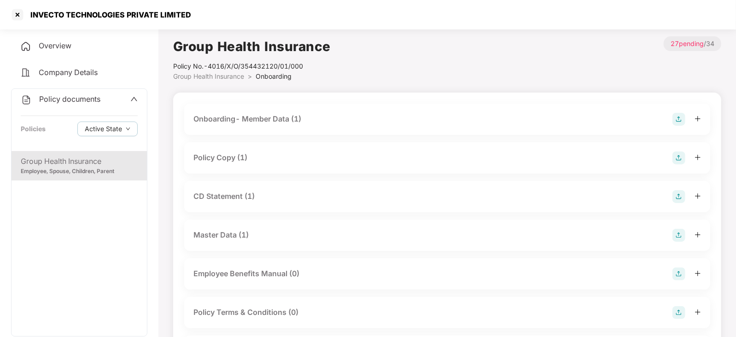
click at [269, 125] on div "Onboarding- Member Data (1)" at bounding box center [446, 119] width 507 height 13
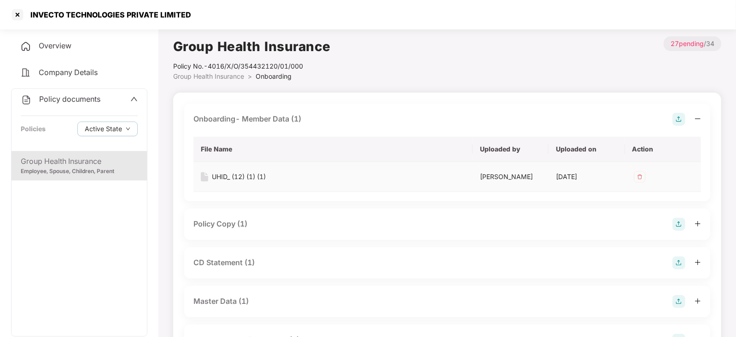
click at [258, 175] on div "UHID_ (12) (1) (1)" at bounding box center [239, 177] width 54 height 10
click at [225, 229] on div "Policy Copy (1)" at bounding box center [220, 224] width 54 height 12
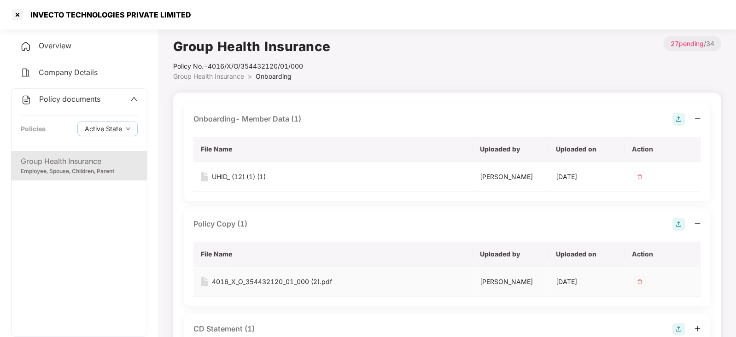
click at [257, 282] on div "4016_X_O_354432120_01_000 (2).pdf" at bounding box center [272, 282] width 120 height 10
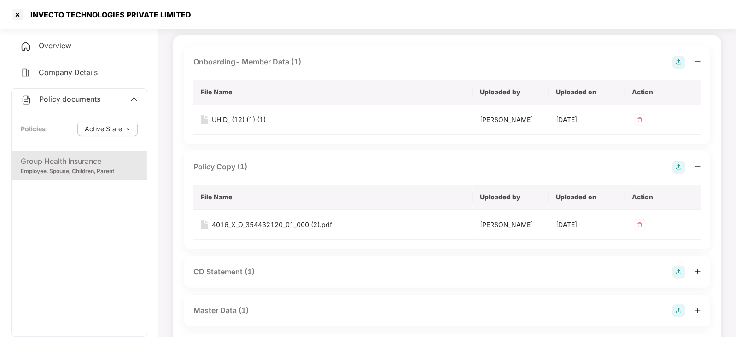
click at [237, 266] on div "CD Statement (1)" at bounding box center [223, 272] width 61 height 12
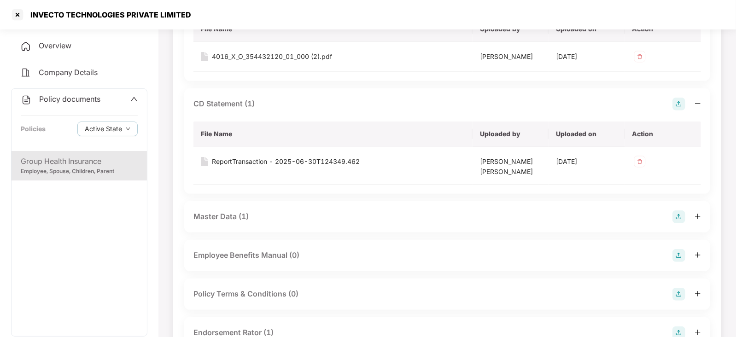
scroll to position [230, 0]
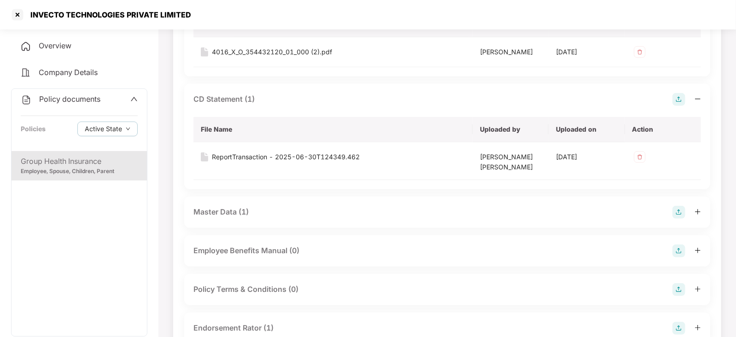
click at [221, 215] on div "Master Data (1)" at bounding box center [220, 212] width 55 height 12
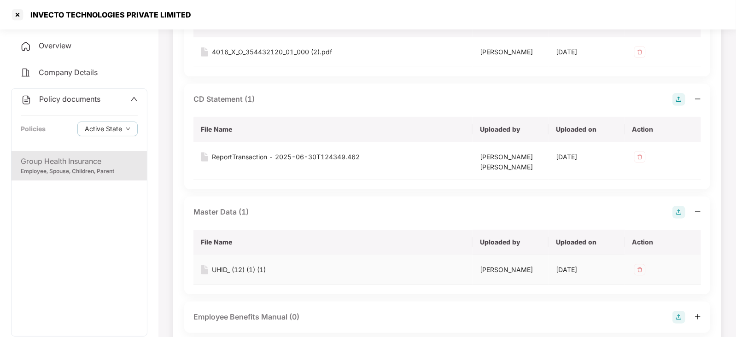
click at [253, 266] on div "UHID_ (12) (1) (1)" at bounding box center [239, 270] width 54 height 10
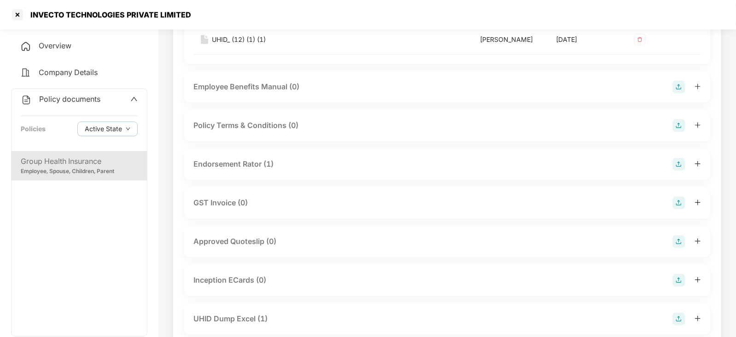
scroll to position [402, 0]
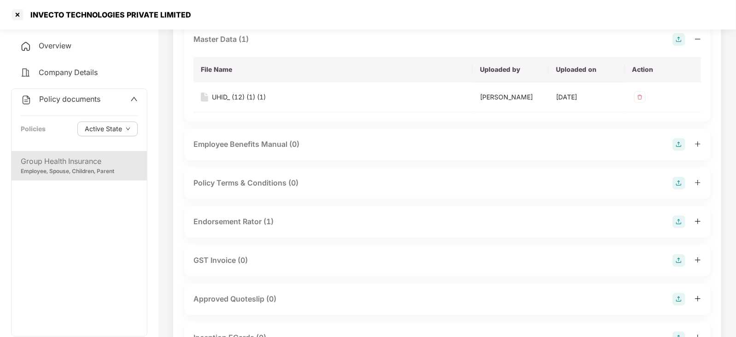
click at [238, 223] on div "Endorsement Rator (1)" at bounding box center [233, 222] width 80 height 12
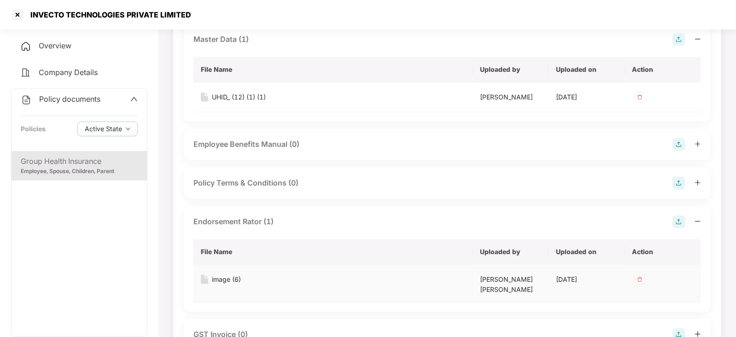
click at [224, 279] on div "image (6)" at bounding box center [226, 279] width 29 height 10
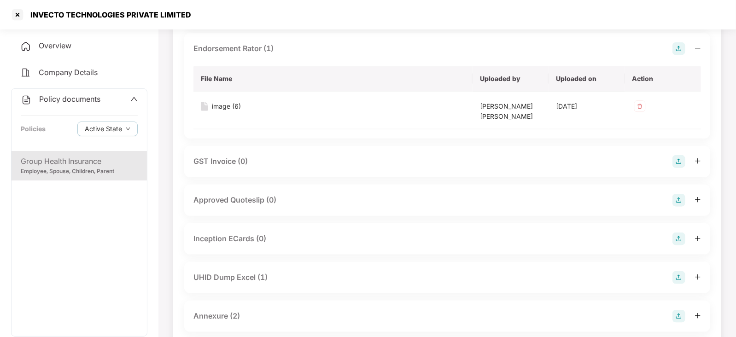
click at [224, 272] on div "UHID Dump Excel (1)" at bounding box center [230, 278] width 74 height 12
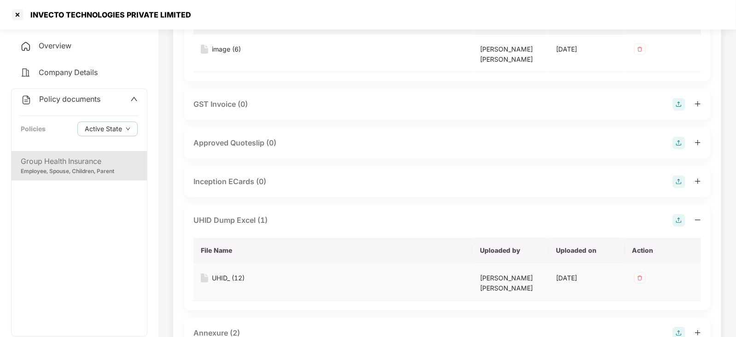
scroll to position [633, 0]
click at [226, 279] on div "UHID_ (12)" at bounding box center [228, 278] width 33 height 10
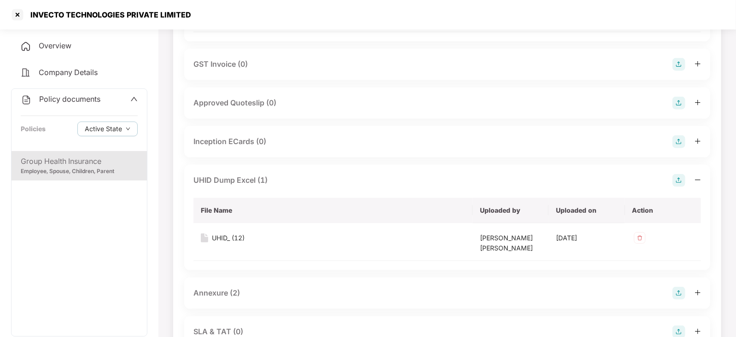
scroll to position [690, 0]
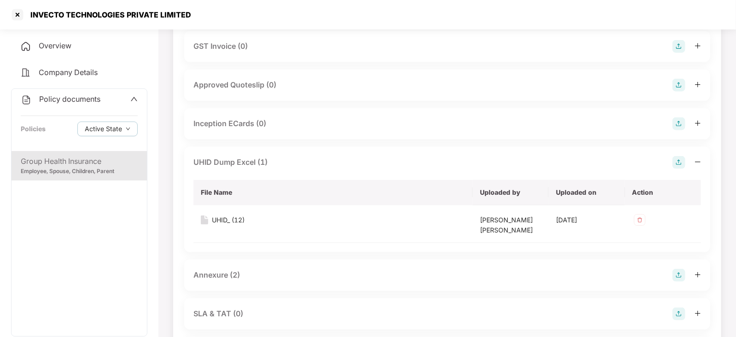
click at [225, 278] on div "Annexure (2)" at bounding box center [216, 275] width 46 height 12
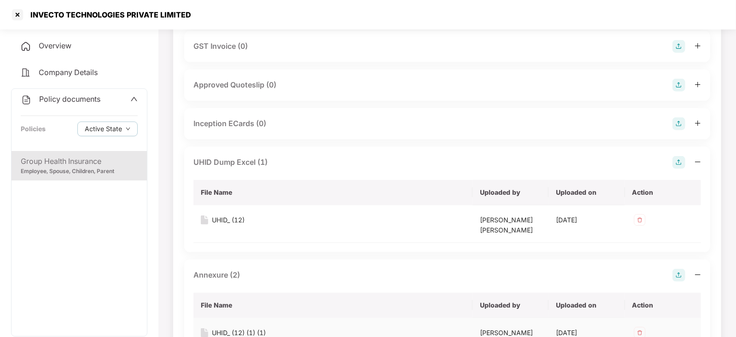
scroll to position [748, 0]
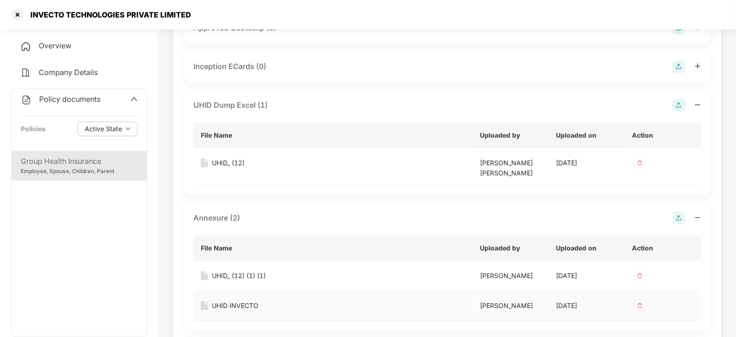
click at [243, 305] on div "UHID INVECTO" at bounding box center [235, 306] width 46 height 10
click at [235, 273] on div "UHID_ (12) (1) (1)" at bounding box center [239, 276] width 54 height 10
click at [49, 13] on div "INVECTO TECHNOLOGIES PRIVATE LIMITED" at bounding box center [108, 14] width 166 height 9
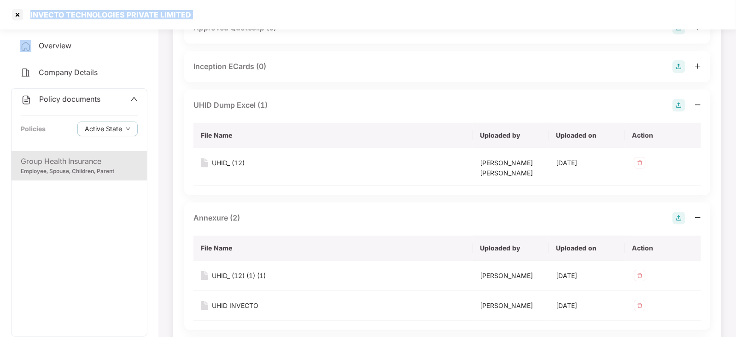
copy div "INVECTO TECHNOLOGIES PRIVATE LIMITED"
click at [21, 15] on div at bounding box center [17, 14] width 15 height 15
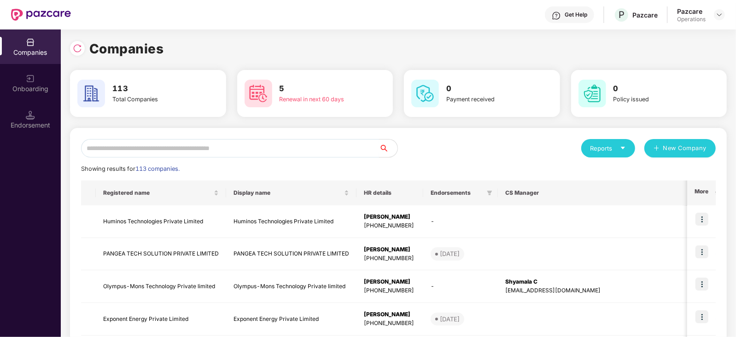
click at [187, 151] on input "text" at bounding box center [230, 148] width 298 height 18
paste input "**********"
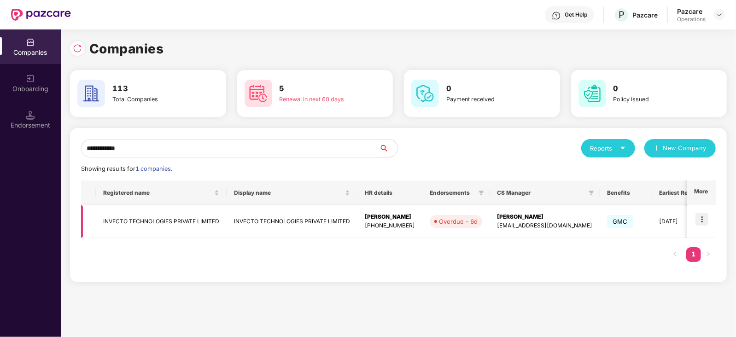
type input "**********"
click at [700, 218] on img at bounding box center [701, 219] width 13 height 13
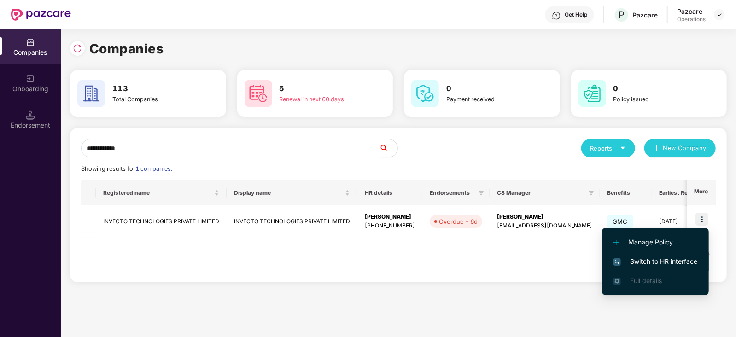
click at [680, 261] on span "Switch to HR interface" at bounding box center [655, 261] width 84 height 10
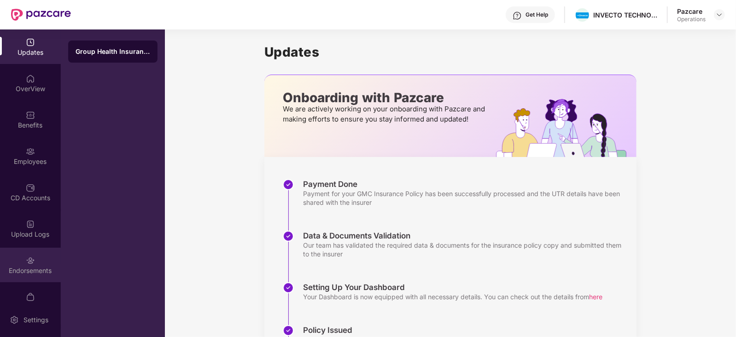
click at [30, 273] on div "Endorsements" at bounding box center [30, 270] width 61 height 9
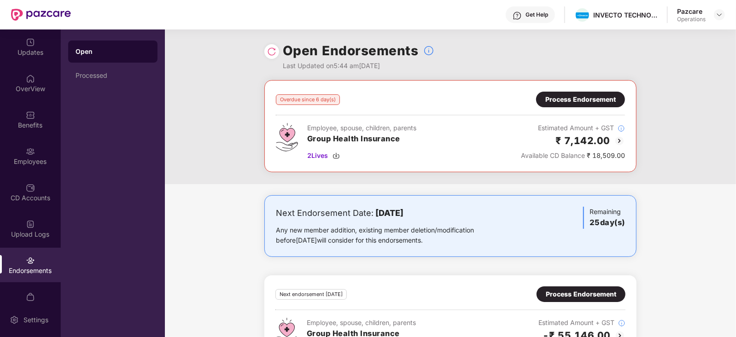
click at [568, 99] on div "Process Endorsement" at bounding box center [580, 99] width 70 height 10
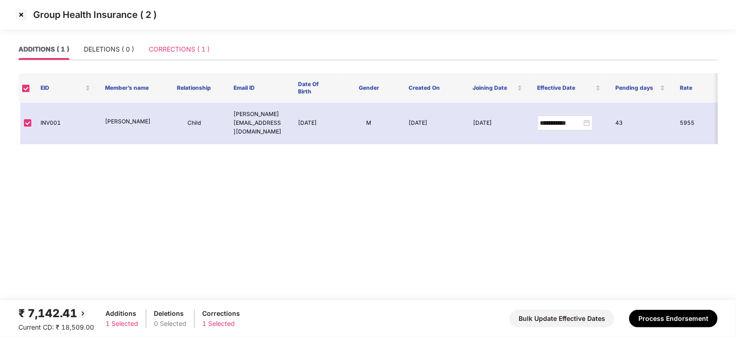
click at [168, 57] on div "CORRECTIONS ( 1 )" at bounding box center [179, 49] width 61 height 21
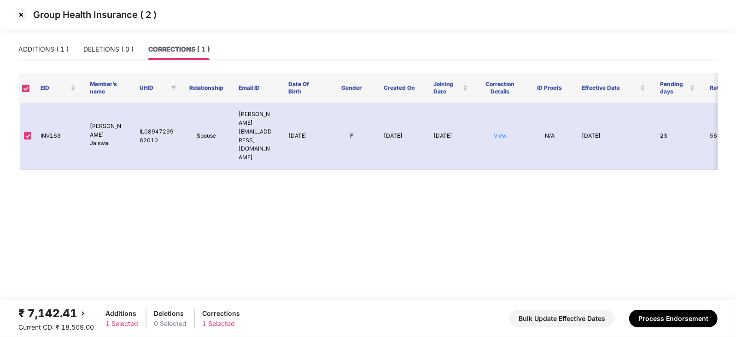
click at [17, 15] on img at bounding box center [21, 14] width 15 height 15
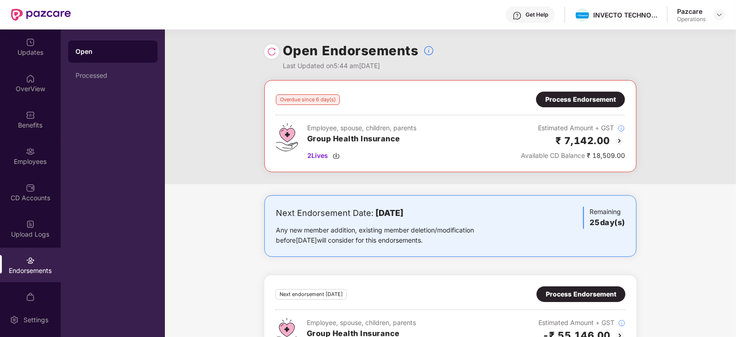
click at [561, 93] on div "Process Endorsement" at bounding box center [580, 100] width 89 height 16
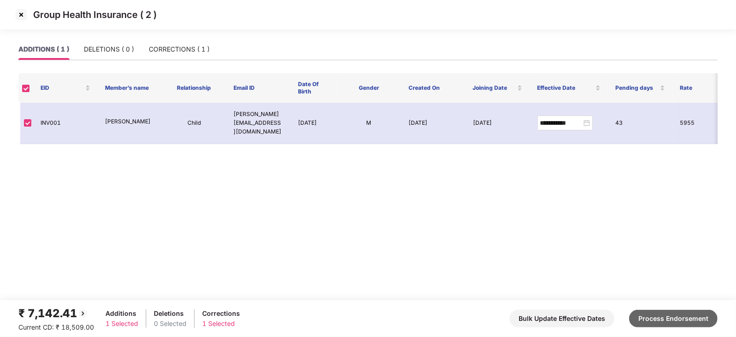
click at [657, 320] on button "Process Endorsement" at bounding box center [673, 318] width 88 height 17
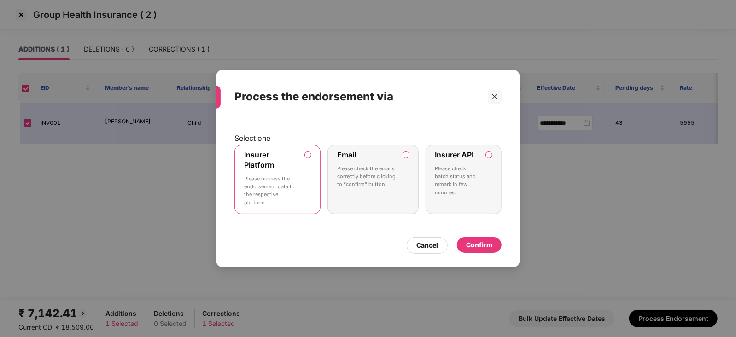
click at [470, 243] on div "Confirm" at bounding box center [479, 245] width 26 height 10
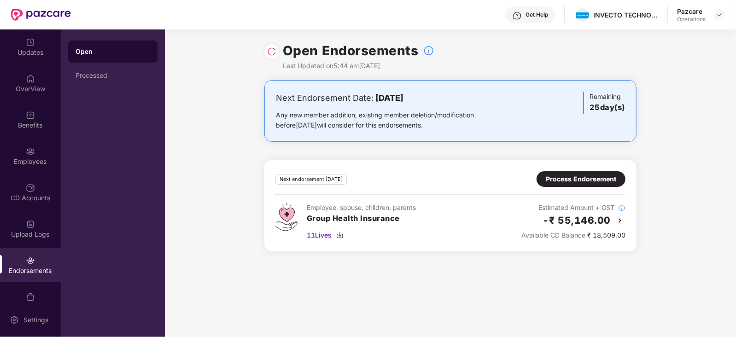
click at [598, 173] on div "Process Endorsement" at bounding box center [580, 179] width 89 height 16
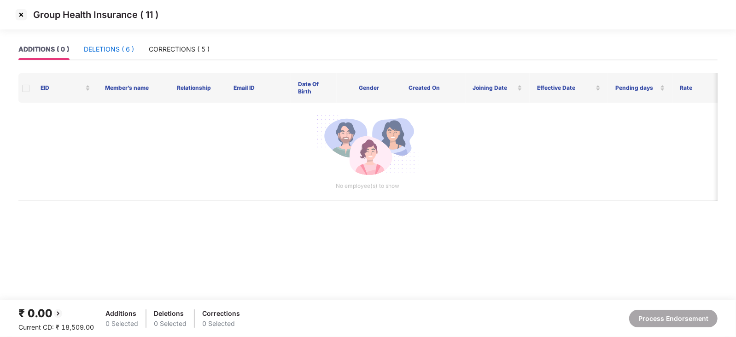
click at [104, 44] on div "DELETIONS ( 6 )" at bounding box center [109, 49] width 50 height 10
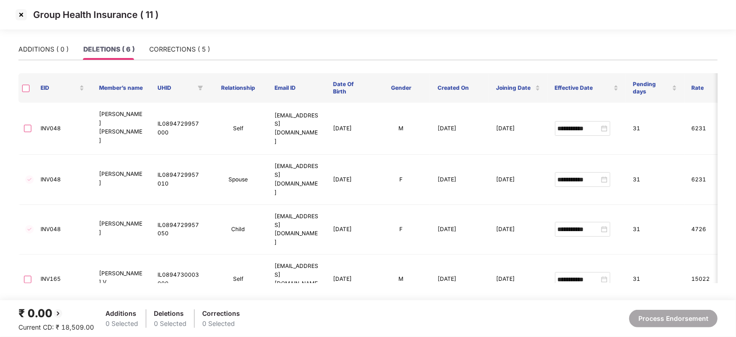
click at [23, 12] on img at bounding box center [21, 14] width 15 height 15
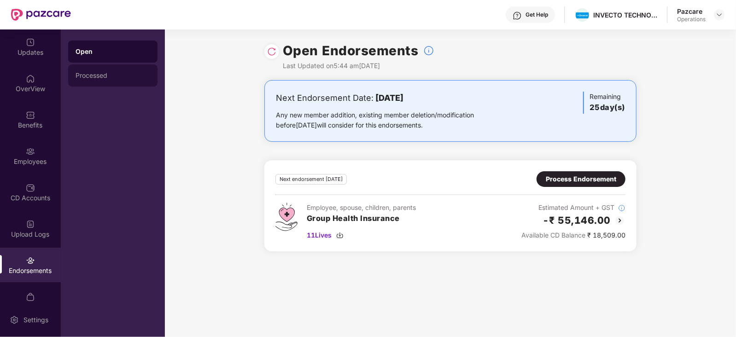
click at [89, 77] on div "Processed" at bounding box center [112, 75] width 75 height 7
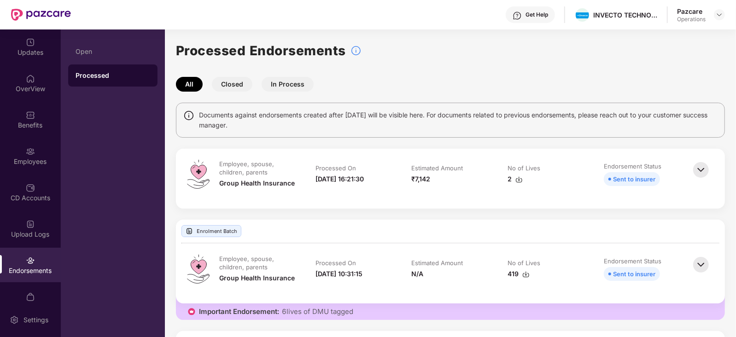
click at [518, 179] on img at bounding box center [518, 179] width 7 height 7
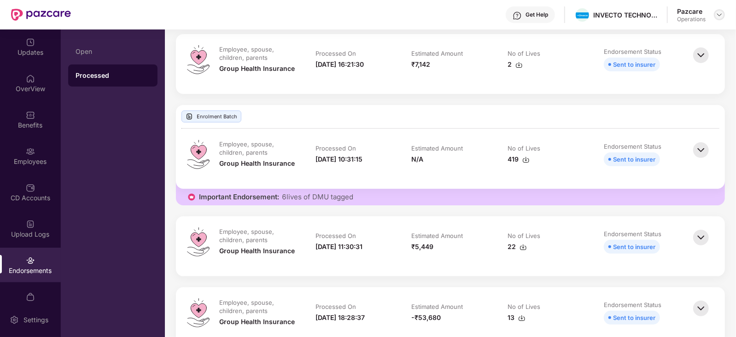
click at [716, 17] on img at bounding box center [718, 14] width 7 height 7
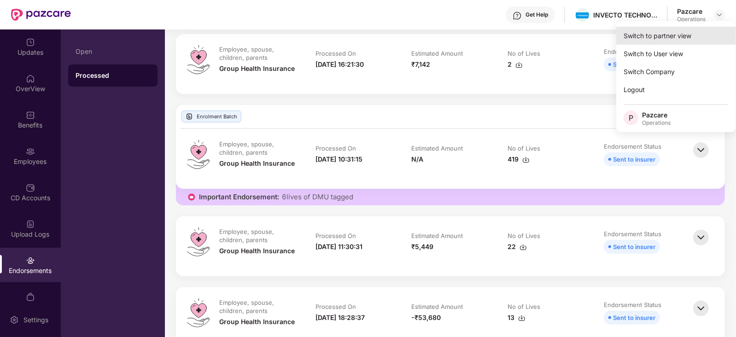
click at [690, 38] on div "Switch to partner view" at bounding box center [676, 36] width 120 height 18
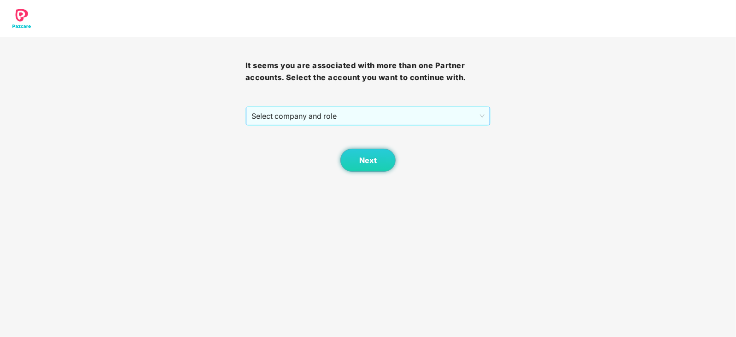
click at [313, 119] on span "Select company and role" at bounding box center [367, 115] width 233 height 17
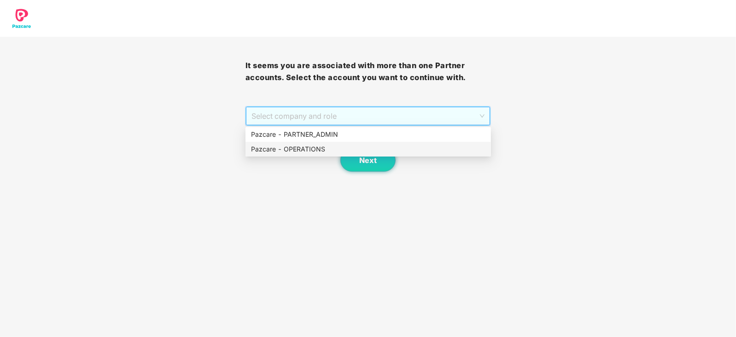
click at [302, 150] on div "Pazcare - OPERATIONS" at bounding box center [368, 149] width 234 height 10
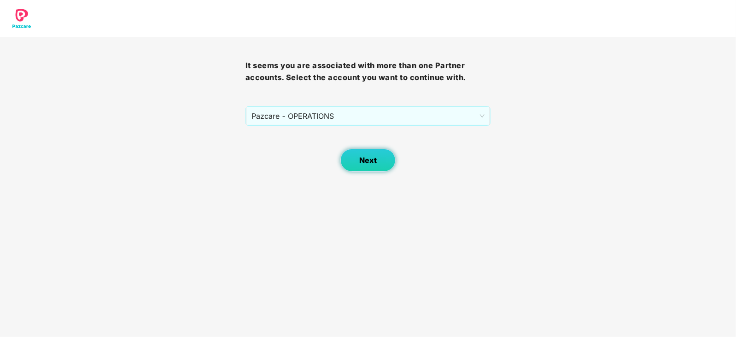
click at [356, 156] on button "Next" at bounding box center [367, 160] width 55 height 23
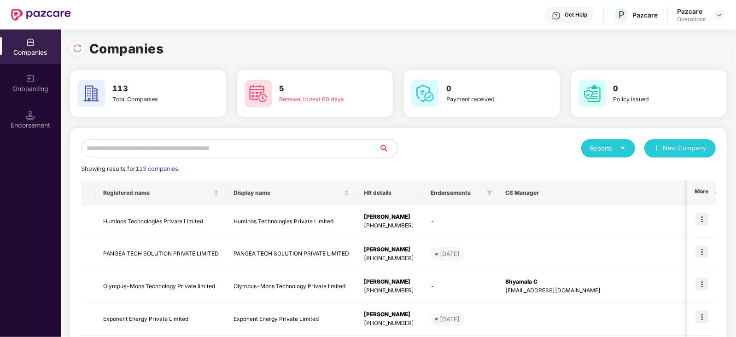
click at [237, 141] on input "text" at bounding box center [230, 148] width 298 height 18
paste input "******"
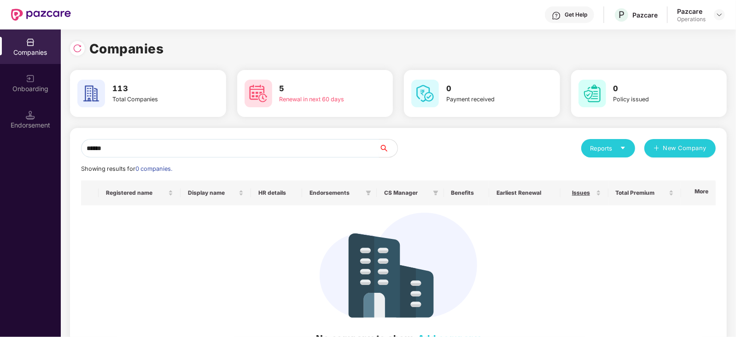
click at [237, 141] on input "******" at bounding box center [230, 148] width 298 height 18
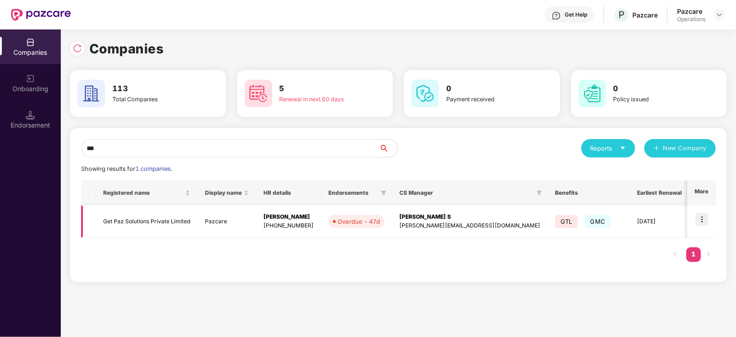
type input "***"
click at [160, 215] on td "Get Paz Solutions Private Limited" at bounding box center [147, 221] width 102 height 33
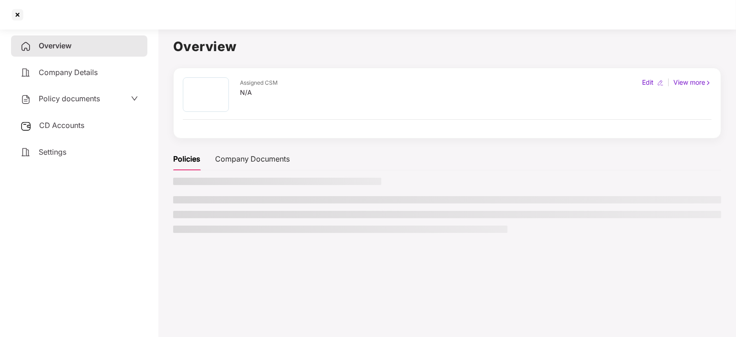
click at [58, 102] on span "Policy documents" at bounding box center [69, 98] width 61 height 9
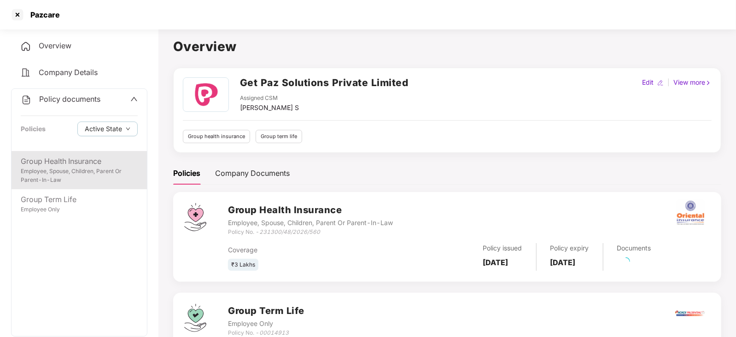
click at [77, 163] on div "Group Health Insurance" at bounding box center [79, 162] width 117 height 12
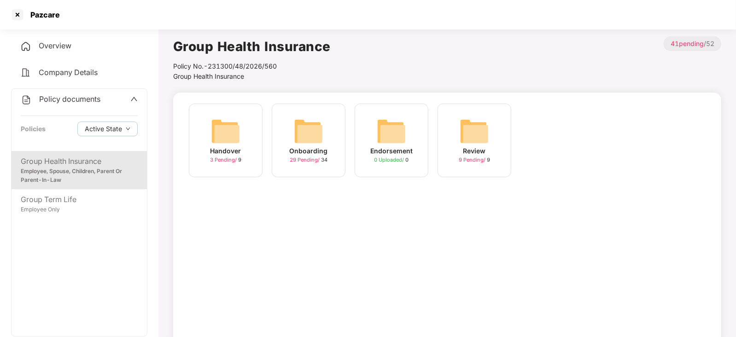
click at [304, 136] on img at bounding box center [308, 130] width 29 height 29
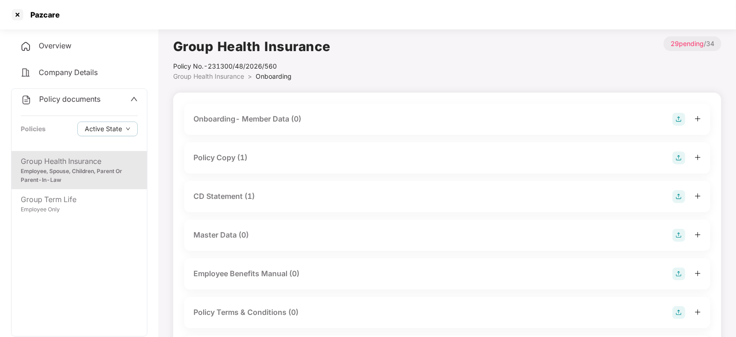
click at [226, 156] on div "Policy Copy (1)" at bounding box center [220, 158] width 54 height 12
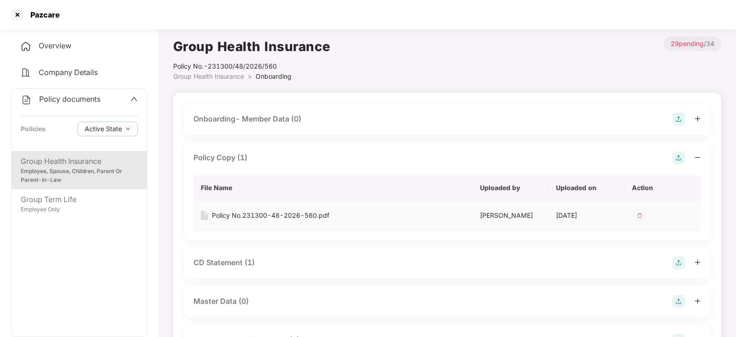
click at [257, 210] on div "Policy No.231300-48-2026-560.pdf" at bounding box center [270, 215] width 117 height 10
click at [212, 268] on div "CD Statement (1)" at bounding box center [223, 263] width 61 height 12
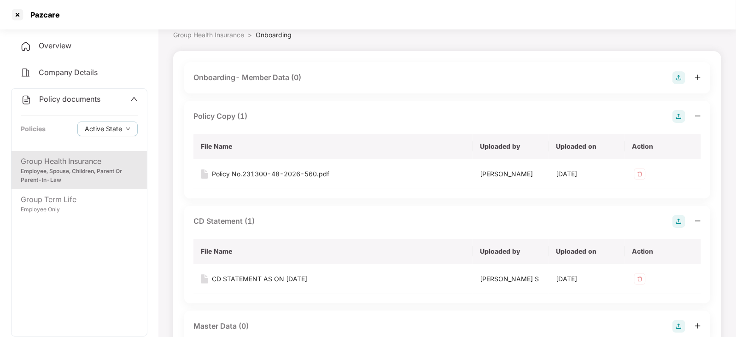
scroll to position [115, 0]
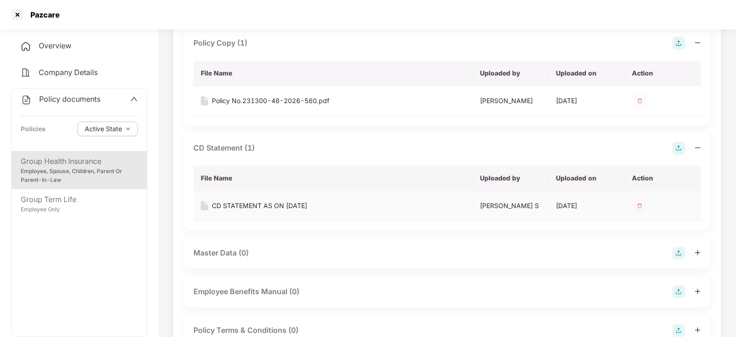
click at [288, 206] on div "CD STATEMENT AS ON 31-07-2025" at bounding box center [259, 206] width 95 height 10
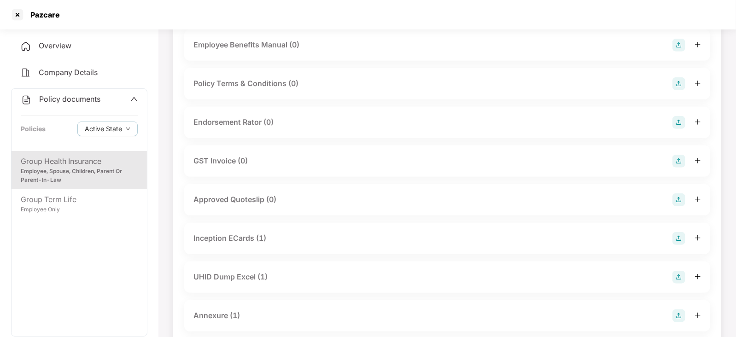
scroll to position [402, 0]
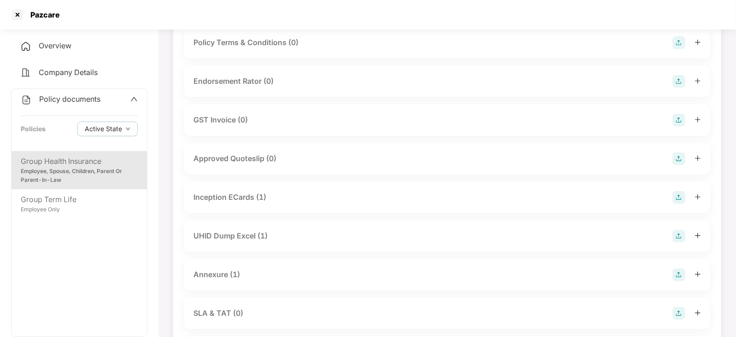
click at [236, 200] on div "Inception ECards (1)" at bounding box center [229, 197] width 73 height 12
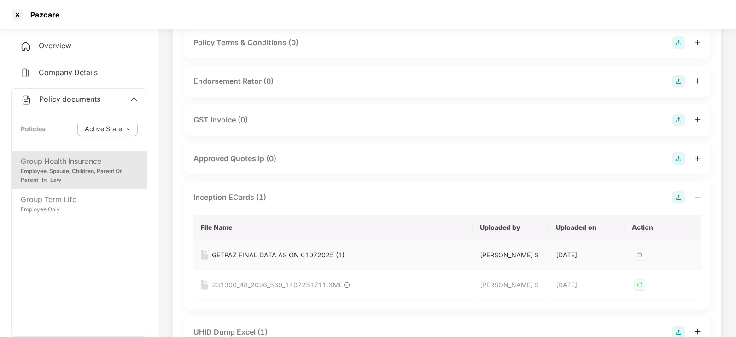
click at [261, 250] on div "GETPAZ FINAL DATA AS ON 01072025 (1)" at bounding box center [278, 255] width 133 height 10
click at [260, 255] on div "GETPAZ FINAL DATA AS ON 01072025 (1)" at bounding box center [278, 255] width 133 height 10
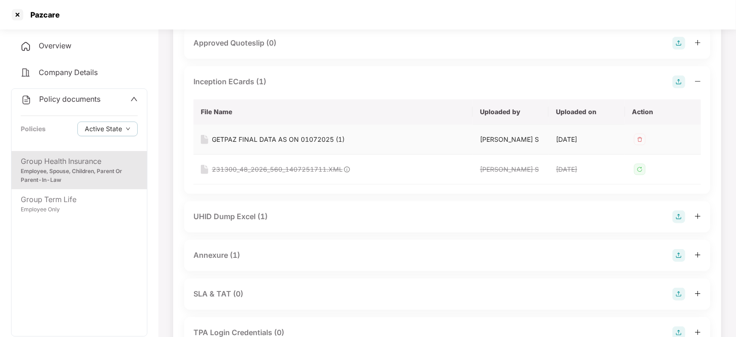
scroll to position [575, 0]
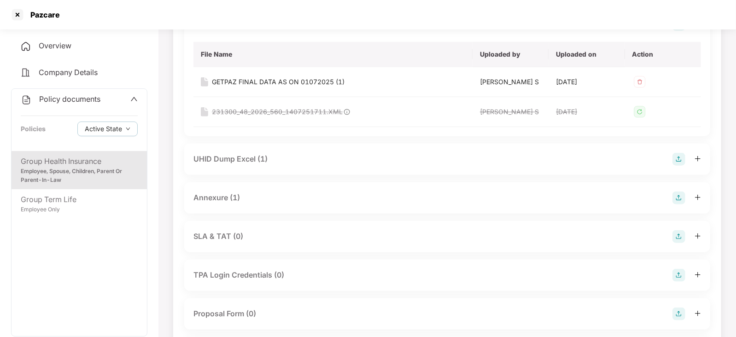
click at [239, 160] on div "UHID Dump Excel (1)" at bounding box center [230, 159] width 74 height 12
